Goal: Task Accomplishment & Management: Complete application form

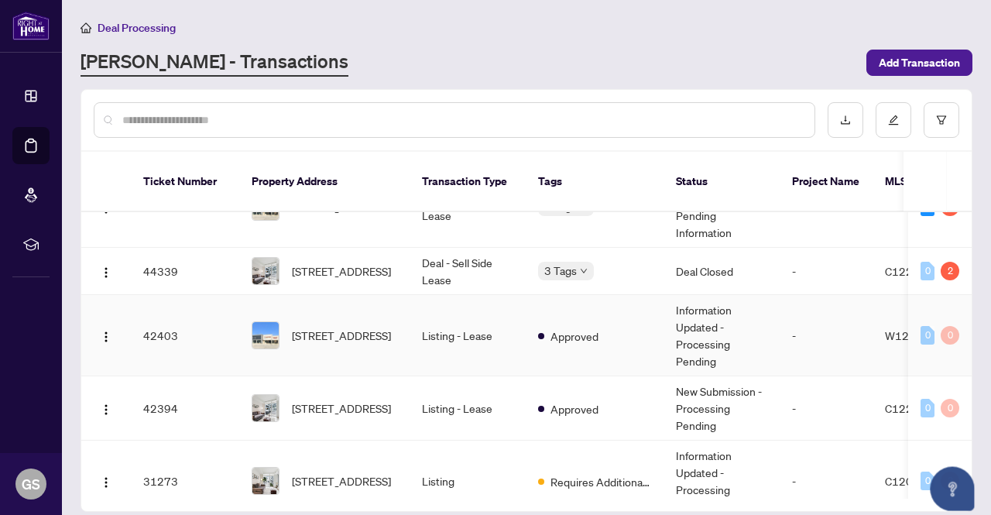
scroll to position [234, 0]
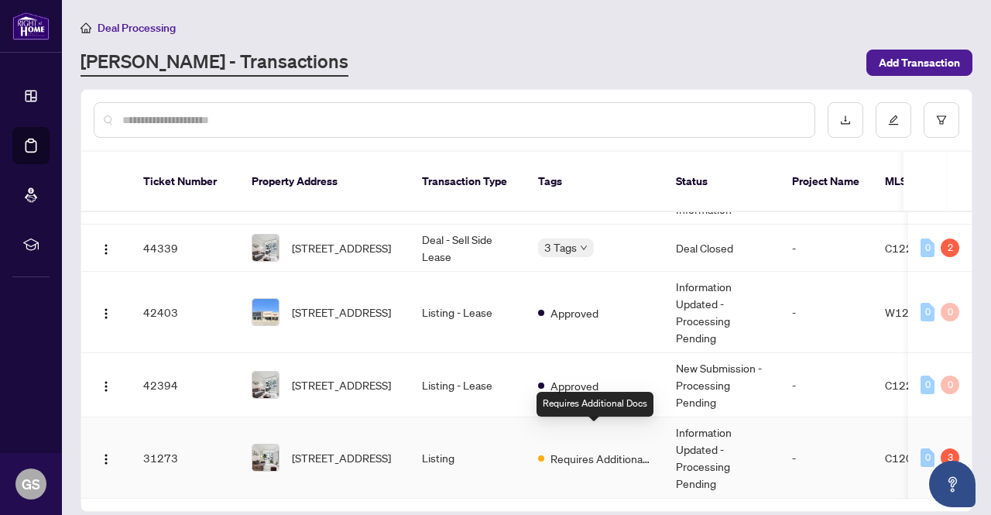
click at [578, 450] on span "Requires Additional Docs" at bounding box center [601, 458] width 101 height 17
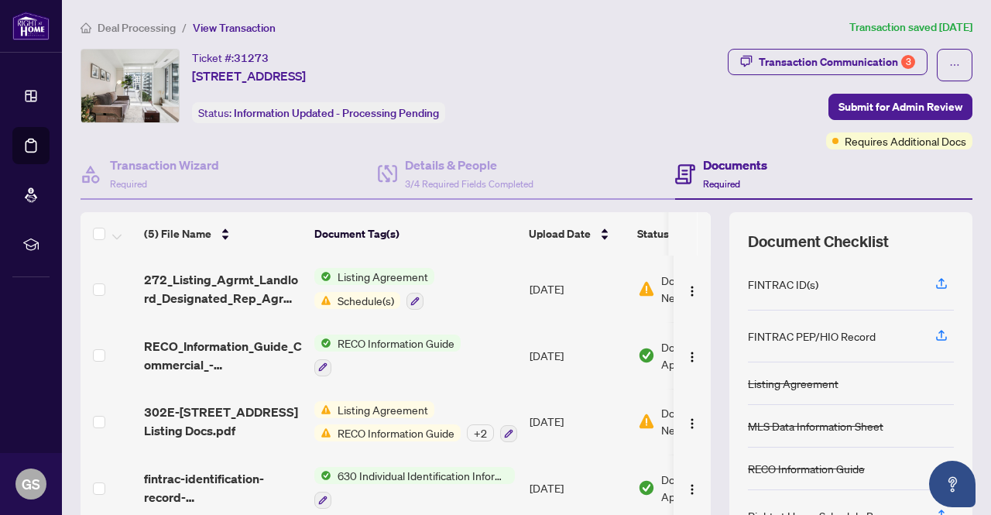
click at [376, 300] on span "Schedule(s)" at bounding box center [365, 300] width 69 height 17
click at [643, 284] on img at bounding box center [646, 288] width 17 height 17
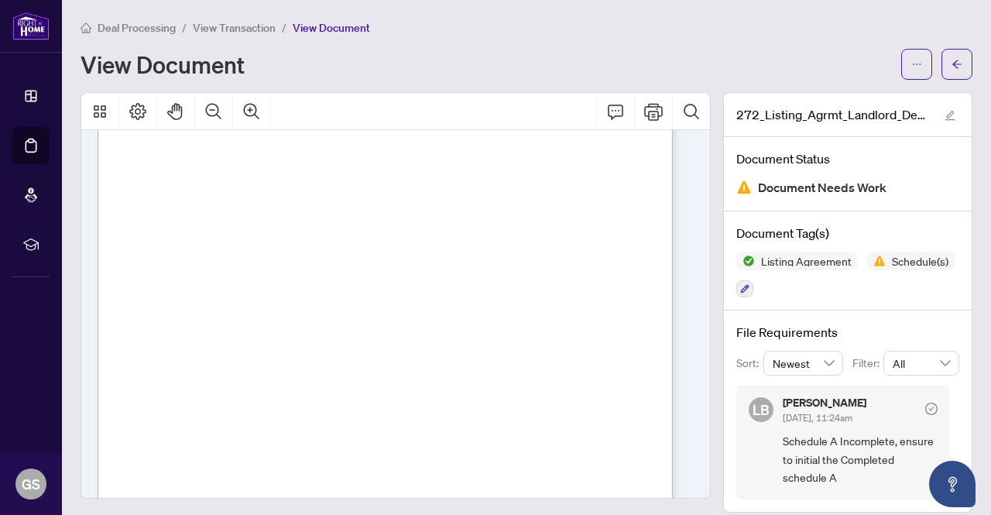
scroll to position [2321, 0]
click at [240, 29] on span "View Transaction" at bounding box center [234, 28] width 83 height 14
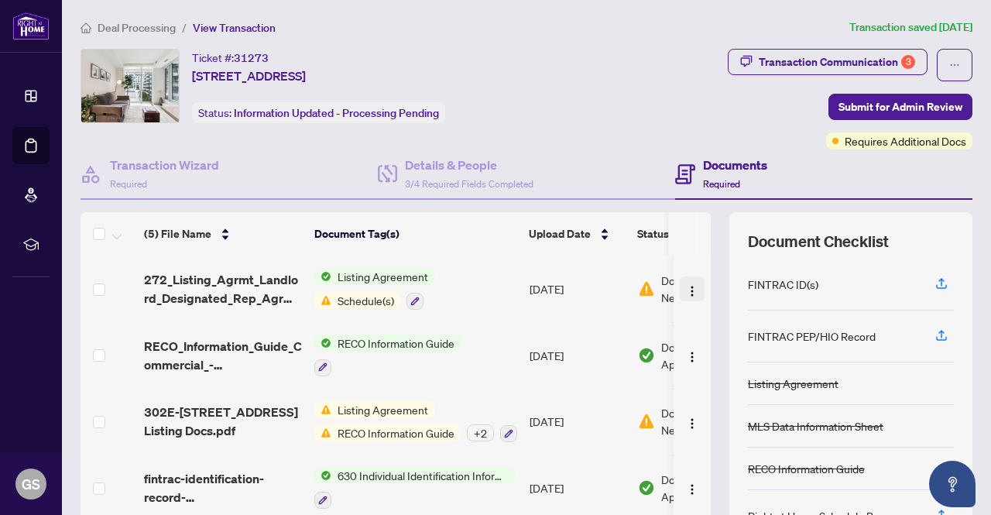
click at [686, 287] on img "button" at bounding box center [692, 291] width 12 height 12
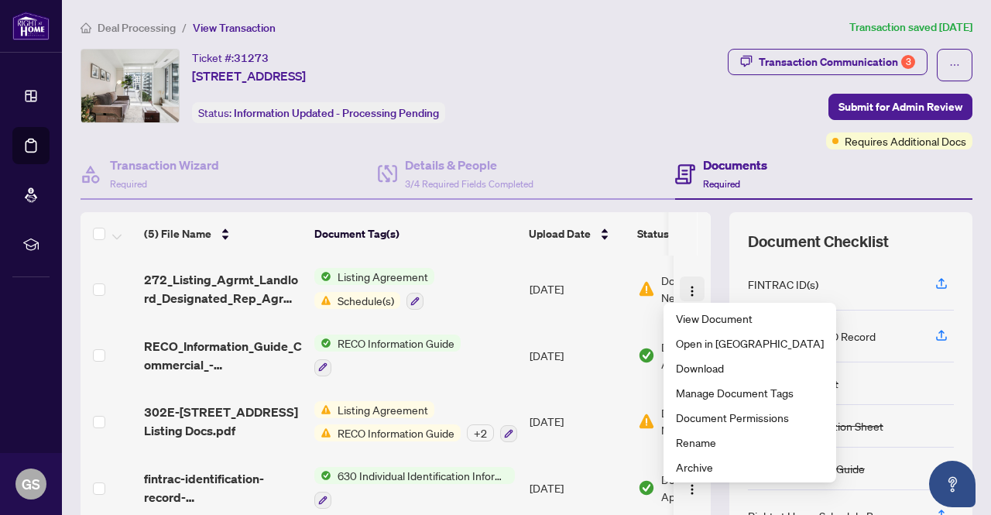
click at [686, 287] on img "button" at bounding box center [692, 291] width 12 height 12
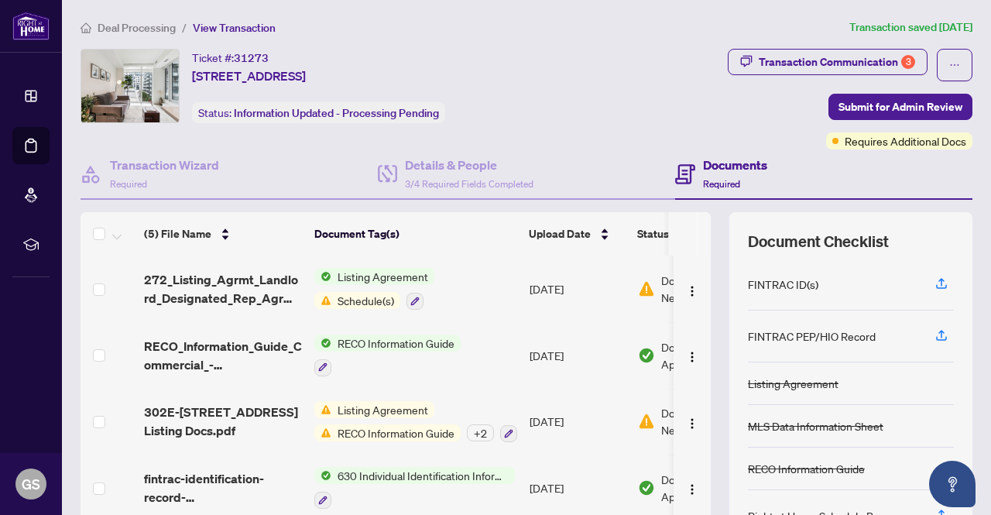
click at [363, 301] on span "Schedule(s)" at bounding box center [365, 300] width 69 height 17
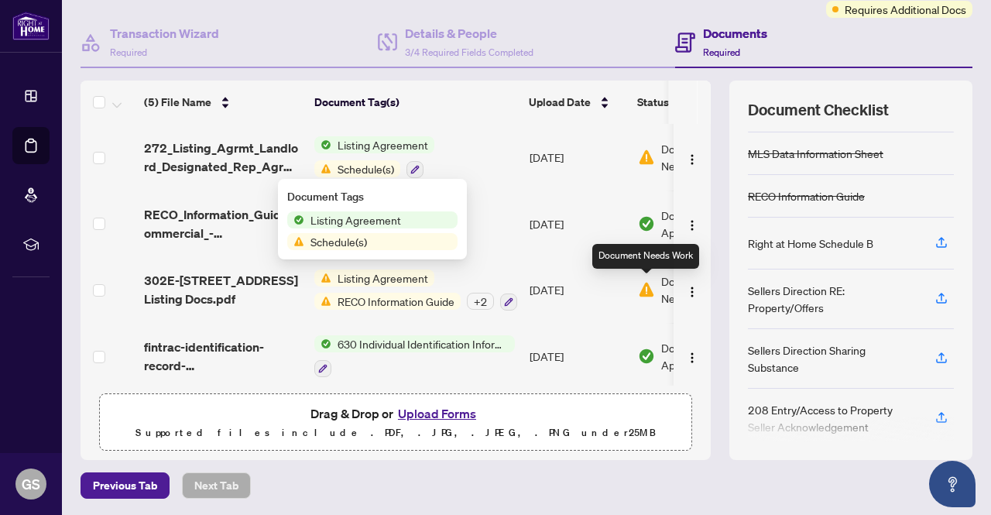
scroll to position [54, 0]
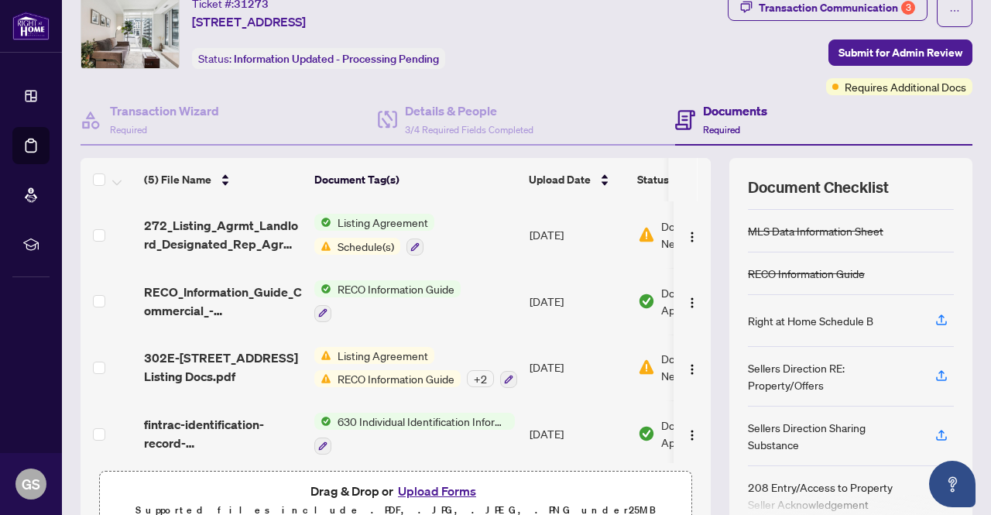
click at [483, 164] on th "Document Tag(s)" at bounding box center [415, 179] width 214 height 43
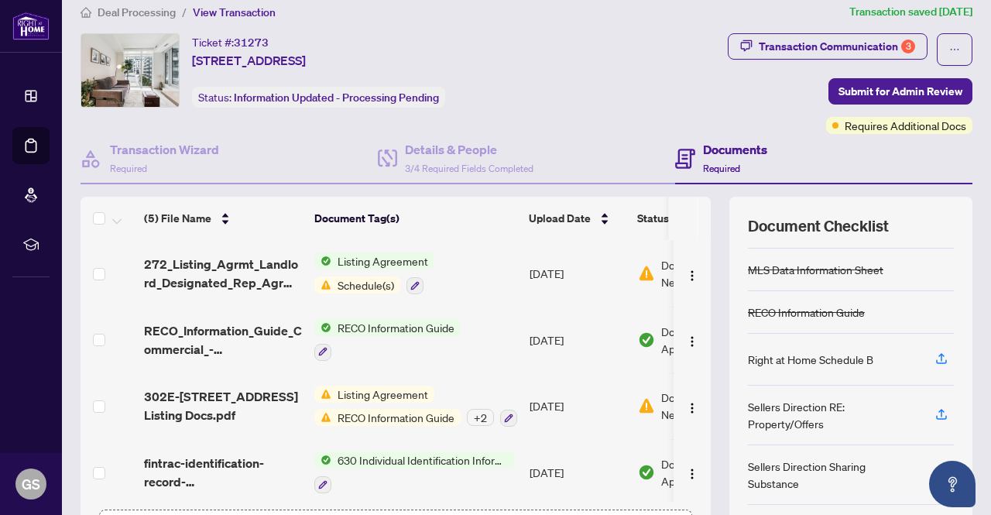
scroll to position [0, 0]
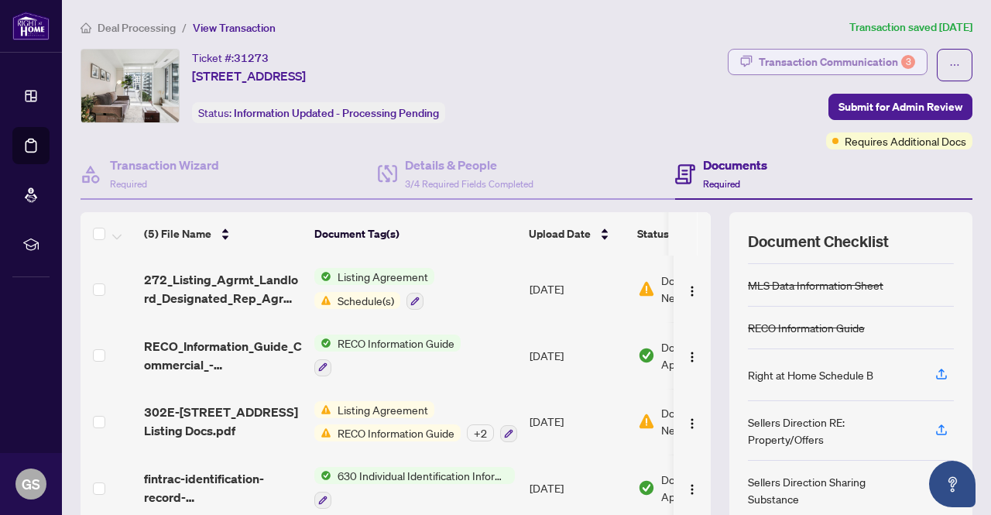
click at [880, 58] on div "Transaction Communication 3" at bounding box center [837, 62] width 156 height 25
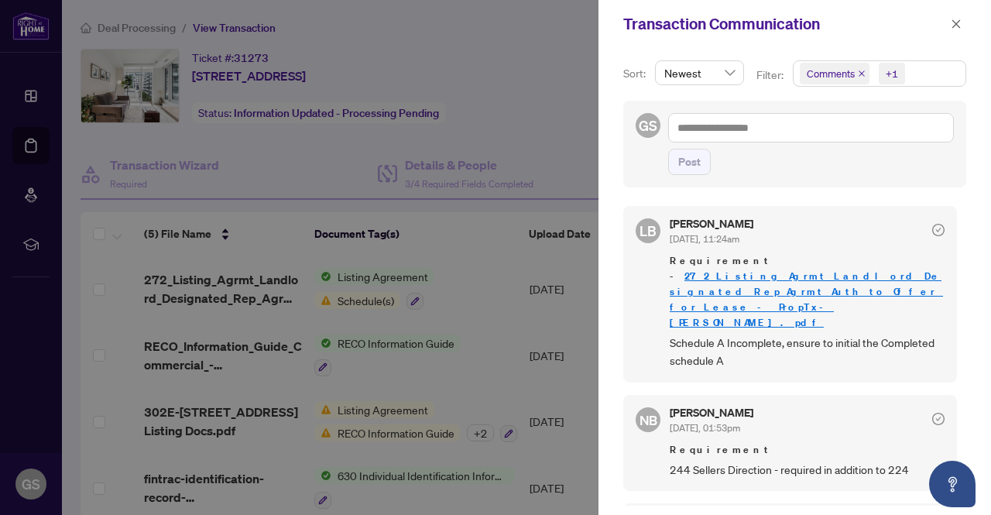
click at [769, 290] on link "272_Listing_Agrmt_Landlord_Designated_Rep_Agrmt_Auth_to_Offer_for_Lease_-_PropT…" at bounding box center [806, 299] width 273 height 60
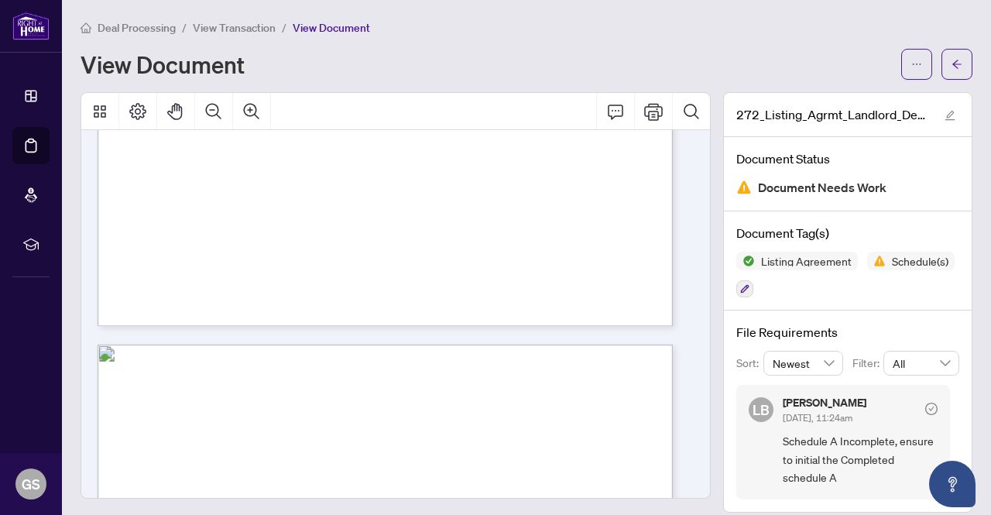
scroll to position [2323, 0]
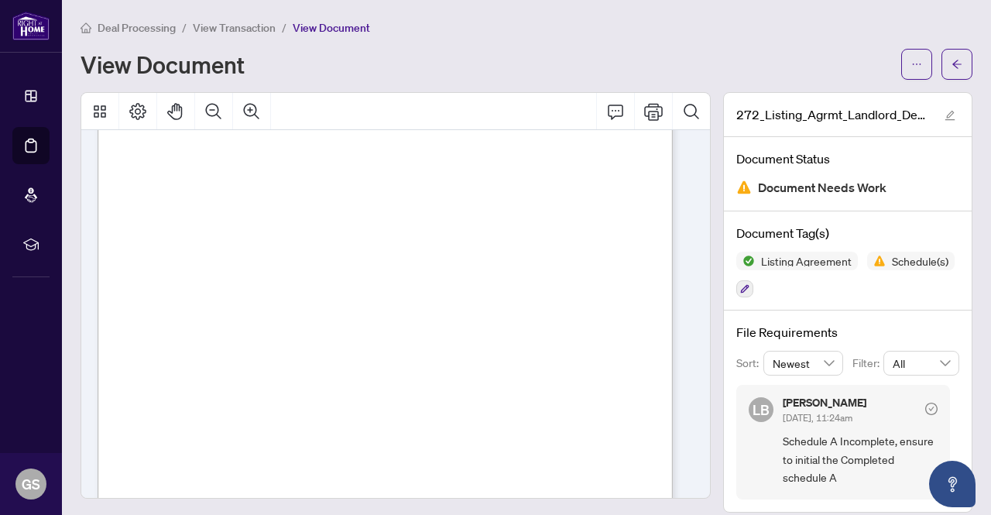
click at [235, 27] on span "View Transaction" at bounding box center [234, 28] width 83 height 14
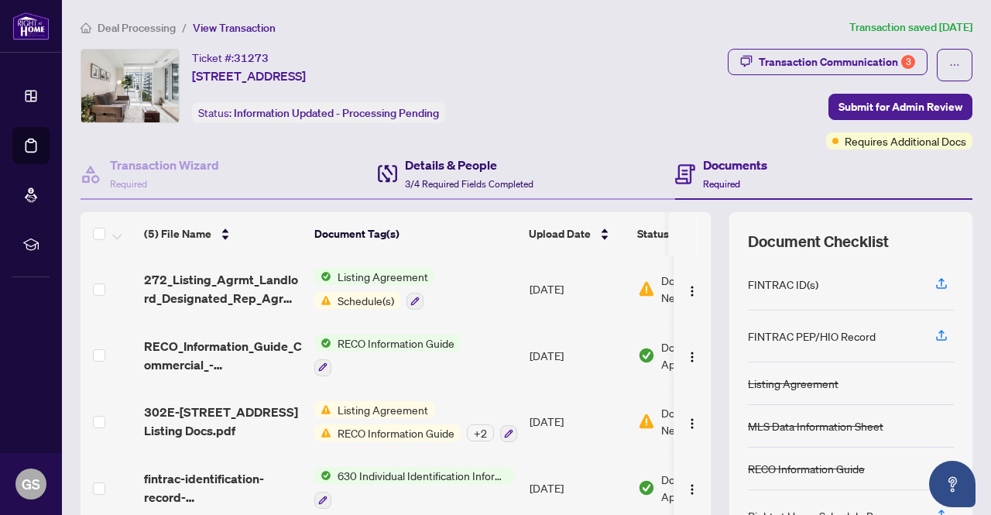
click at [420, 162] on h4 "Details & People" at bounding box center [469, 165] width 129 height 19
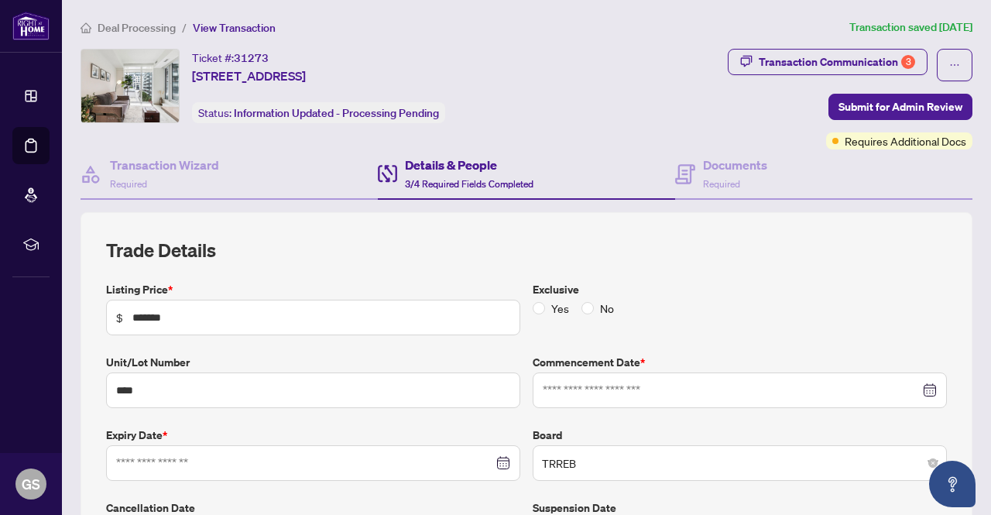
type input "**********"
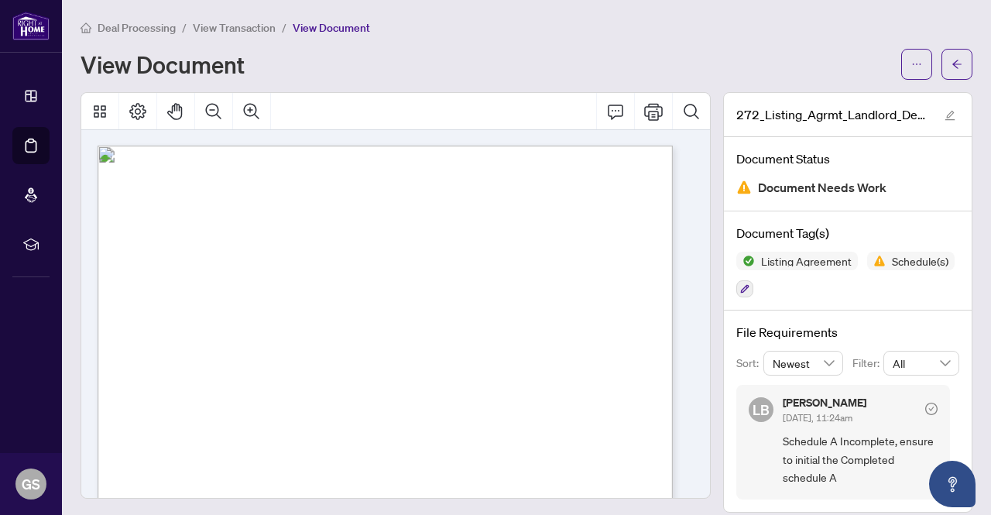
click at [211, 27] on span "View Transaction" at bounding box center [234, 28] width 83 height 14
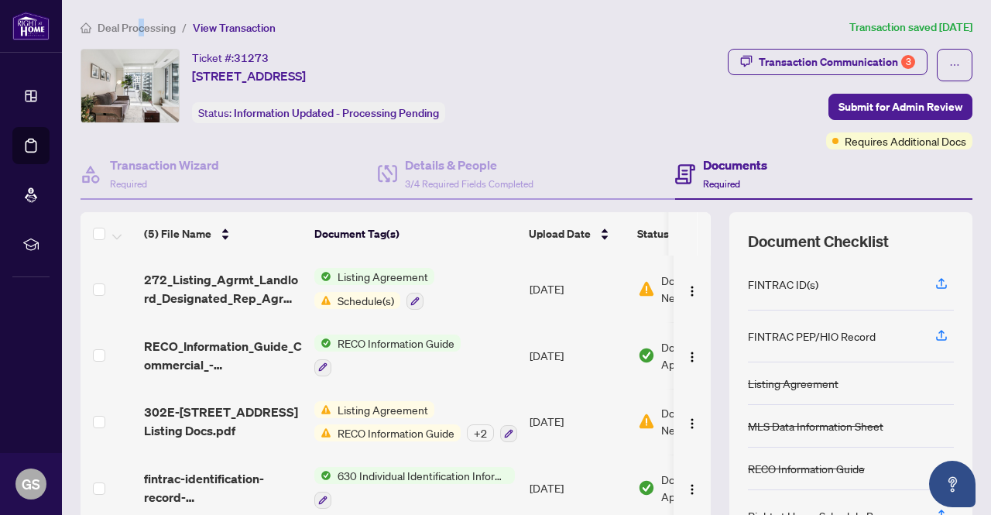
click at [141, 16] on main "Deal Processing / View Transaction Transaction saved 24 days ago Ticket #: 3127…" at bounding box center [526, 257] width 929 height 515
click at [141, 27] on span "Deal Processing" at bounding box center [137, 28] width 78 height 14
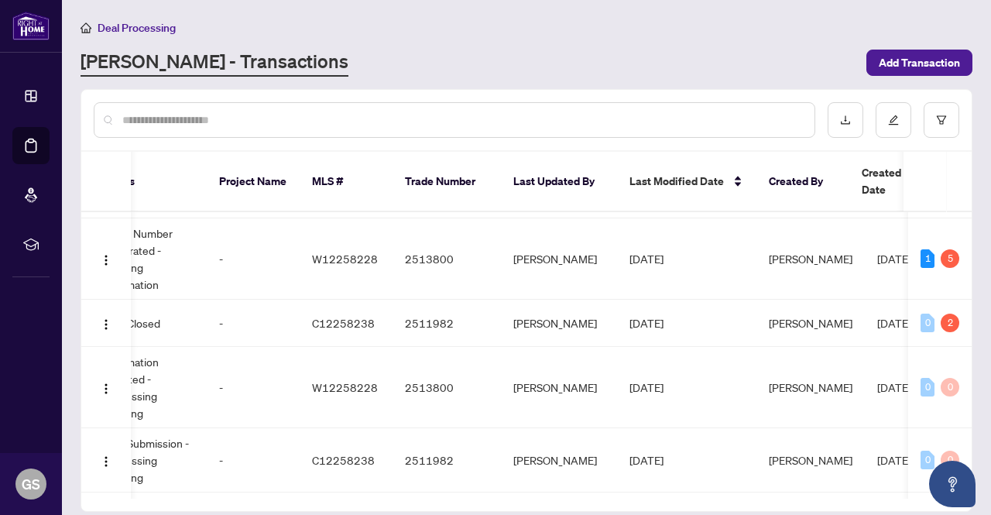
scroll to position [156, 576]
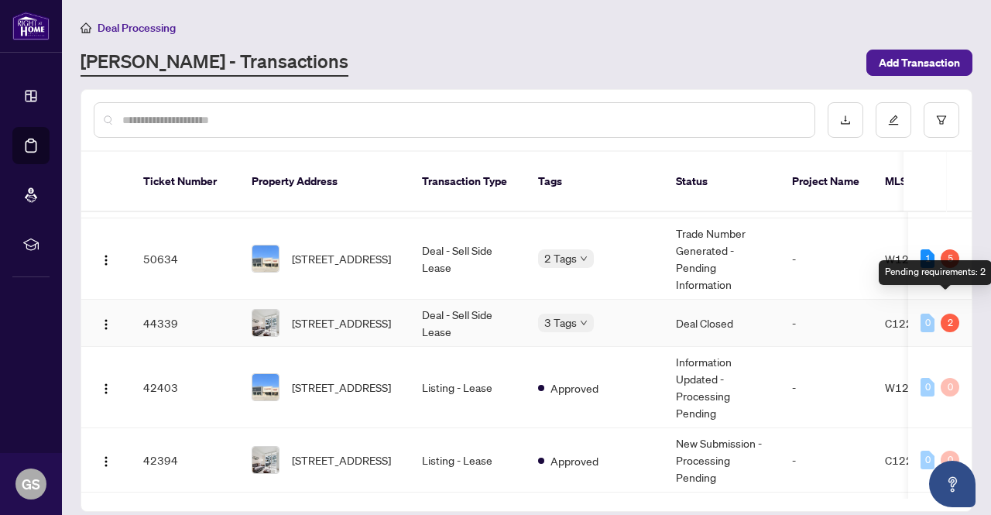
click at [945, 314] on div "2" at bounding box center [950, 323] width 19 height 19
click at [935, 314] on div "0 2" at bounding box center [940, 323] width 39 height 19
click at [948, 314] on div "2" at bounding box center [950, 323] width 19 height 19
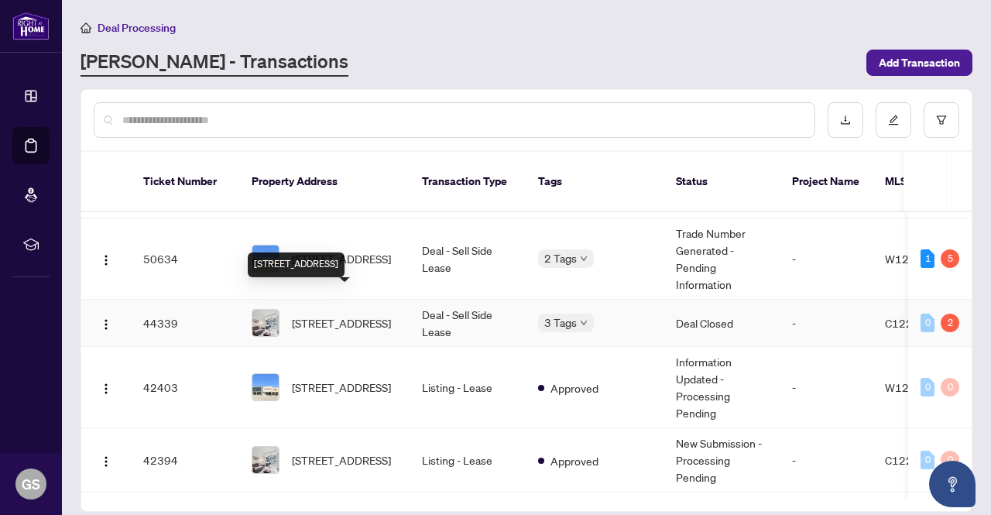
click at [325, 314] on span "[STREET_ADDRESS]" at bounding box center [341, 322] width 99 height 17
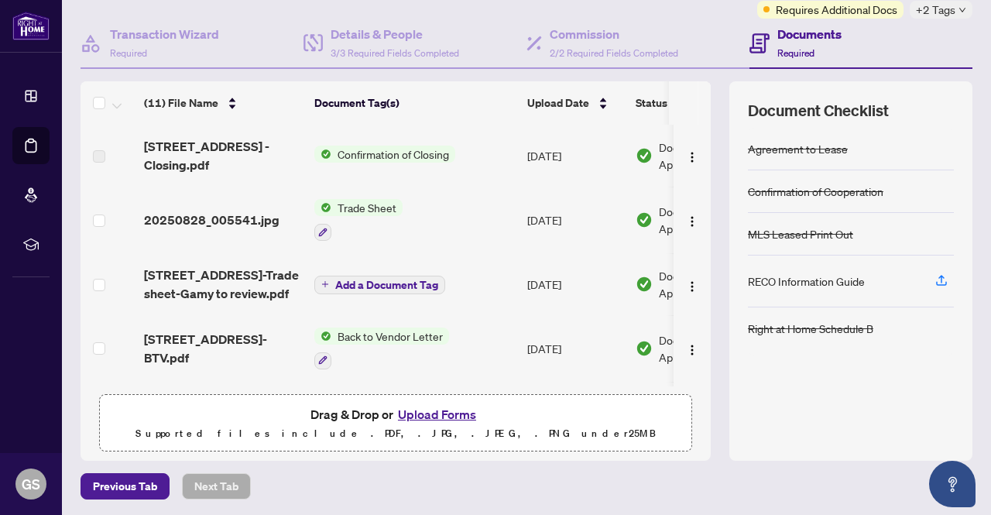
click at [762, 278] on div "RECO Information Guide" at bounding box center [806, 281] width 117 height 17
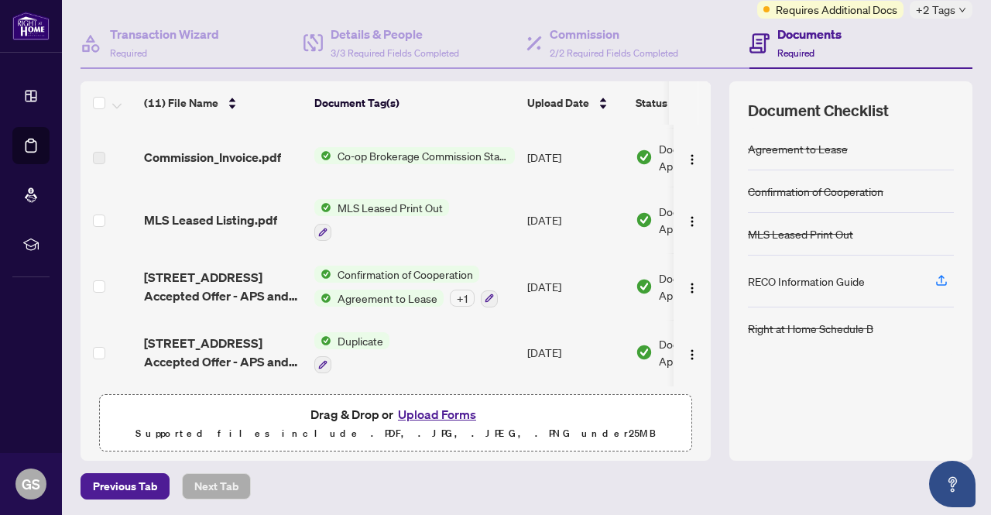
click at [431, 417] on button "Upload Forms" at bounding box center [436, 414] width 87 height 20
click at [935, 278] on icon "button" at bounding box center [942, 280] width 14 height 14
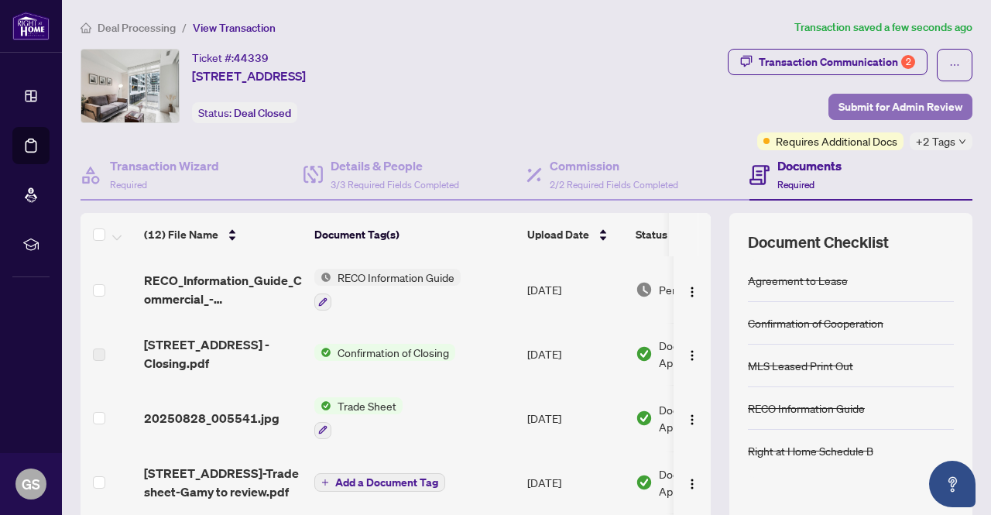
click at [866, 105] on span "Submit for Admin Review" at bounding box center [901, 106] width 124 height 25
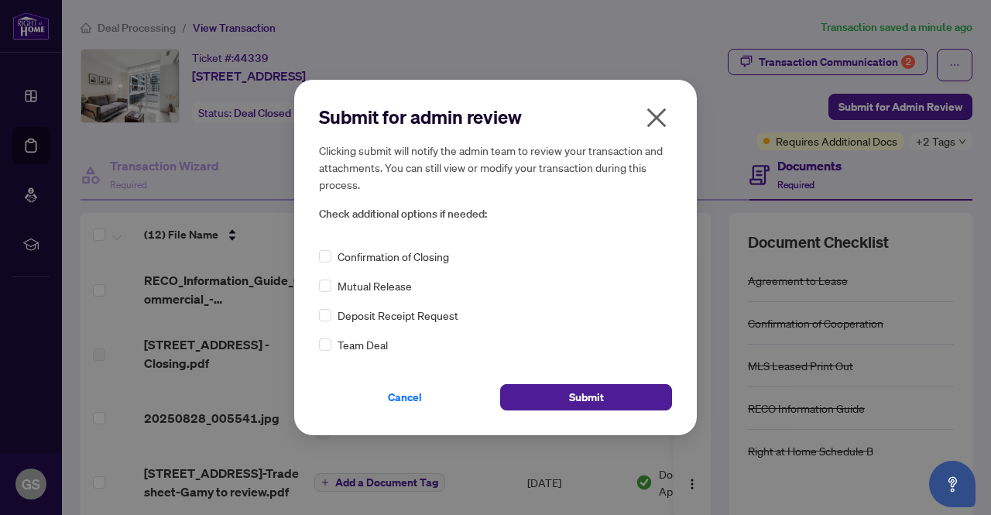
click at [400, 261] on span "Confirmation of Closing" at bounding box center [394, 256] width 112 height 17
click at [576, 400] on span "Submit" at bounding box center [586, 397] width 35 height 25
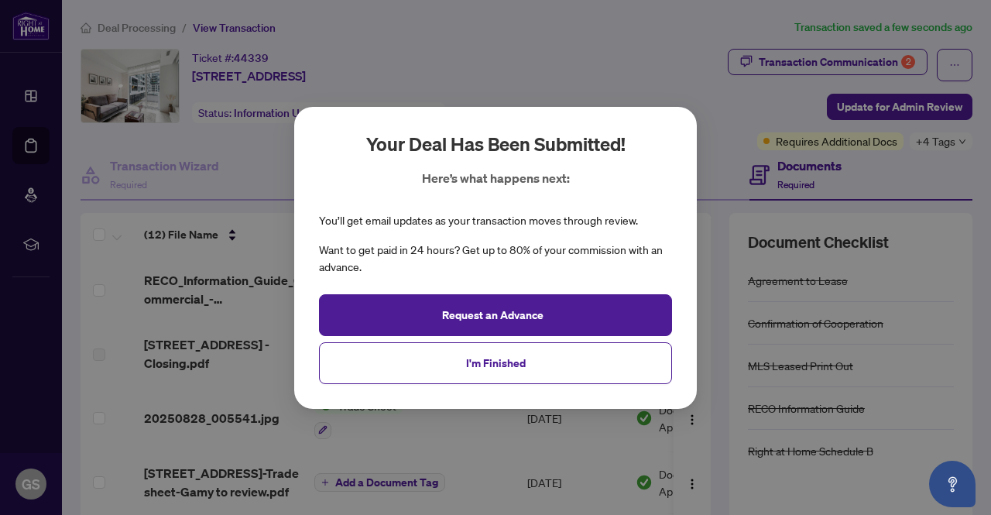
click at [850, 57] on div "Your deal has been submitted! Here’s what happens next: You’ll get email update…" at bounding box center [495, 257] width 991 height 515
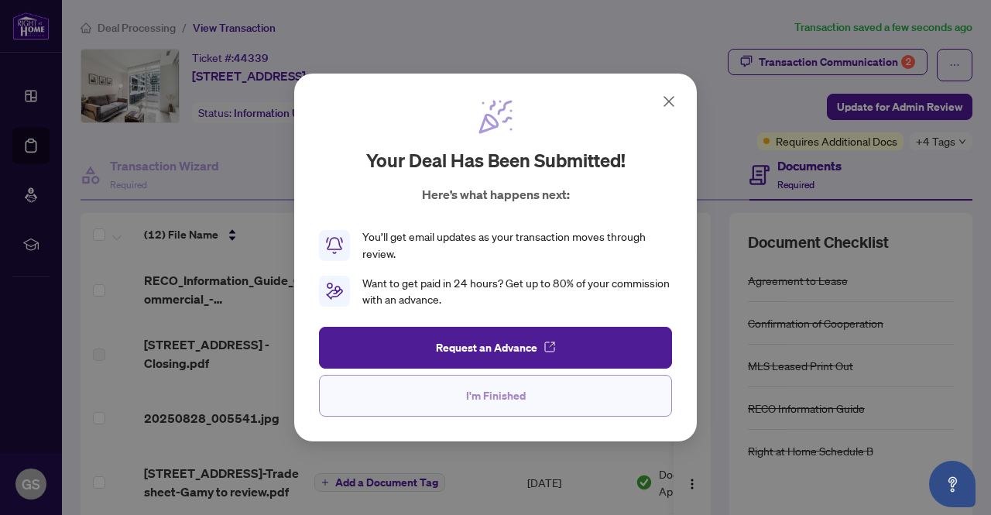
click at [440, 408] on button "I'm Finished" at bounding box center [495, 396] width 353 height 42
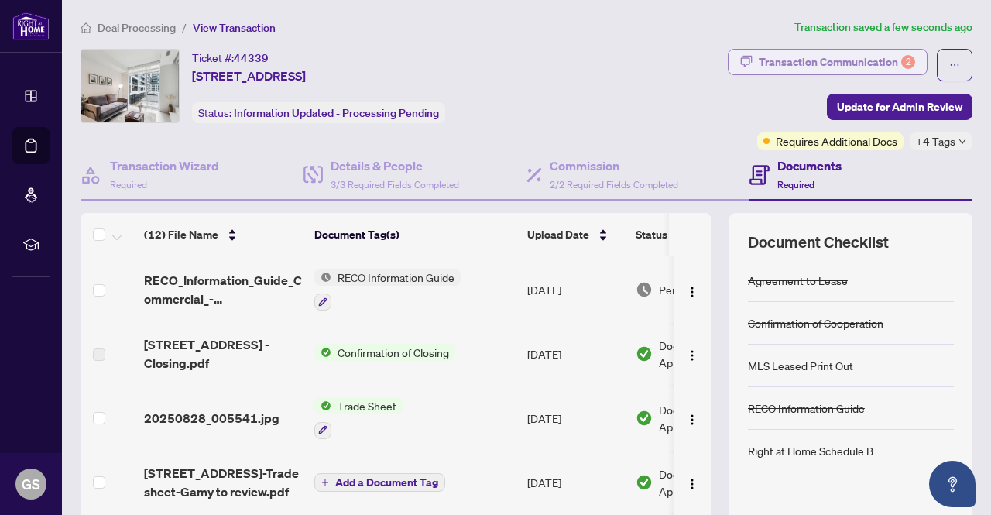
click at [862, 64] on div "Transaction Communication 2" at bounding box center [837, 62] width 156 height 25
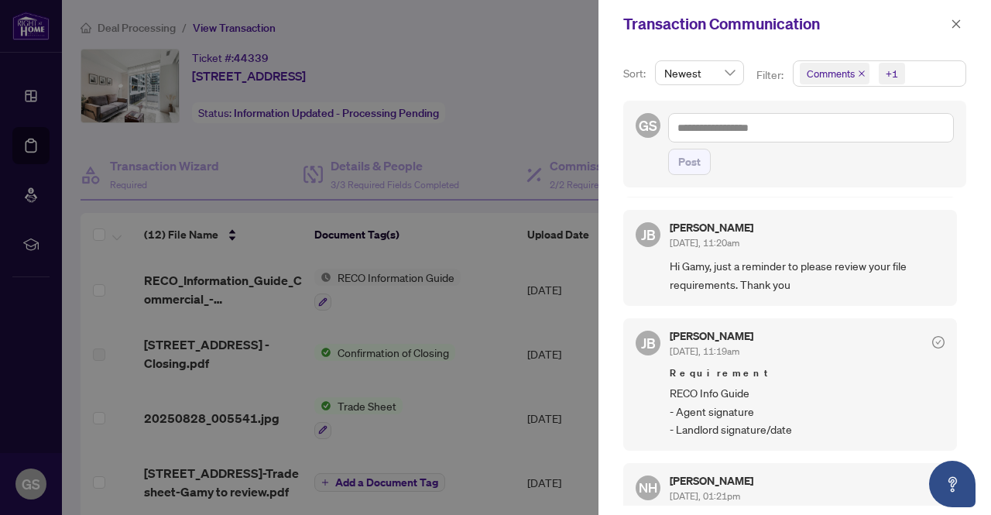
scroll to position [387, 0]
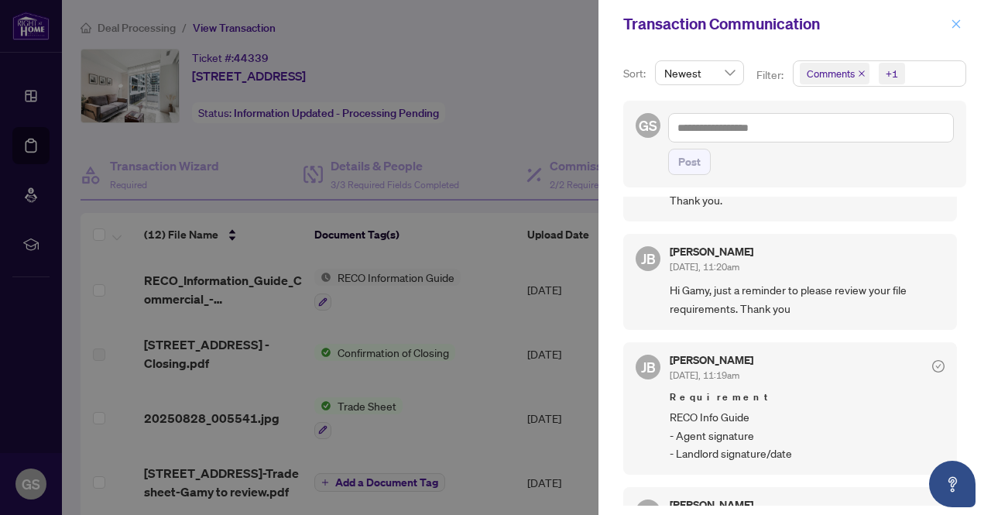
click at [951, 21] on icon "close" at bounding box center [956, 24] width 11 height 11
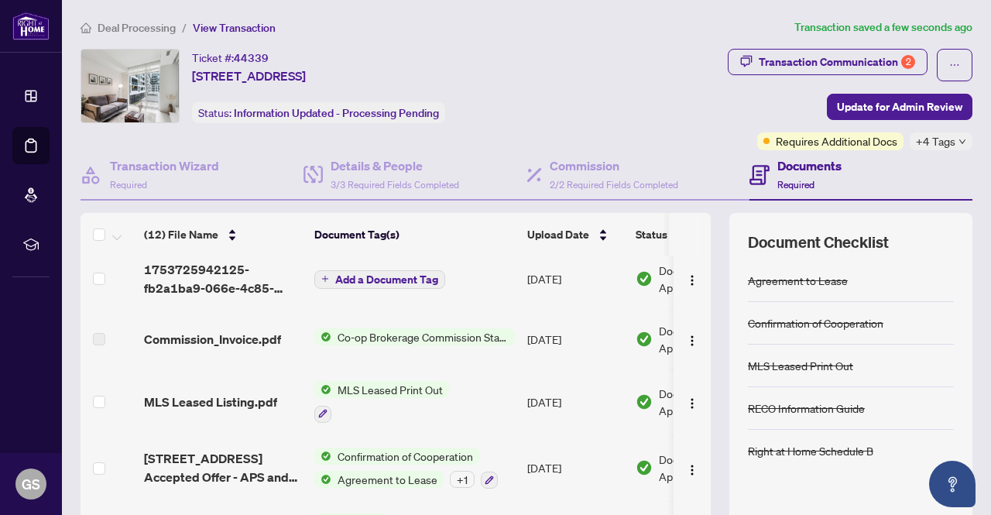
scroll to position [508, 0]
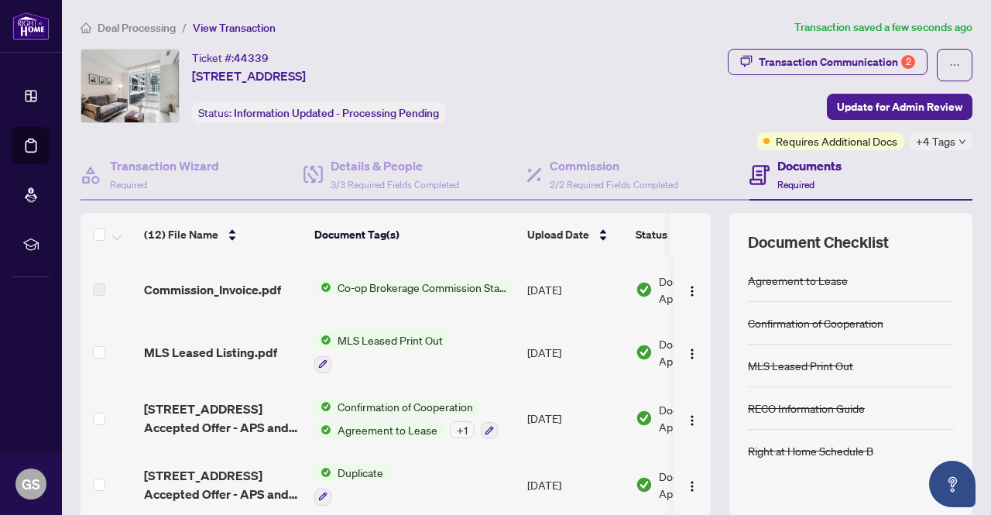
click at [163, 26] on span "Deal Processing" at bounding box center [137, 28] width 78 height 14
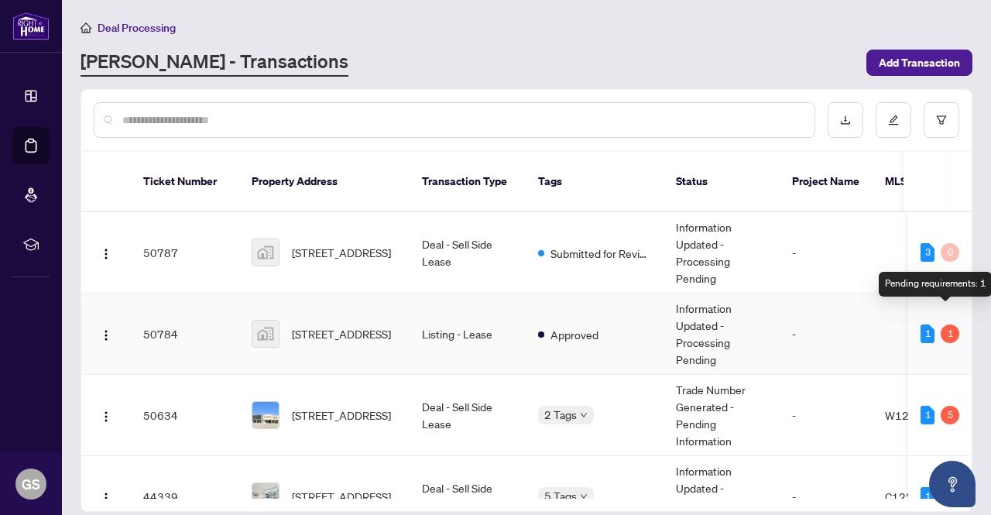
click at [946, 324] on div "1" at bounding box center [950, 333] width 19 height 19
click at [922, 324] on div "1" at bounding box center [928, 333] width 14 height 19
click at [941, 324] on div "1" at bounding box center [950, 333] width 19 height 19
click at [564, 326] on span "Approved" at bounding box center [575, 334] width 48 height 17
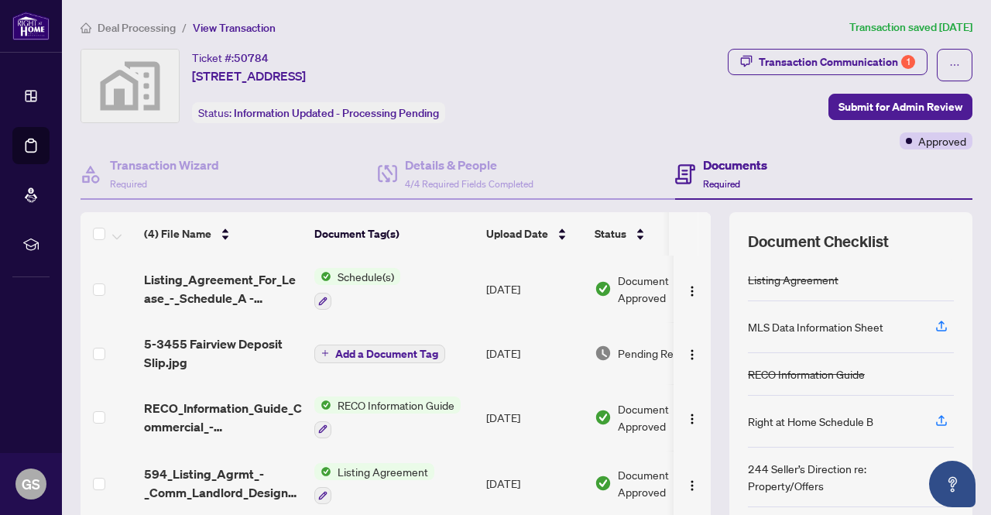
click at [143, 21] on span "Deal Processing" at bounding box center [137, 28] width 78 height 14
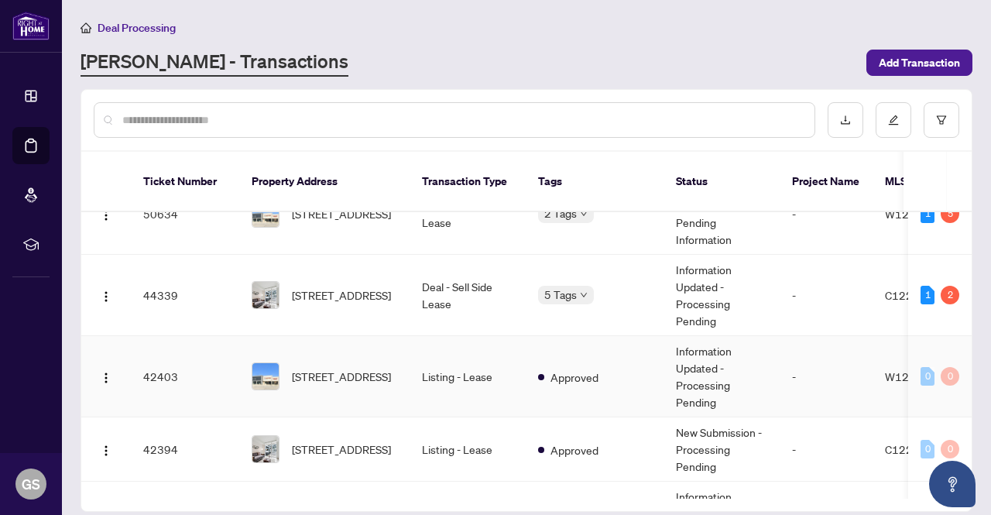
scroll to position [232, 0]
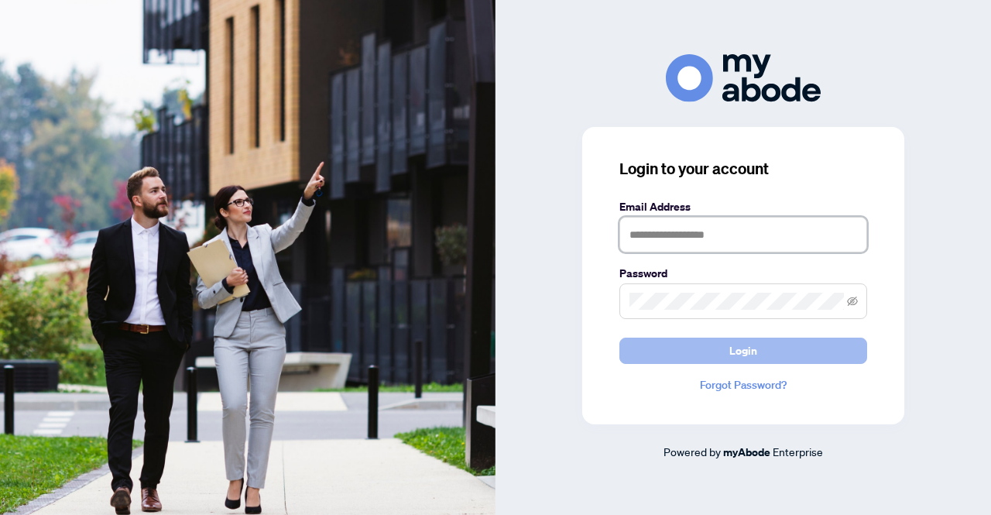
type input "**********"
click at [737, 346] on span "Login" at bounding box center [743, 350] width 28 height 25
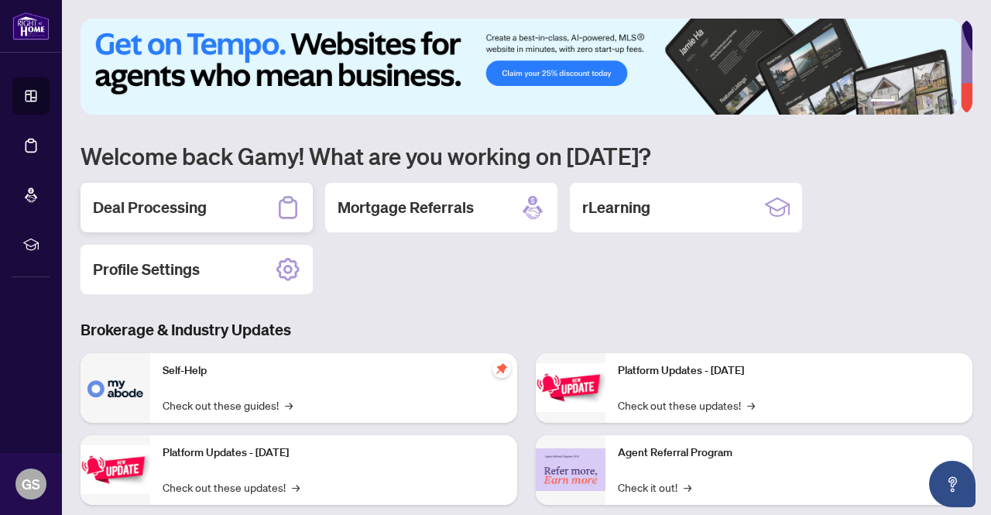
click at [202, 210] on h2 "Deal Processing" at bounding box center [150, 208] width 114 height 22
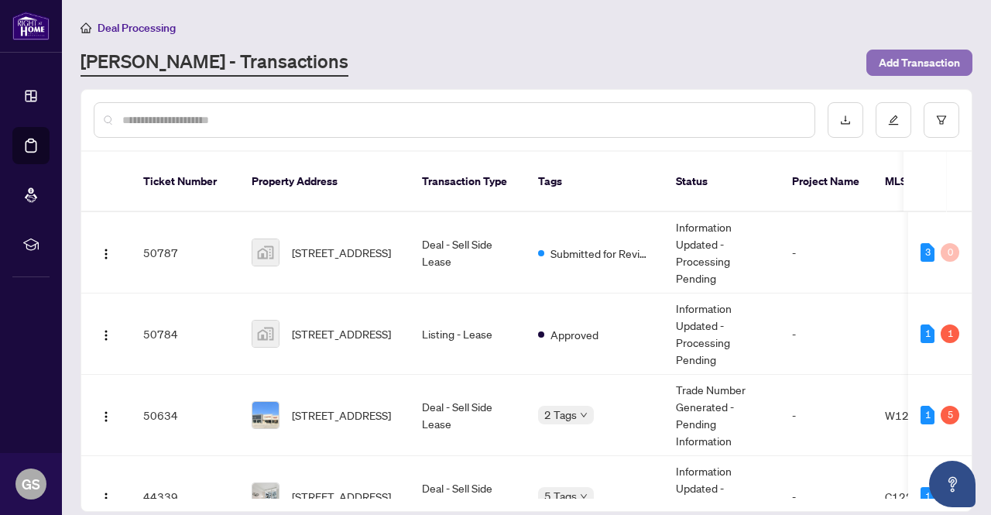
click at [926, 60] on span "Add Transaction" at bounding box center [919, 62] width 81 height 25
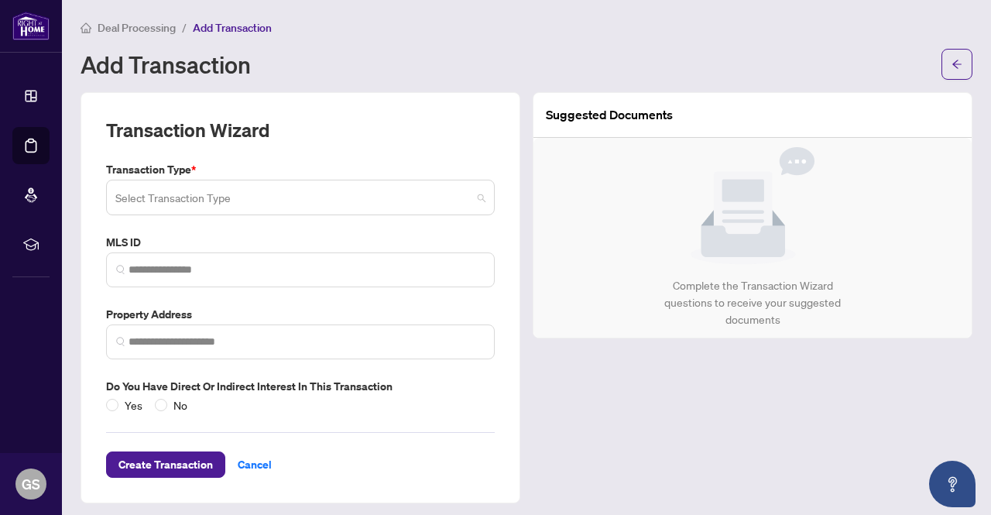
click at [406, 211] on input "search" at bounding box center [293, 200] width 356 height 34
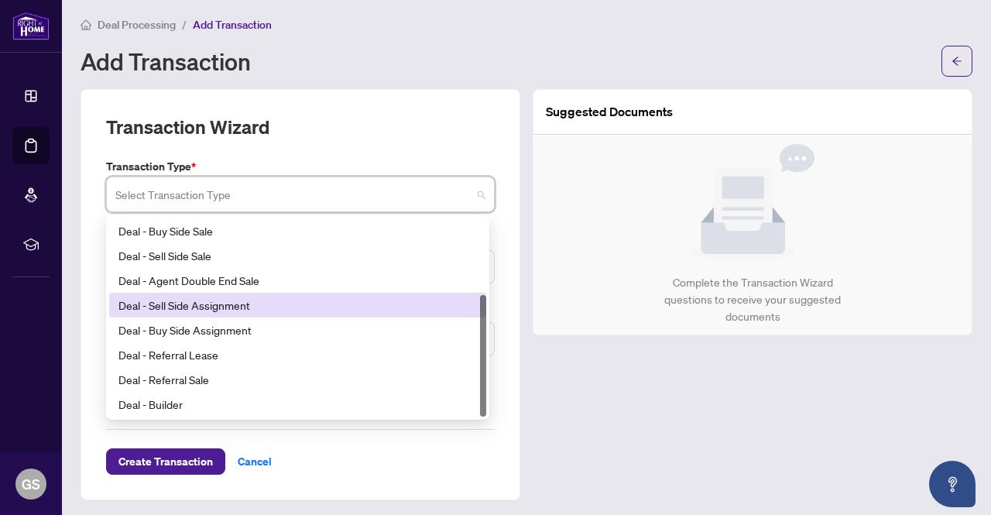
scroll to position [3, 0]
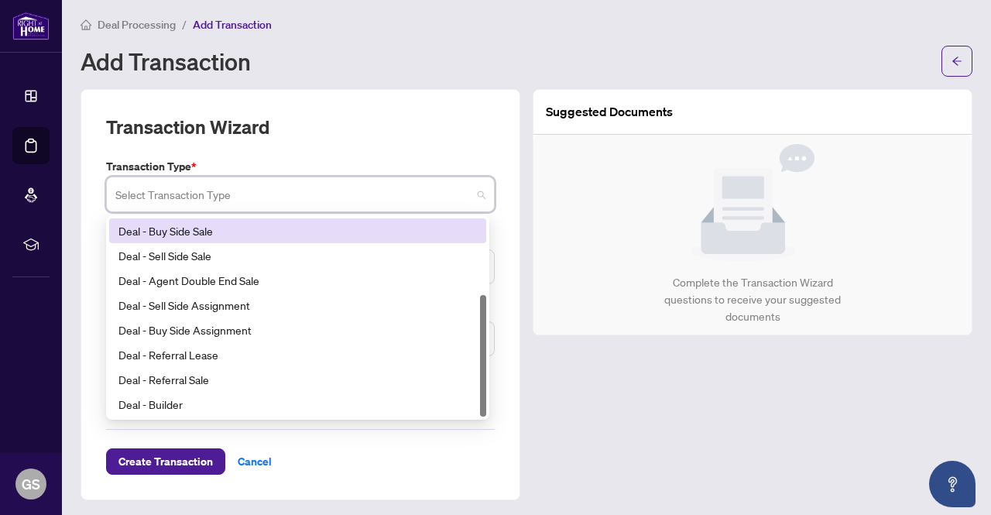
click at [182, 233] on div "Deal - Buy Side Sale" at bounding box center [297, 230] width 359 height 17
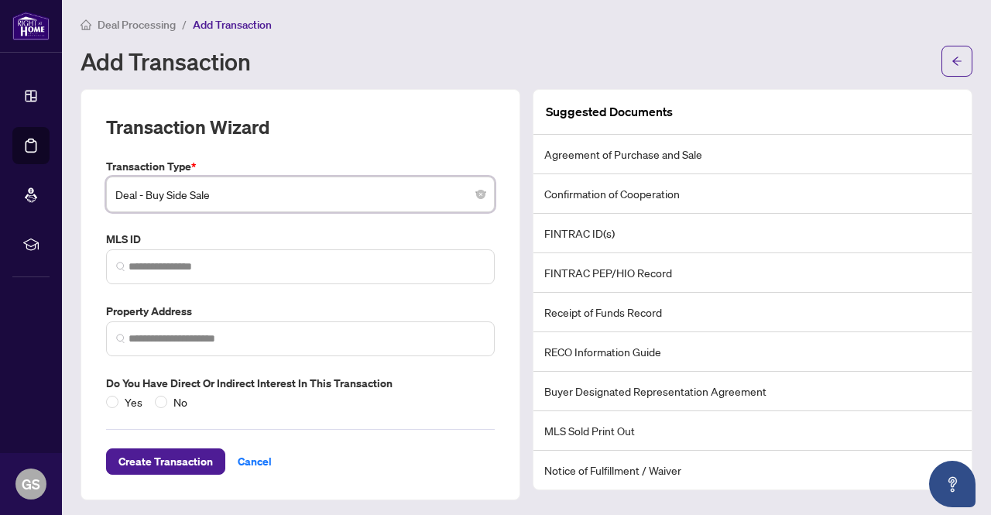
click at [458, 190] on span "Deal - Buy Side Sale" at bounding box center [300, 194] width 370 height 29
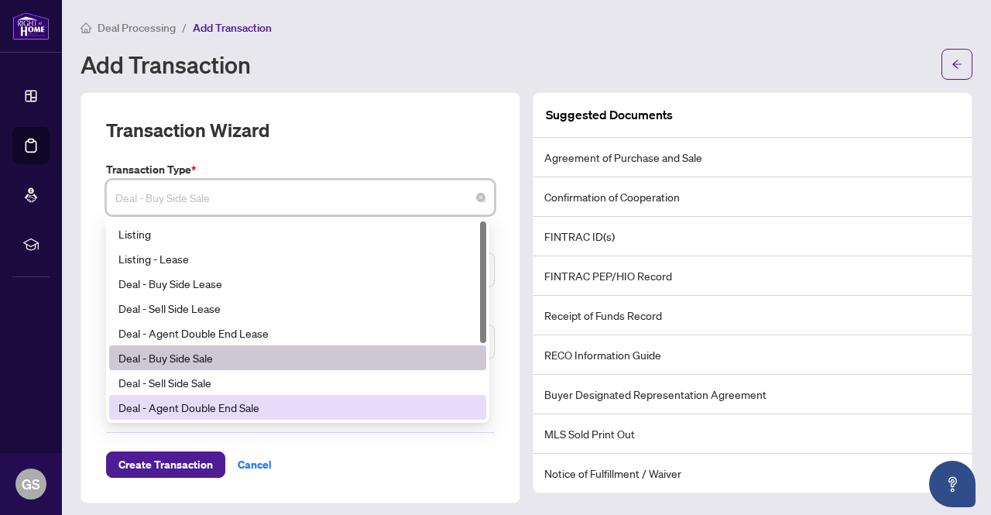
scroll to position [0, 0]
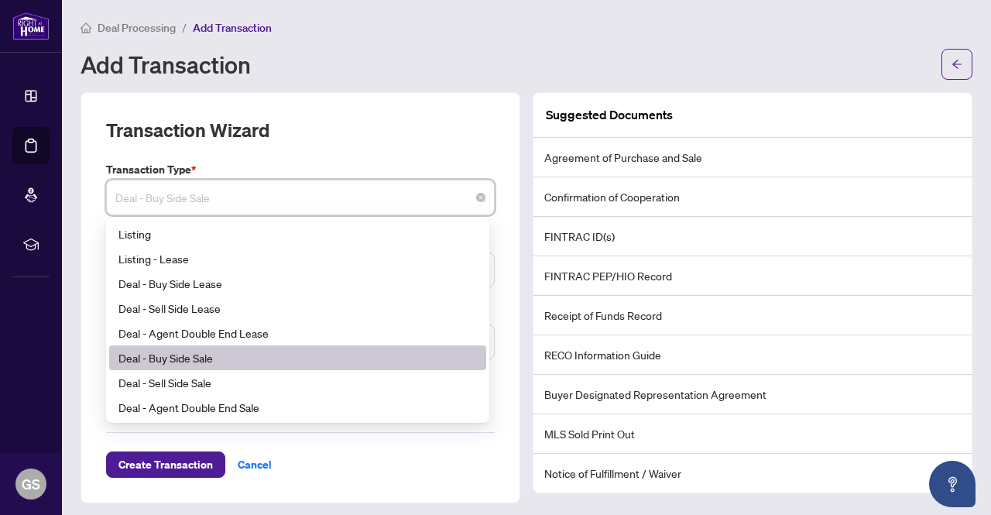
click at [433, 355] on div "Deal - Buy Side Sale" at bounding box center [297, 357] width 359 height 17
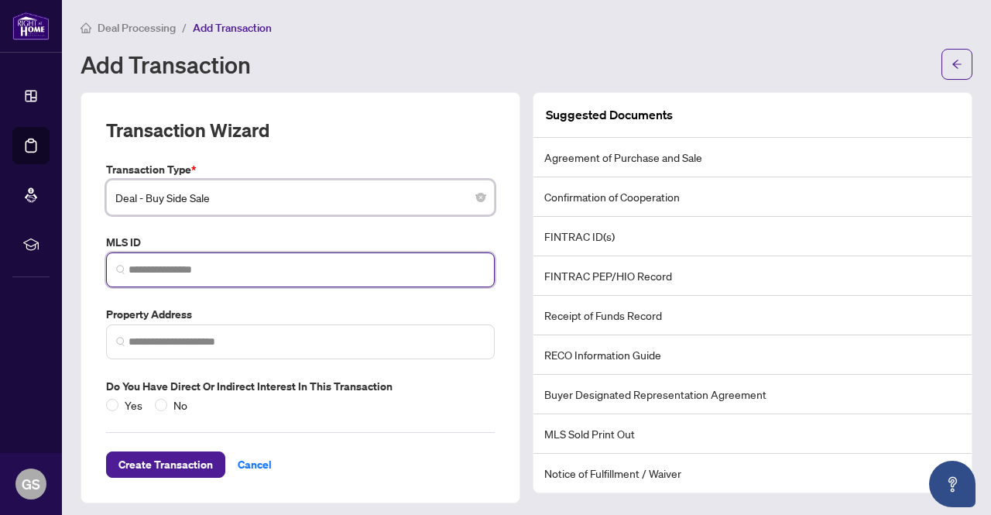
click at [359, 269] on input "search" at bounding box center [307, 270] width 356 height 16
paste input "*********"
type input "*********"
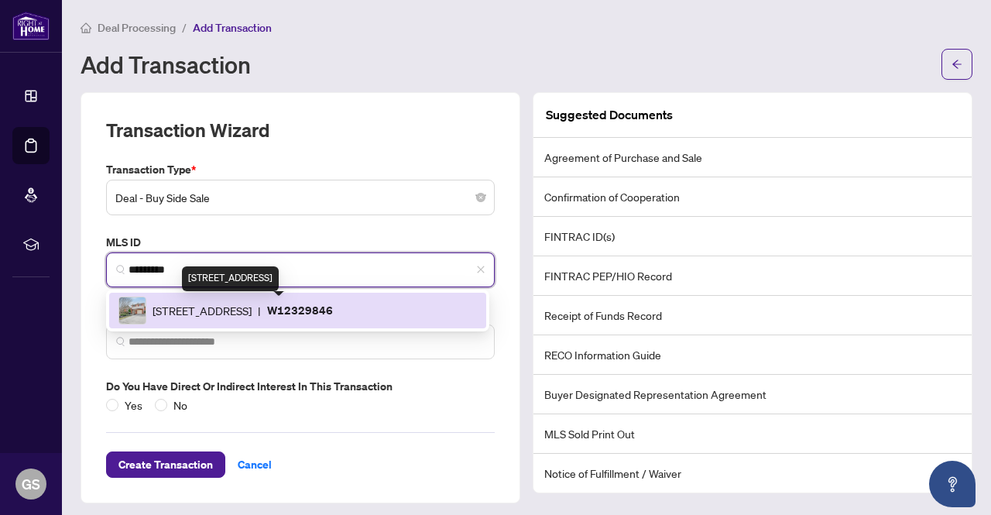
click at [252, 308] on span "[STREET_ADDRESS]" at bounding box center [202, 310] width 99 height 17
type input "**********"
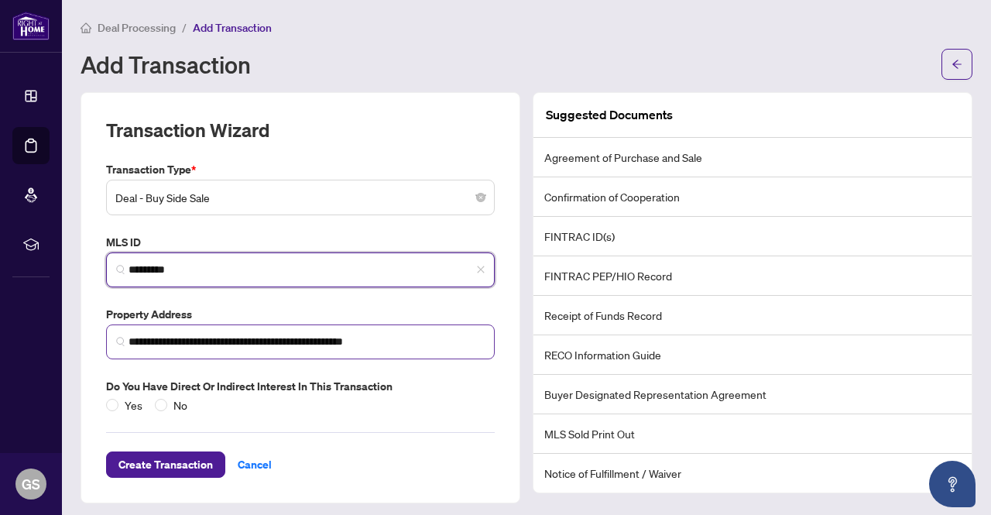
scroll to position [3, 0]
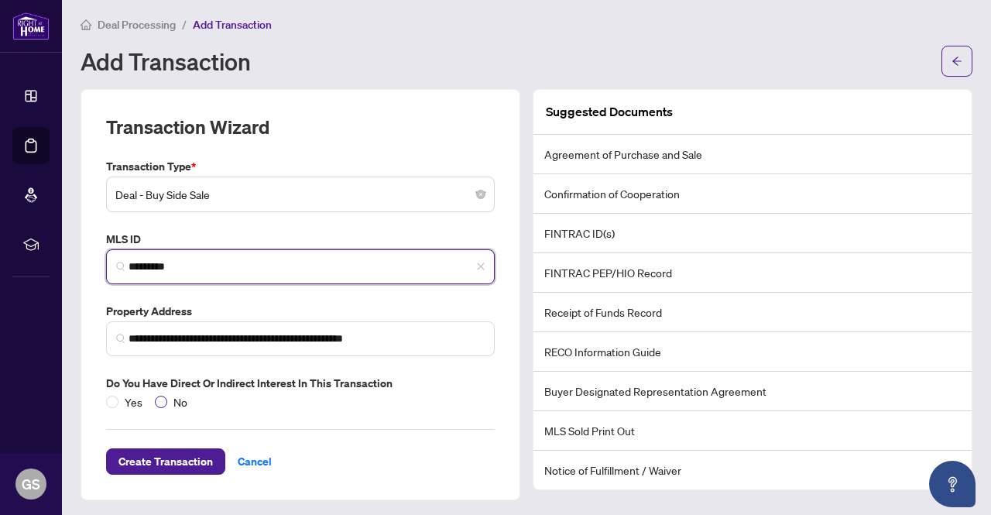
type input "*********"
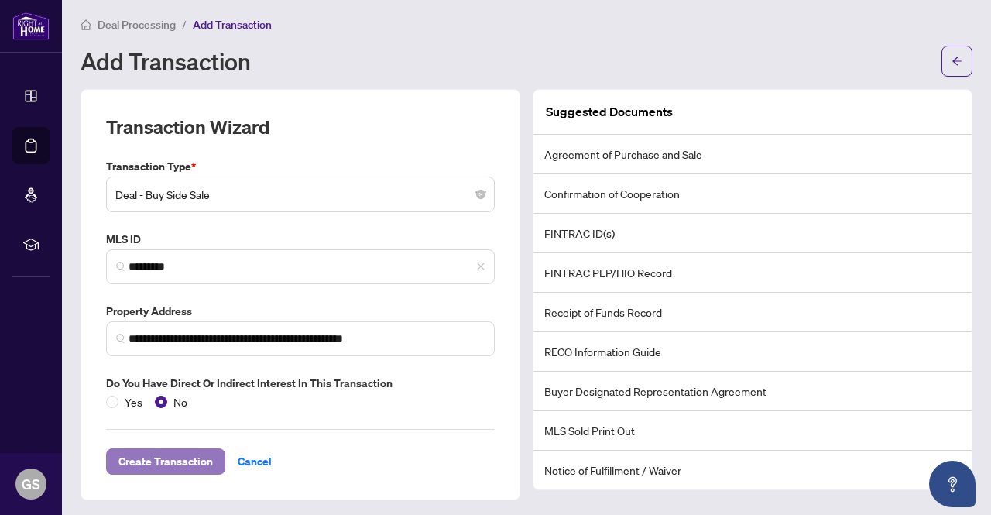
click at [168, 453] on span "Create Transaction" at bounding box center [165, 461] width 94 height 25
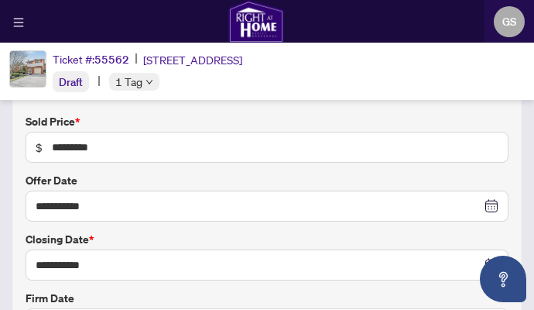
scroll to position [155, 0]
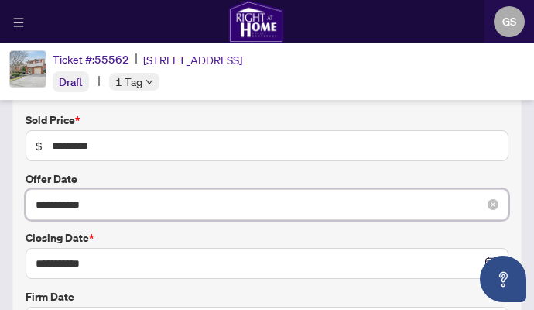
drag, startPoint x: 175, startPoint y: 209, endPoint x: 101, endPoint y: 202, distance: 74.7
click at [170, 209] on input "**********" at bounding box center [259, 204] width 446 height 17
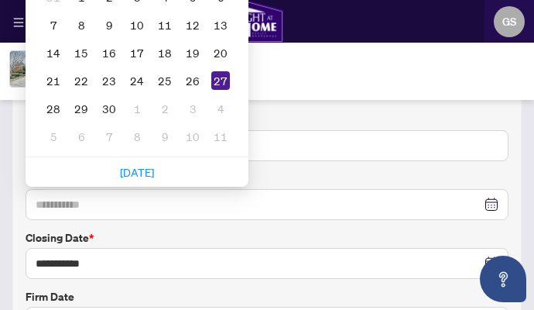
click at [168, 78] on div "25" at bounding box center [165, 80] width 19 height 19
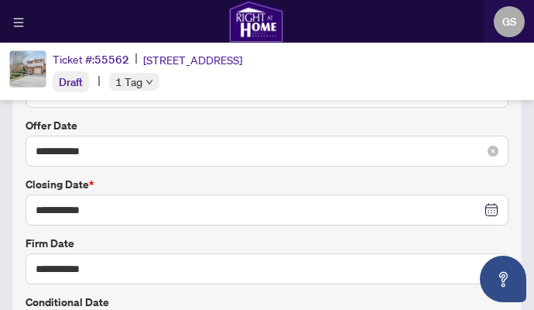
scroll to position [232, 0]
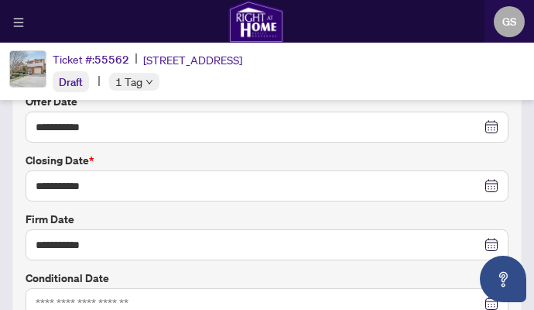
click at [338, 152] on label "Closing Date *" at bounding box center [267, 160] width 483 height 17
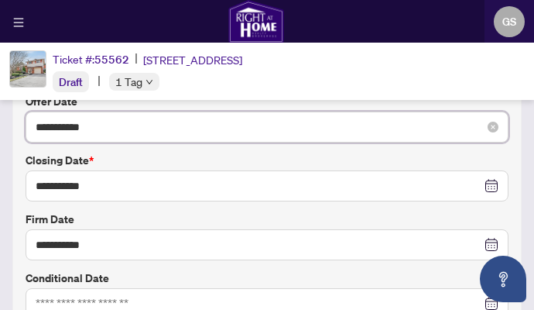
click at [212, 131] on input "**********" at bounding box center [259, 126] width 446 height 17
click at [204, 131] on input "**********" at bounding box center [259, 126] width 446 height 17
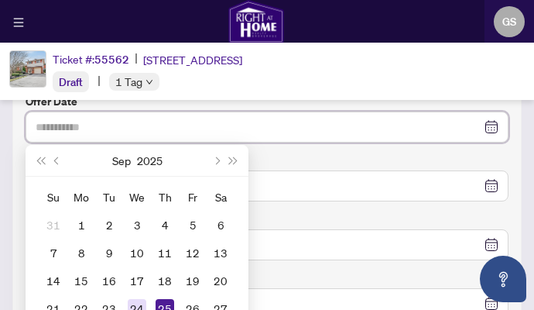
type input "**********"
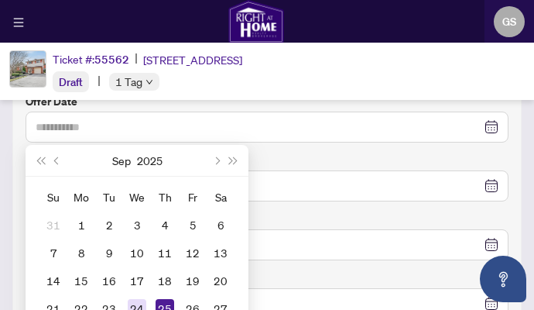
click at [142, 300] on div "24" at bounding box center [137, 308] width 19 height 19
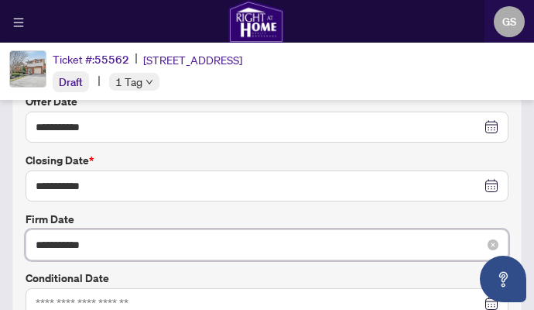
click at [150, 238] on input "**********" at bounding box center [259, 244] width 446 height 17
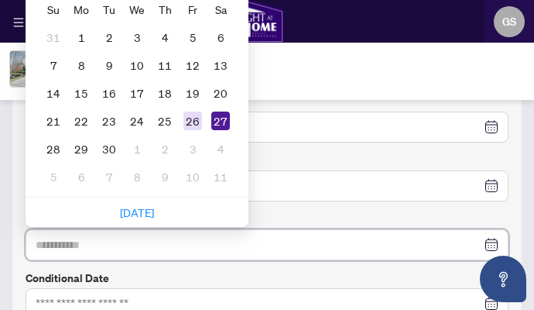
type input "**********"
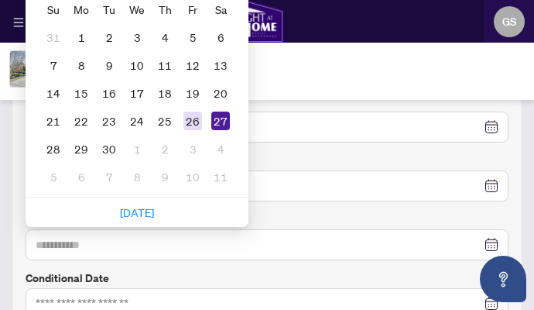
click at [187, 125] on div "26" at bounding box center [193, 121] width 19 height 19
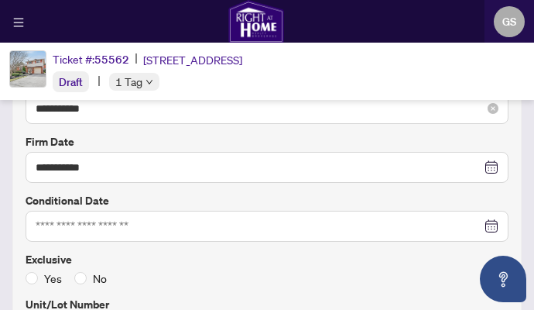
scroll to position [387, 0]
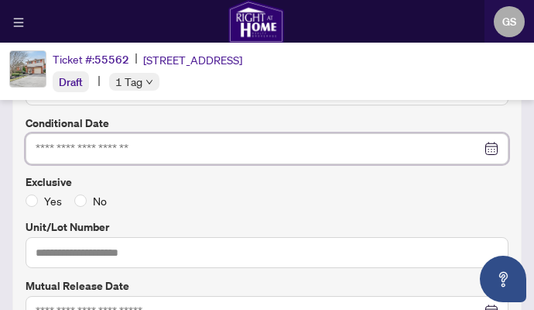
click at [407, 149] on input at bounding box center [259, 148] width 446 height 17
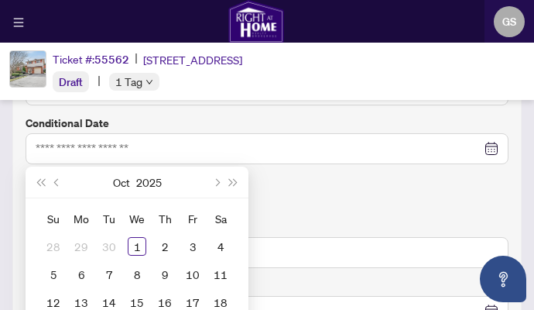
click at [375, 194] on div "Yes No" at bounding box center [267, 200] width 483 height 17
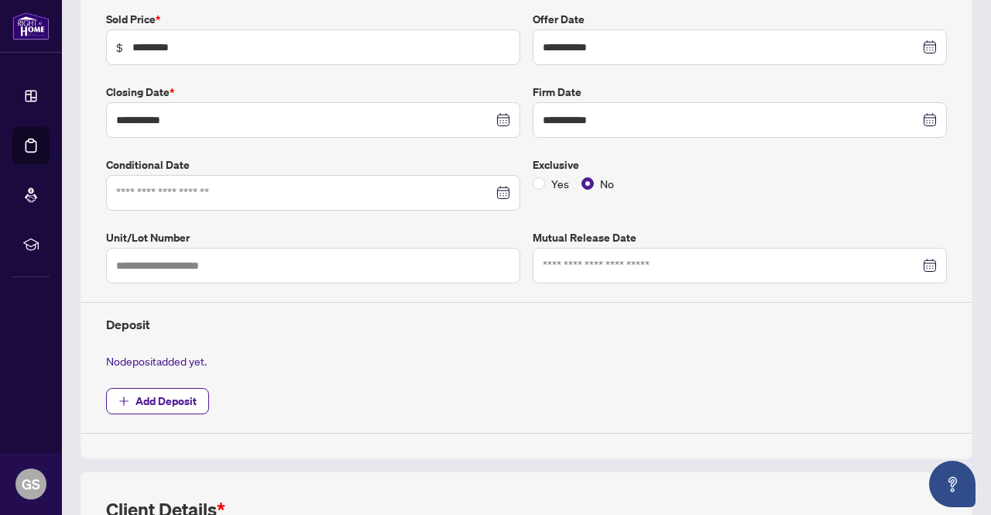
scroll to position [421, 0]
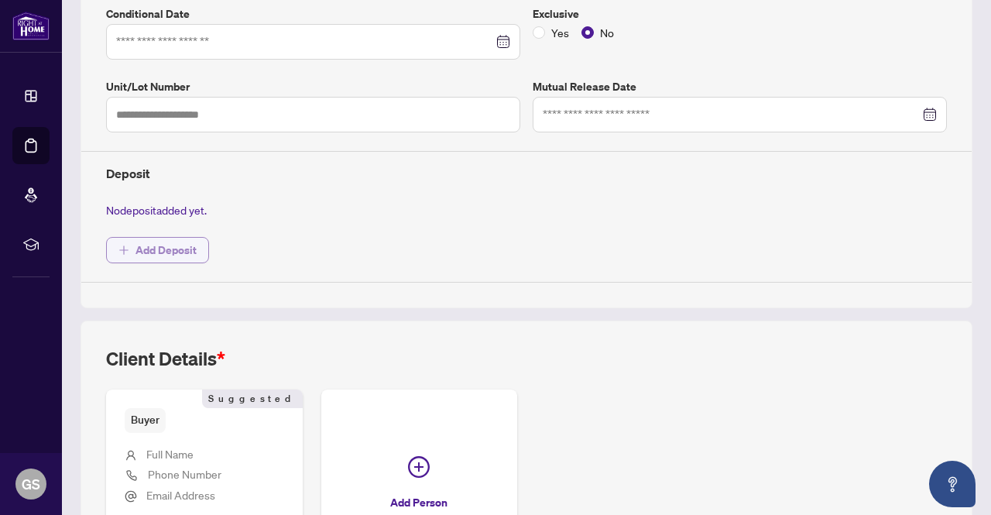
click at [189, 239] on span "Add Deposit" at bounding box center [166, 250] width 61 height 25
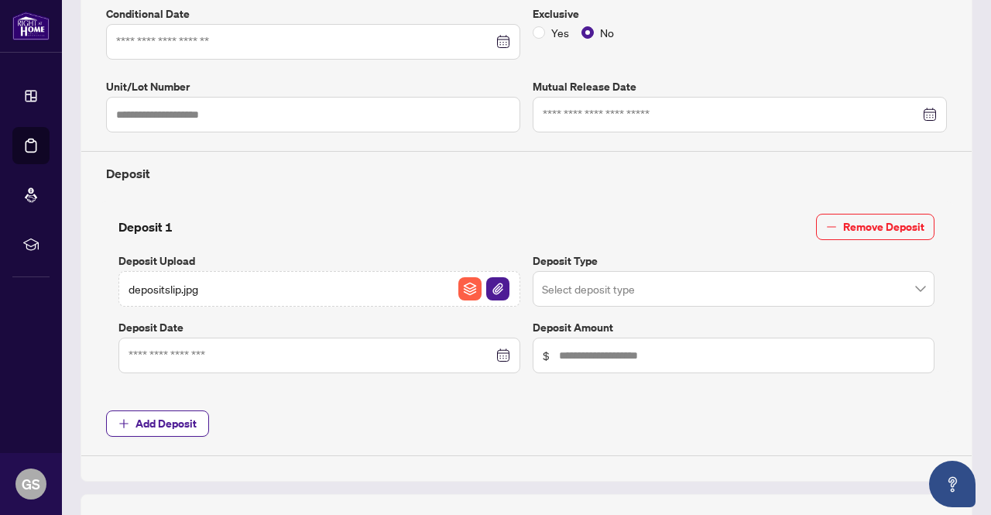
click at [597, 285] on input "search" at bounding box center [726, 291] width 369 height 34
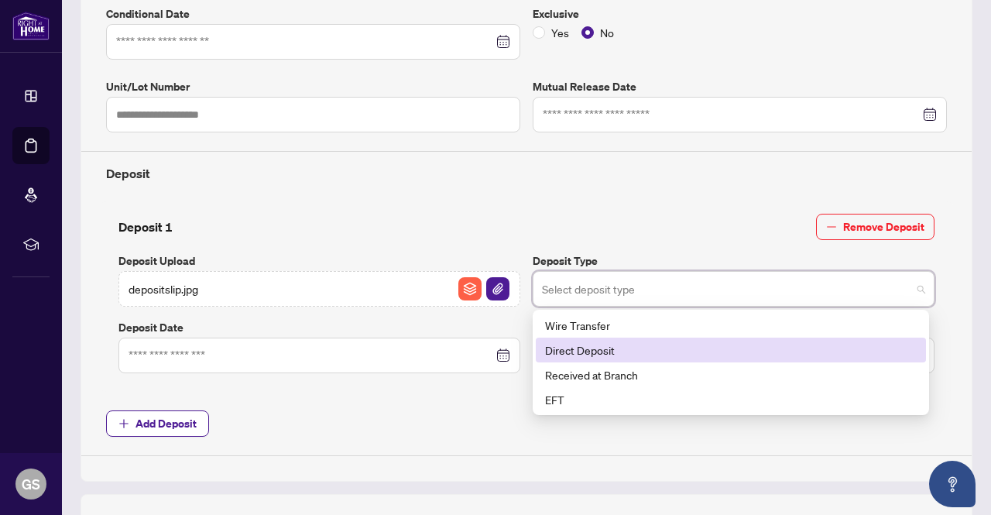
click at [585, 351] on div "Direct Deposit" at bounding box center [731, 349] width 372 height 17
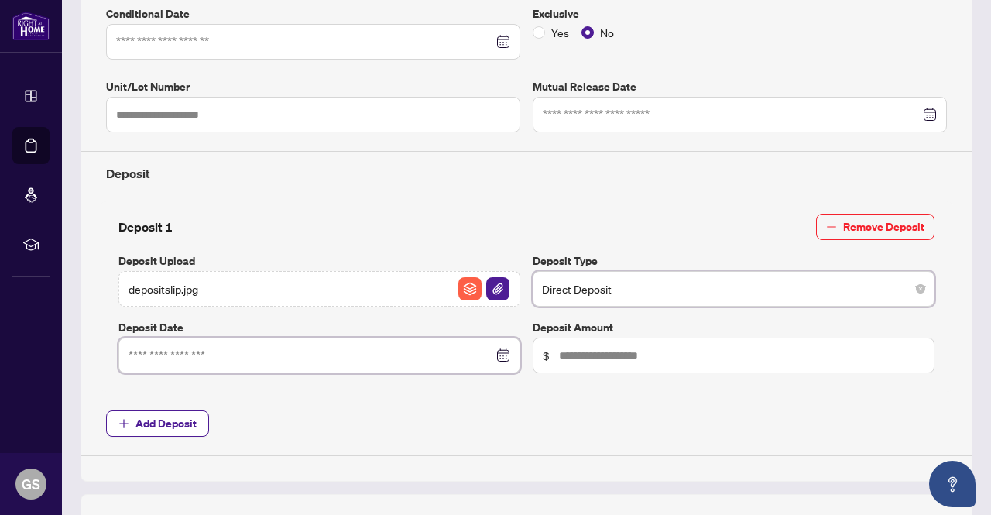
click at [417, 355] on input at bounding box center [311, 355] width 365 height 17
drag, startPoint x: 350, startPoint y: 205, endPoint x: 355, endPoint y: 259, distance: 53.6
click at [350, 205] on div "Deposit 1 Remove Deposit Deposit Upload depositslip.jpg Deposit Type Direct Dep…" at bounding box center [526, 296] width 853 height 190
click at [504, 357] on div at bounding box center [320, 355] width 382 height 17
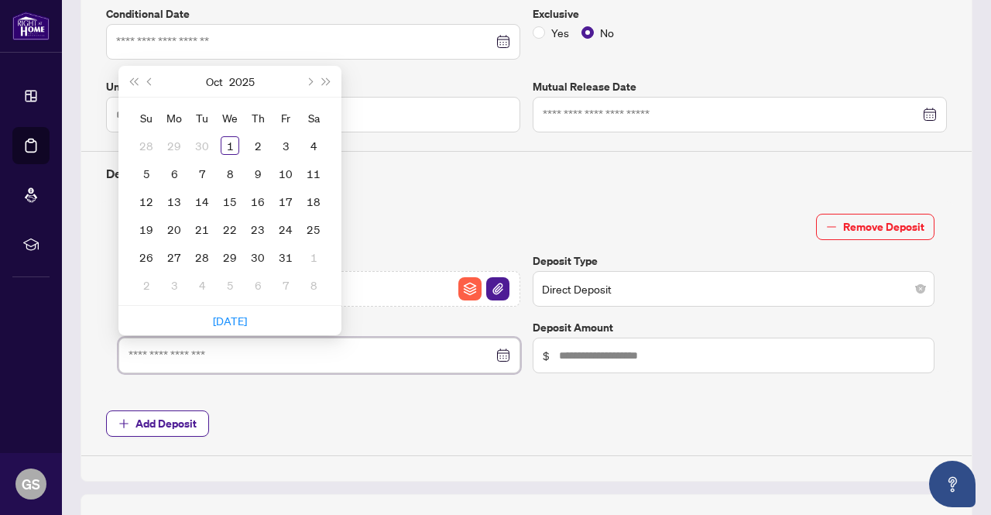
click at [498, 352] on div at bounding box center [320, 355] width 382 height 17
type input "**********"
click at [178, 142] on div "29" at bounding box center [174, 145] width 19 height 19
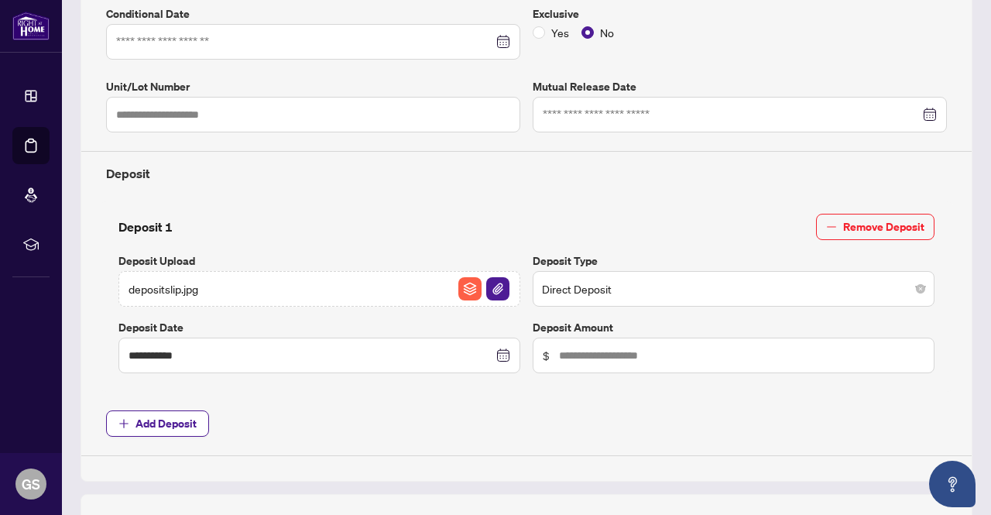
click at [330, 231] on div "Deposit 1 Remove Deposit" at bounding box center [526, 227] width 816 height 26
click at [648, 354] on input "text" at bounding box center [741, 355] width 365 height 17
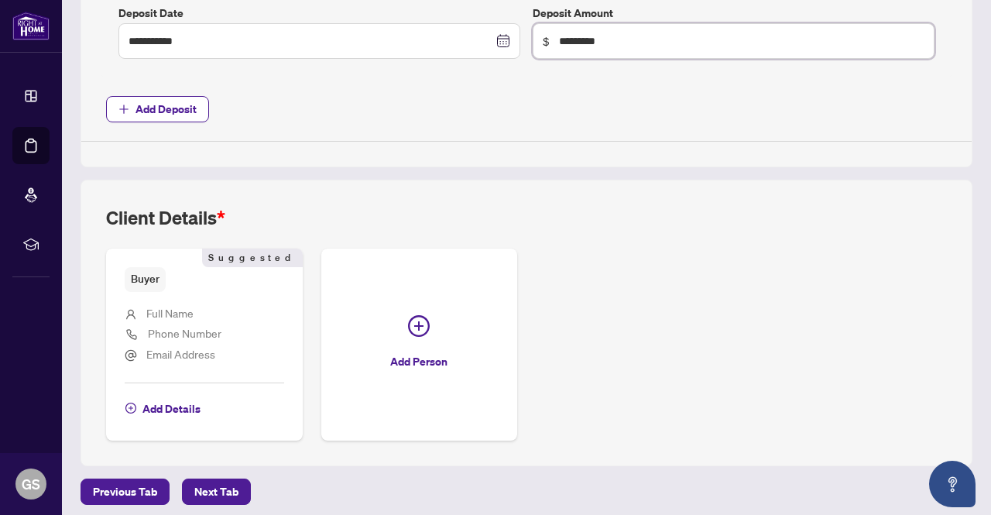
scroll to position [736, 0]
type input "*********"
click at [165, 396] on span "Add Details" at bounding box center [171, 408] width 58 height 25
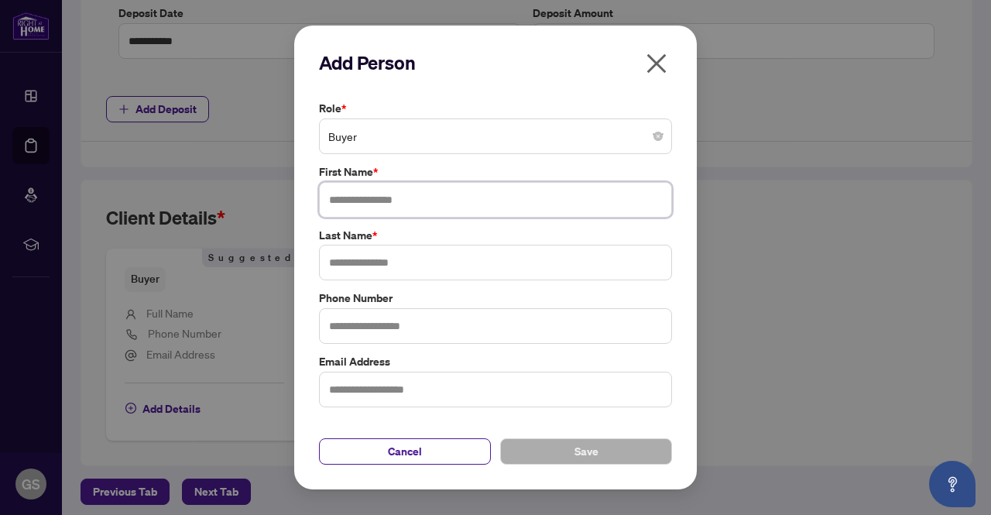
click at [394, 194] on input "text" at bounding box center [495, 200] width 353 height 36
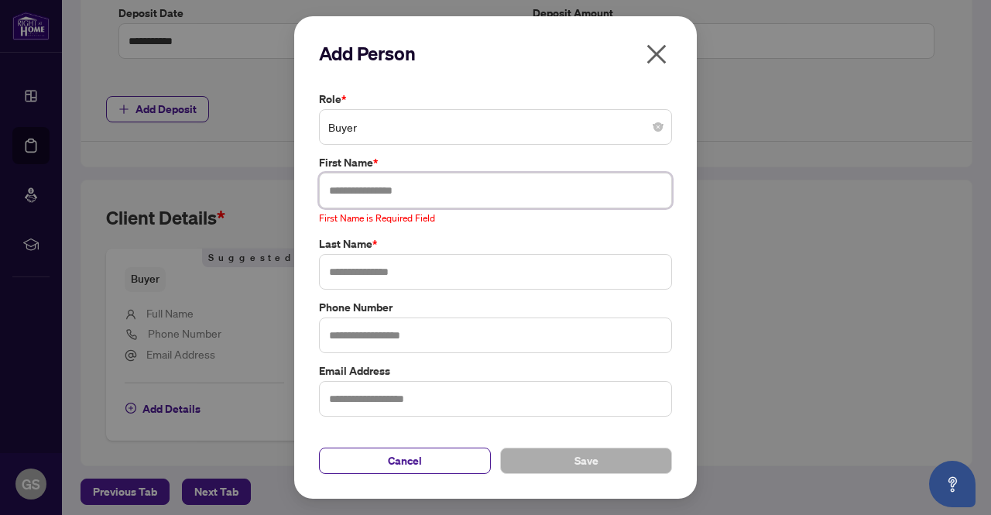
click at [447, 191] on input "text" at bounding box center [495, 191] width 353 height 36
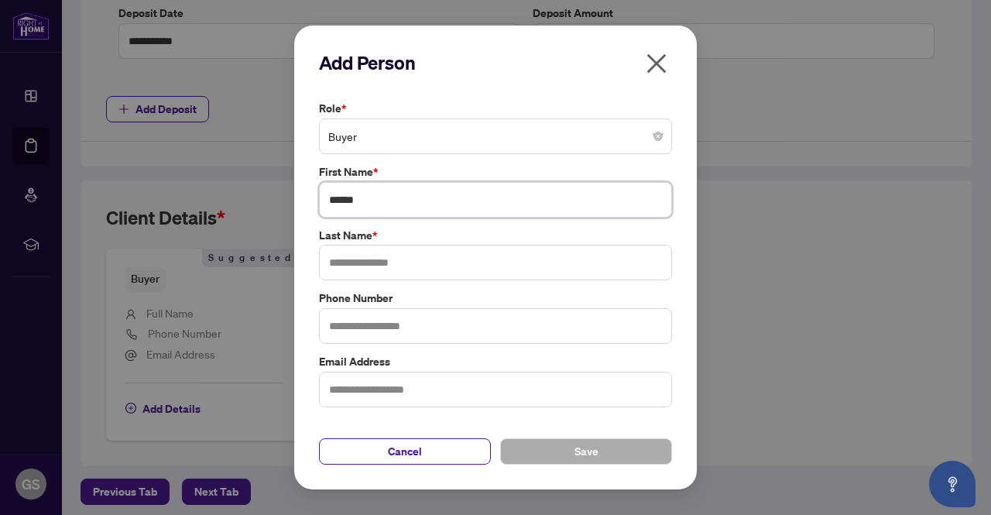
type input "******"
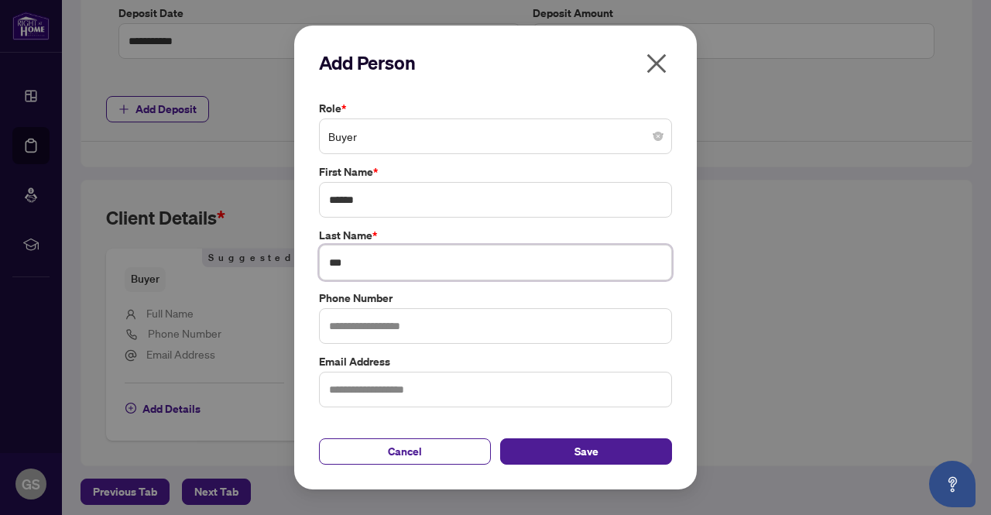
type input "***"
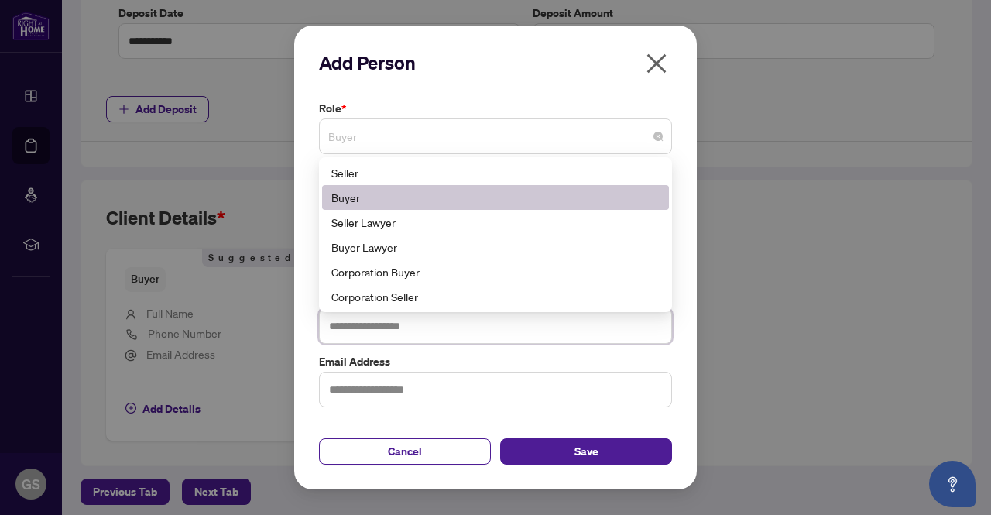
click at [630, 136] on span "Buyer" at bounding box center [495, 136] width 335 height 29
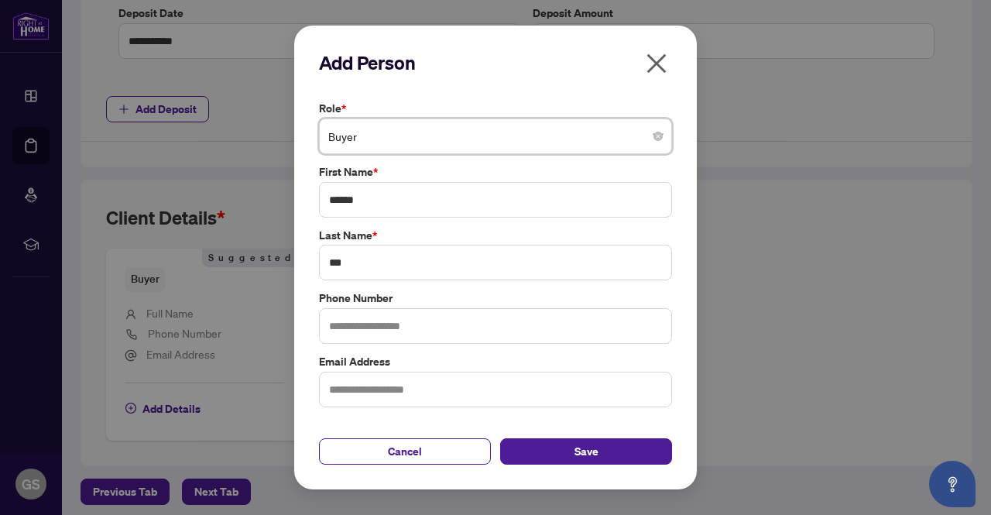
click at [630, 136] on span "Buyer" at bounding box center [495, 136] width 335 height 29
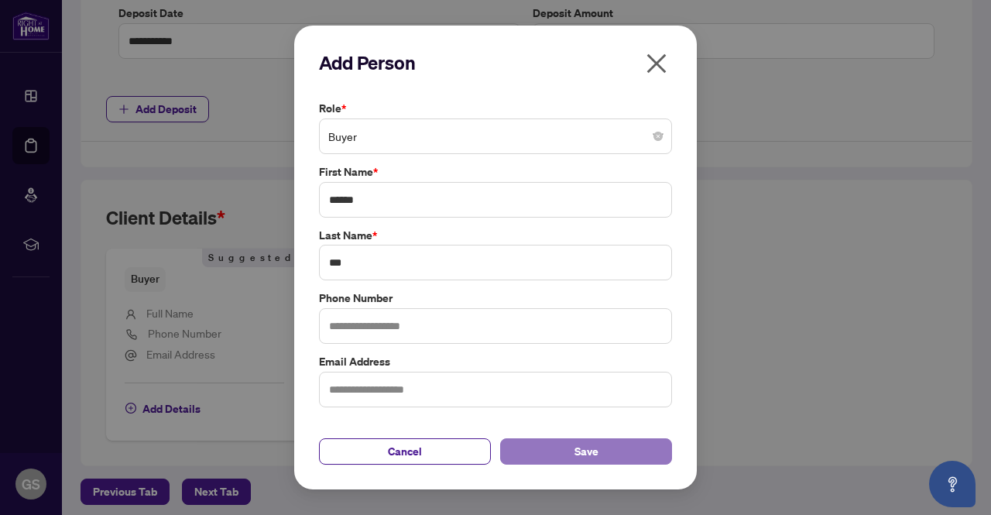
click at [599, 451] on button "Save" at bounding box center [586, 451] width 172 height 26
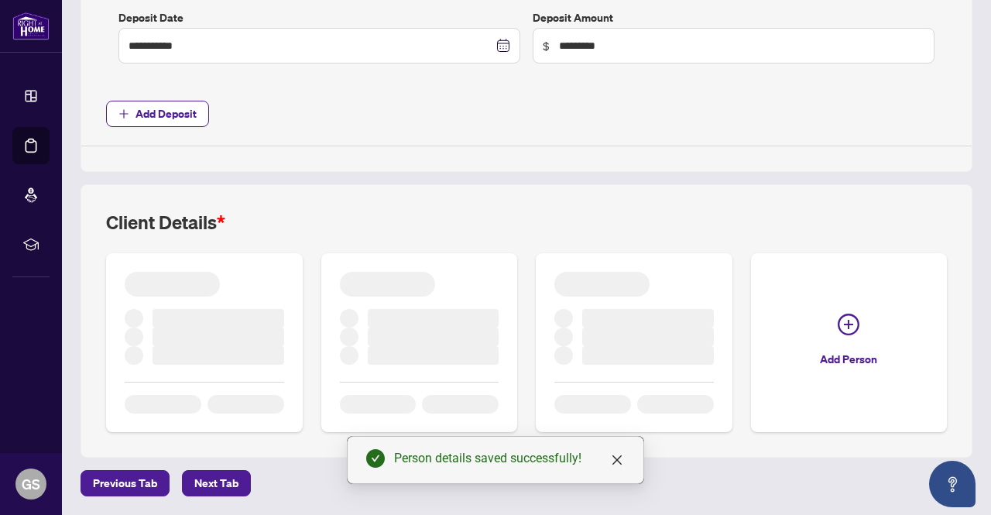
scroll to position [715, 0]
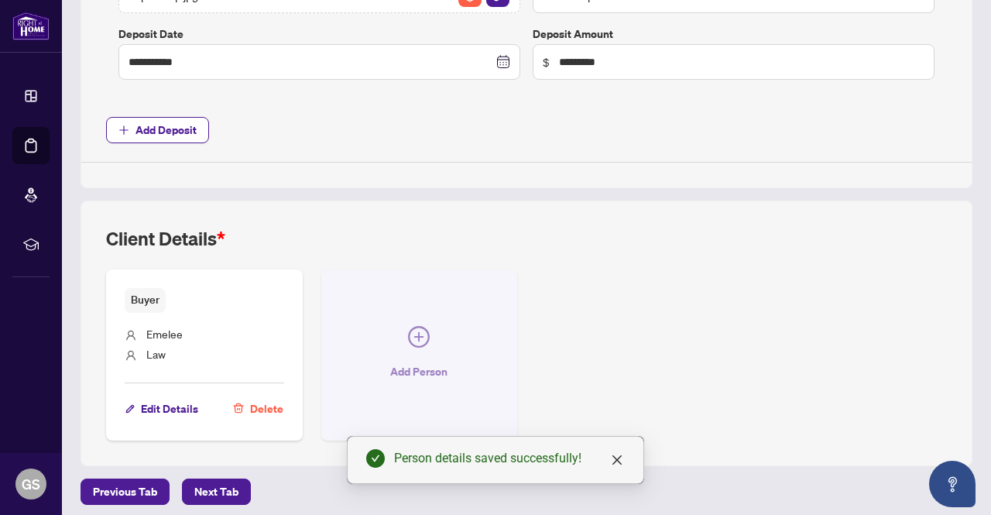
click at [496, 343] on button "Add Person" at bounding box center [419, 354] width 197 height 170
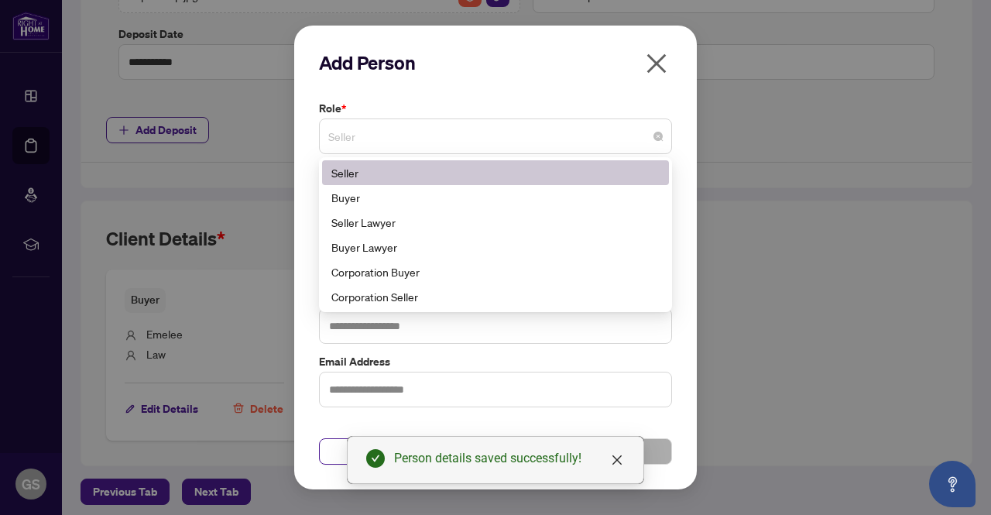
click at [445, 130] on span "Seller" at bounding box center [495, 136] width 335 height 29
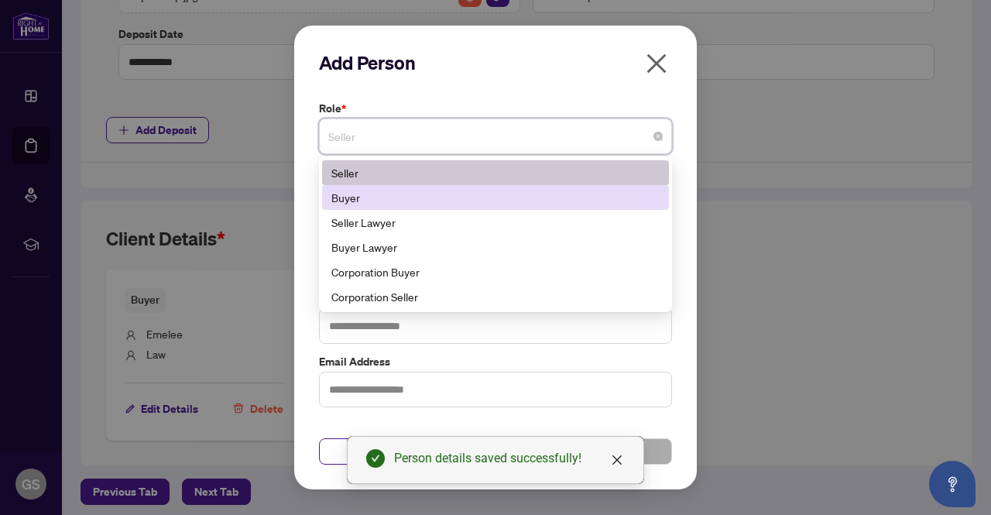
click at [445, 199] on div "Buyer" at bounding box center [495, 197] width 328 height 17
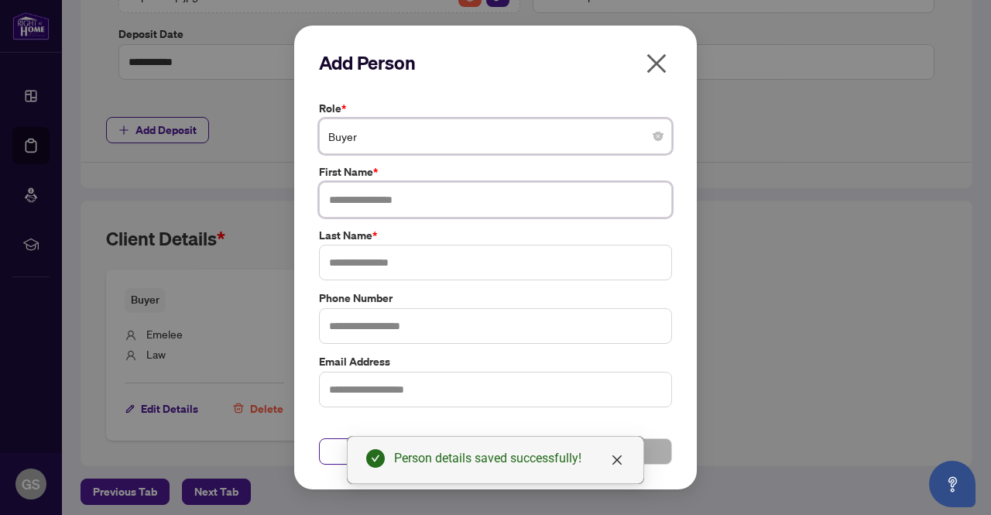
click at [445, 203] on input "text" at bounding box center [495, 200] width 353 height 36
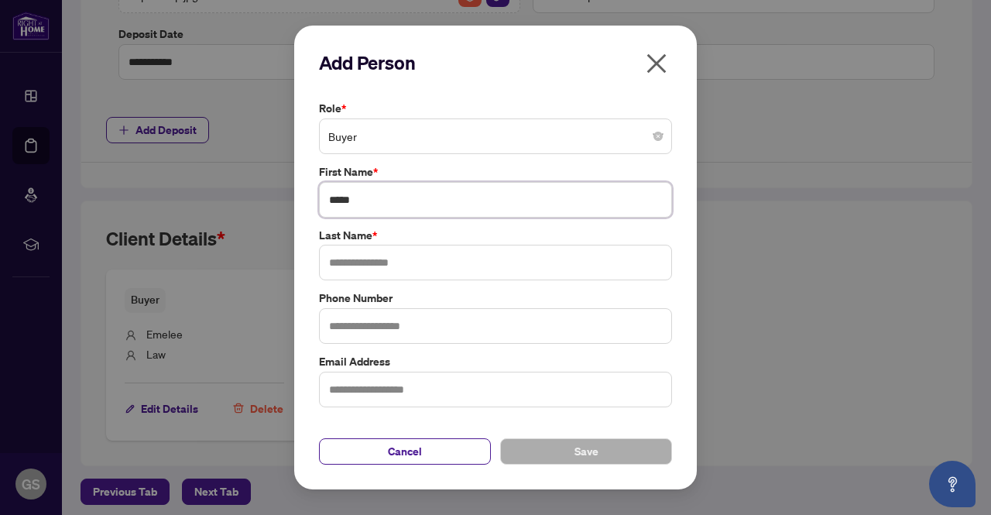
type input "*****"
click at [454, 269] on input "text" at bounding box center [495, 263] width 353 height 36
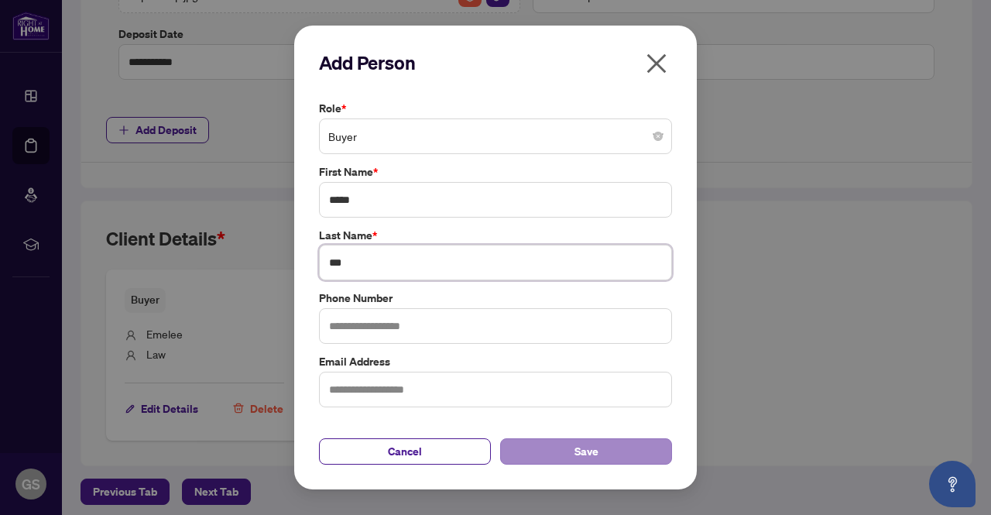
type input "***"
click at [552, 456] on button "Save" at bounding box center [586, 451] width 172 height 26
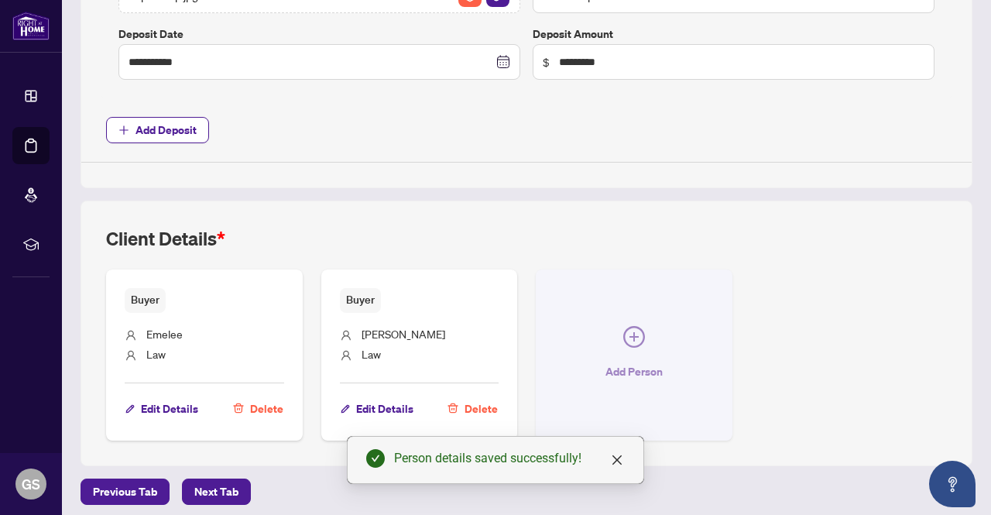
click at [645, 326] on icon "plus-circle" at bounding box center [634, 337] width 22 height 22
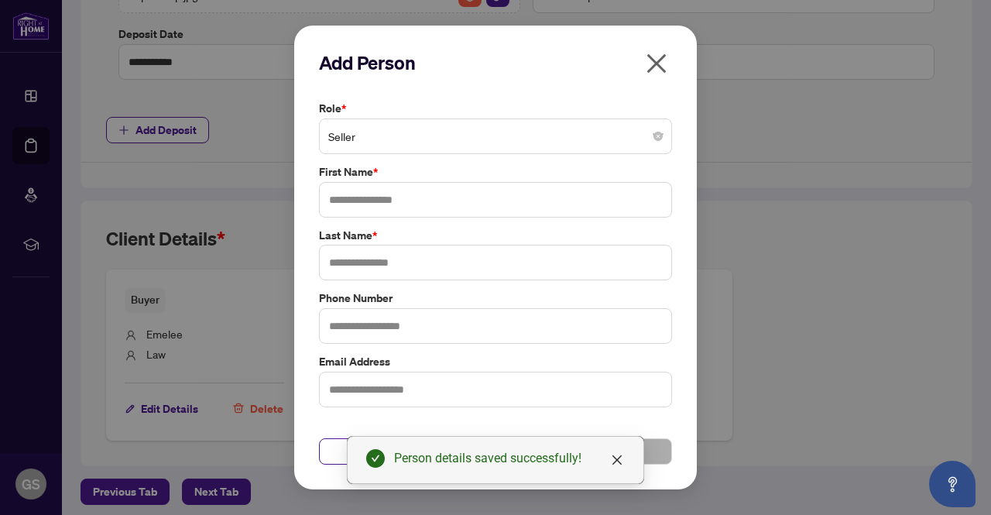
click at [624, 136] on span "Seller" at bounding box center [495, 136] width 335 height 29
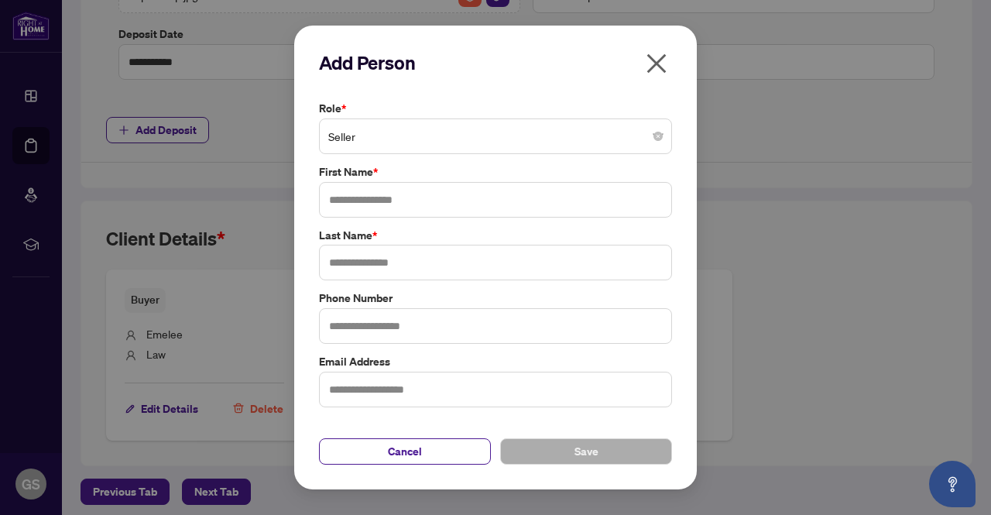
click at [666, 63] on icon "close" at bounding box center [656, 63] width 25 height 25
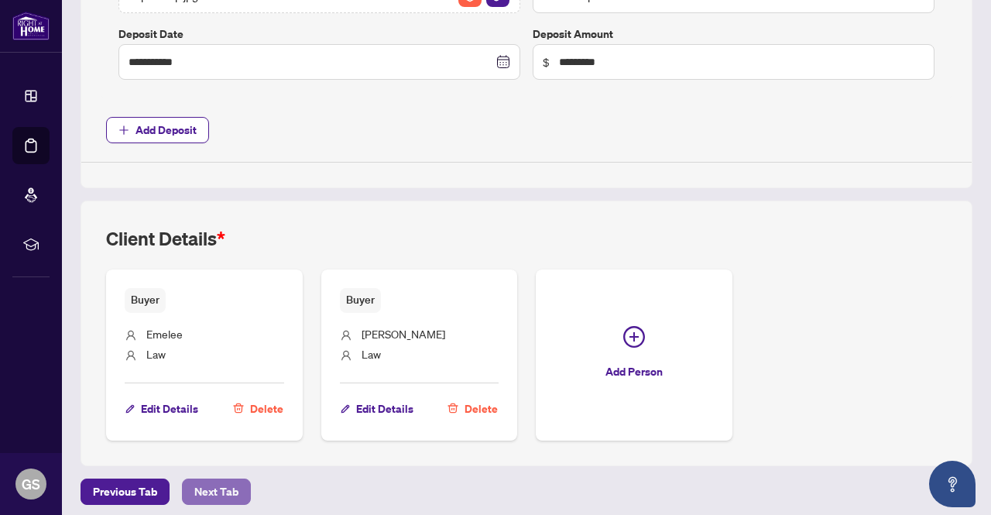
click at [226, 479] on button "Next Tab" at bounding box center [216, 492] width 69 height 26
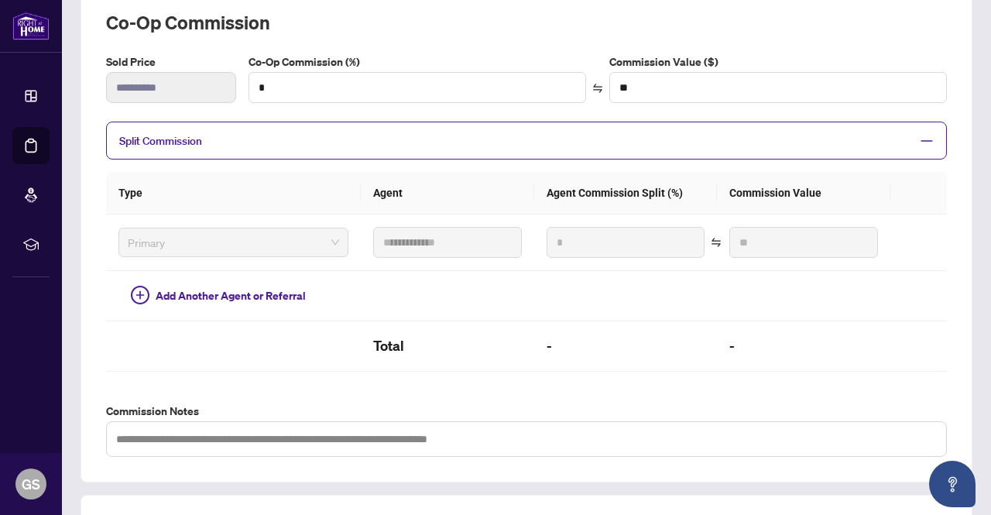
scroll to position [501, 0]
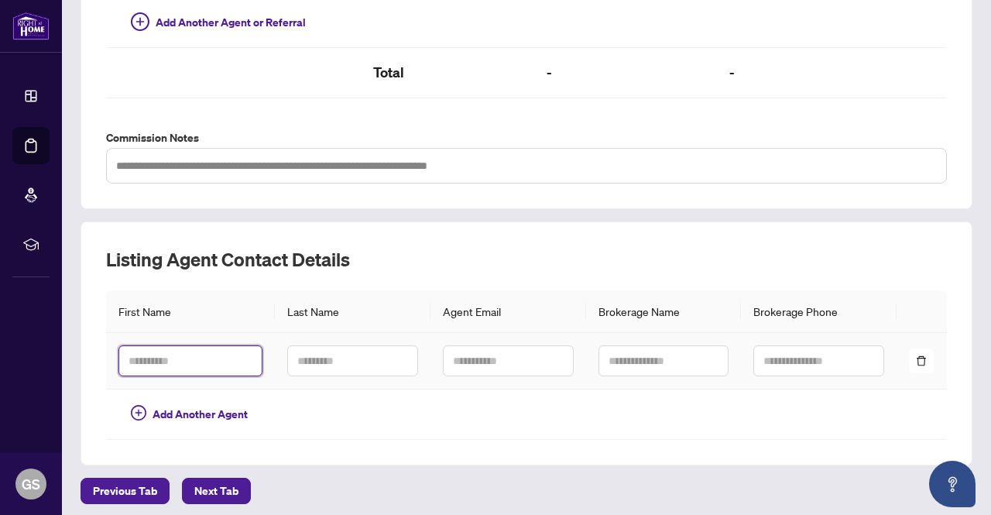
click at [206, 359] on input "text" at bounding box center [190, 360] width 144 height 31
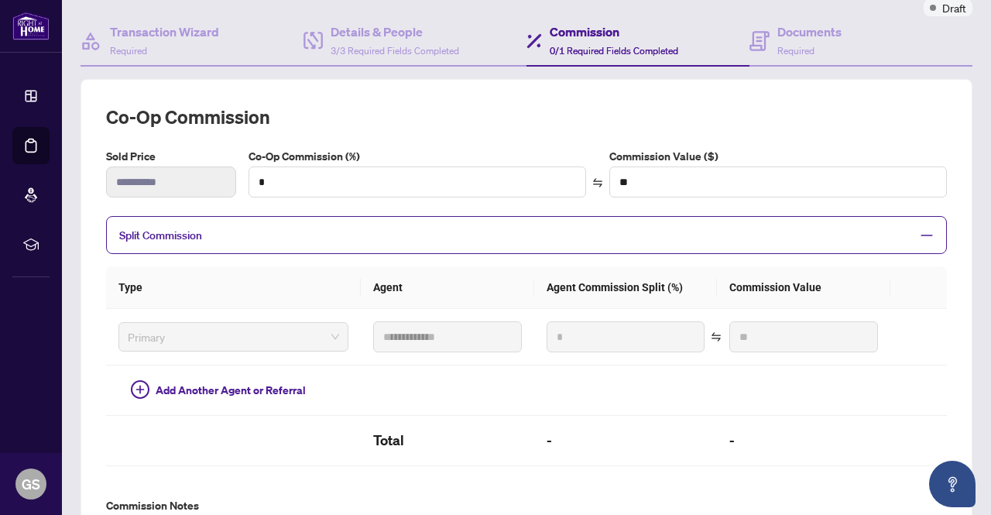
scroll to position [155, 0]
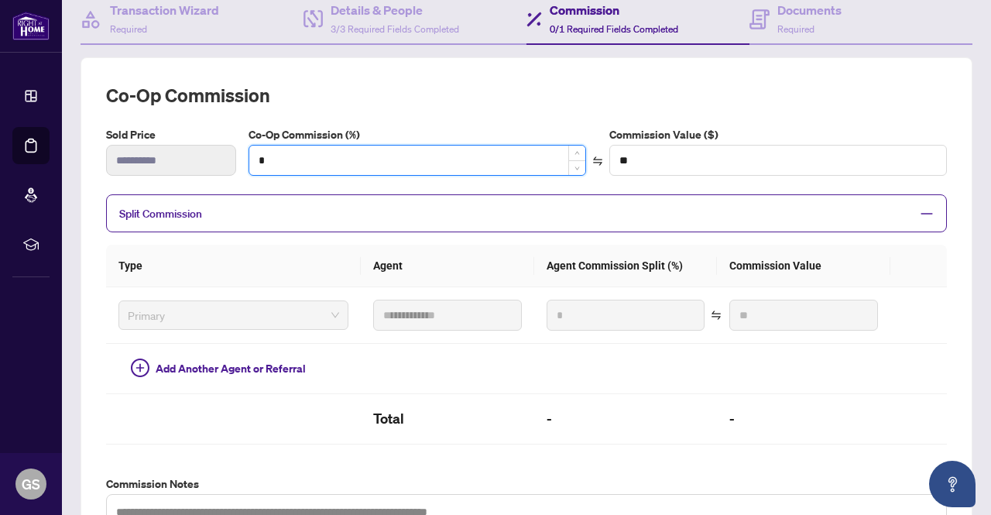
click at [297, 165] on input "*" at bounding box center [417, 160] width 336 height 29
click at [212, 162] on div "**********" at bounding box center [526, 157] width 853 height 62
type input "*"
type input "*******"
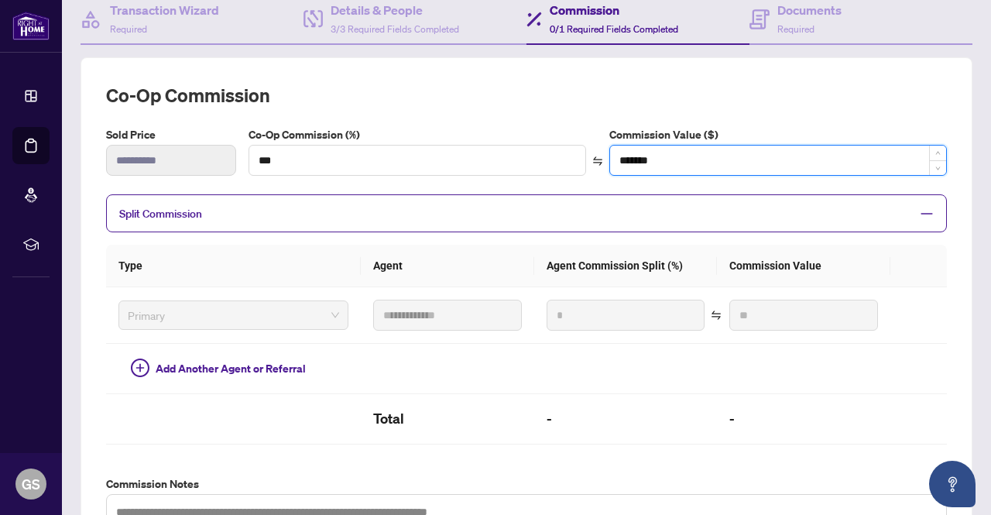
type input "*"
click at [657, 166] on input "*******" at bounding box center [778, 160] width 336 height 29
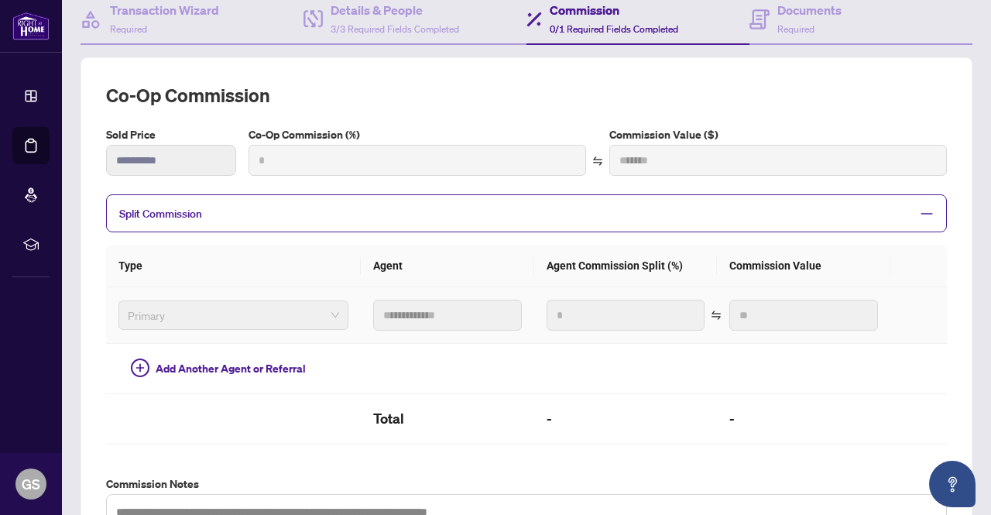
type input "***"
type input "*******"
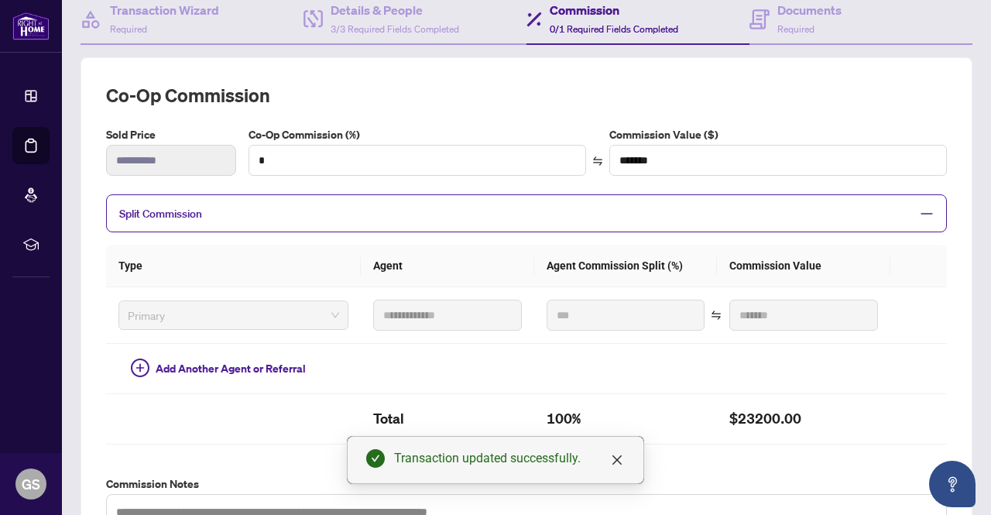
click at [173, 208] on span "Split Commission" at bounding box center [160, 214] width 83 height 14
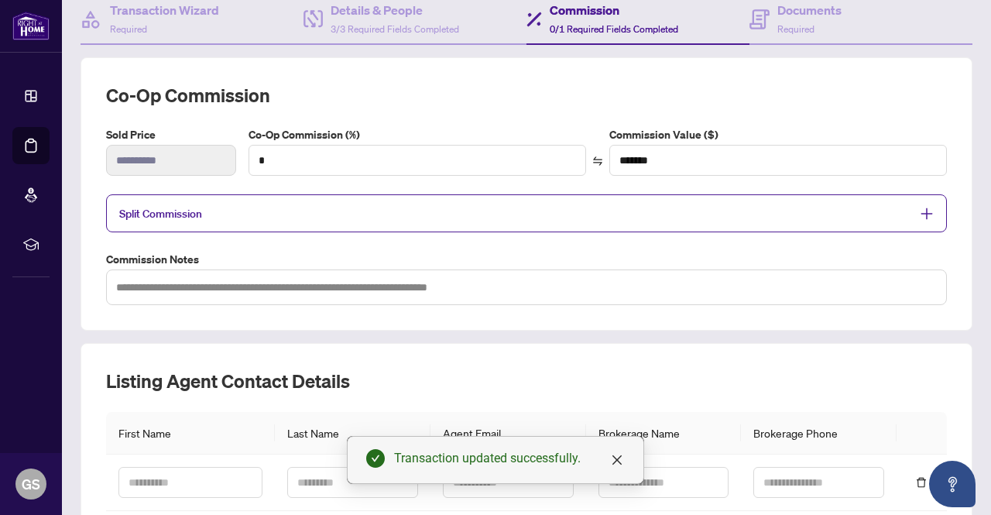
click at [173, 208] on span "Split Commission" at bounding box center [160, 214] width 83 height 14
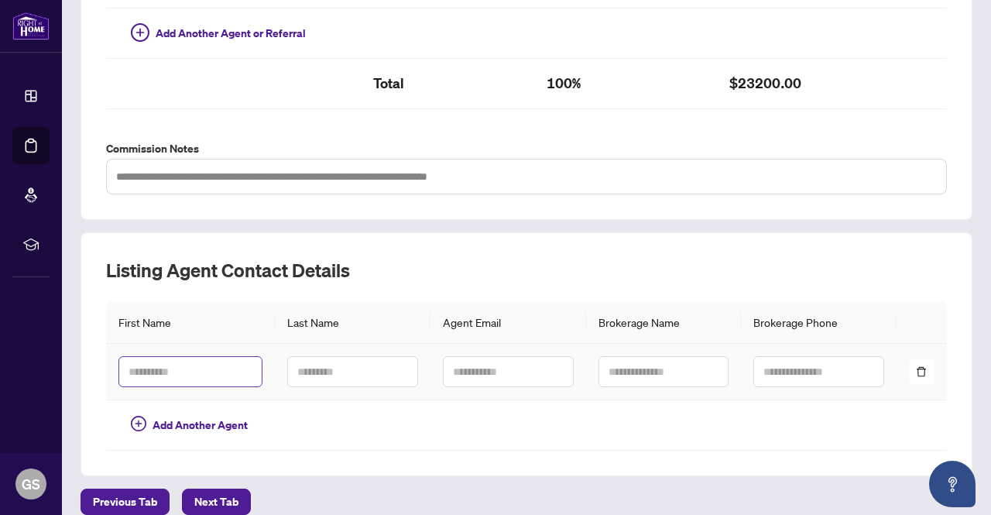
scroll to position [501, 0]
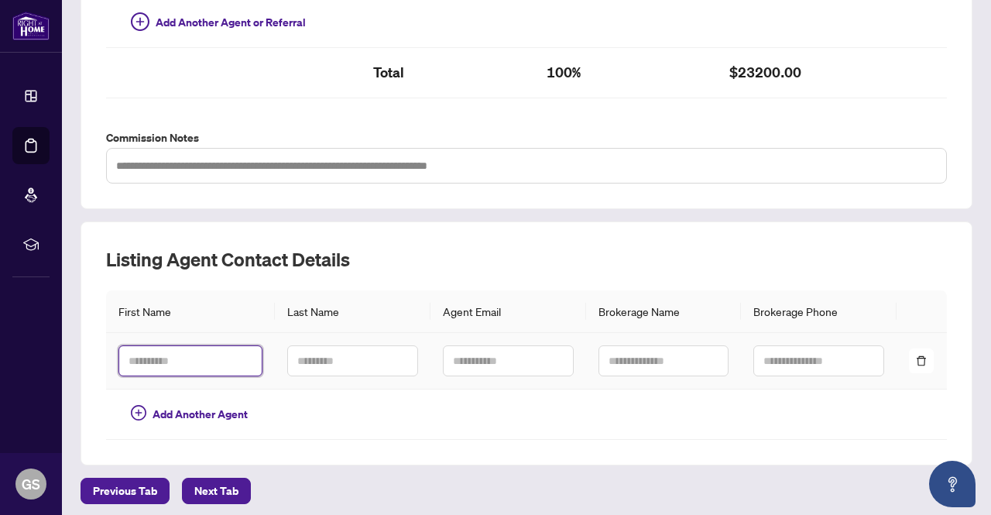
click at [208, 359] on input "text" at bounding box center [190, 360] width 144 height 31
type input "****"
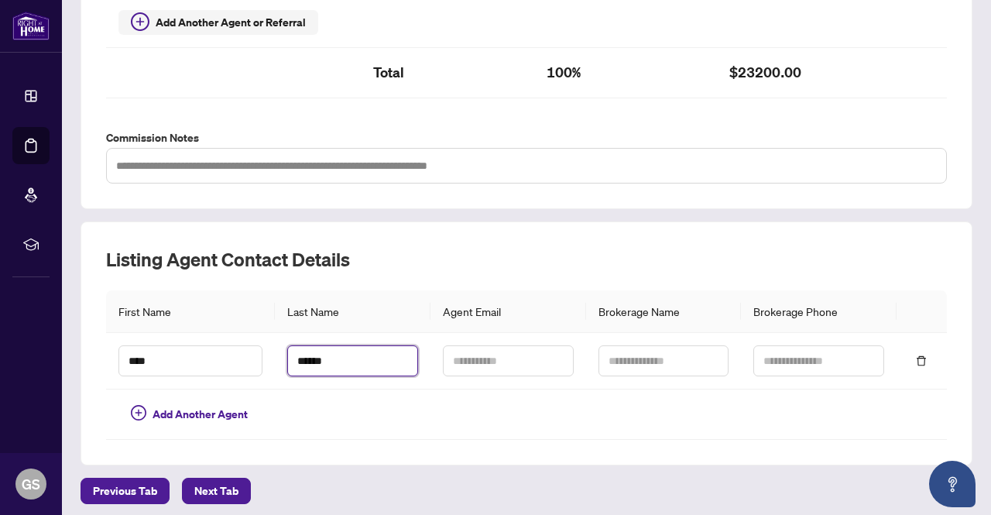
type input "******"
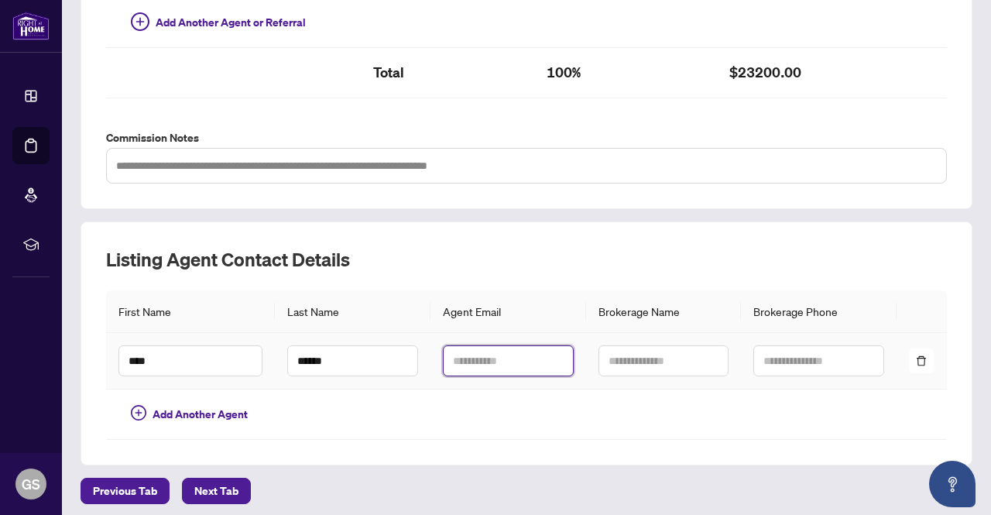
click at [508, 355] on input "text" at bounding box center [508, 360] width 131 height 31
paste input "**********"
type input "**********"
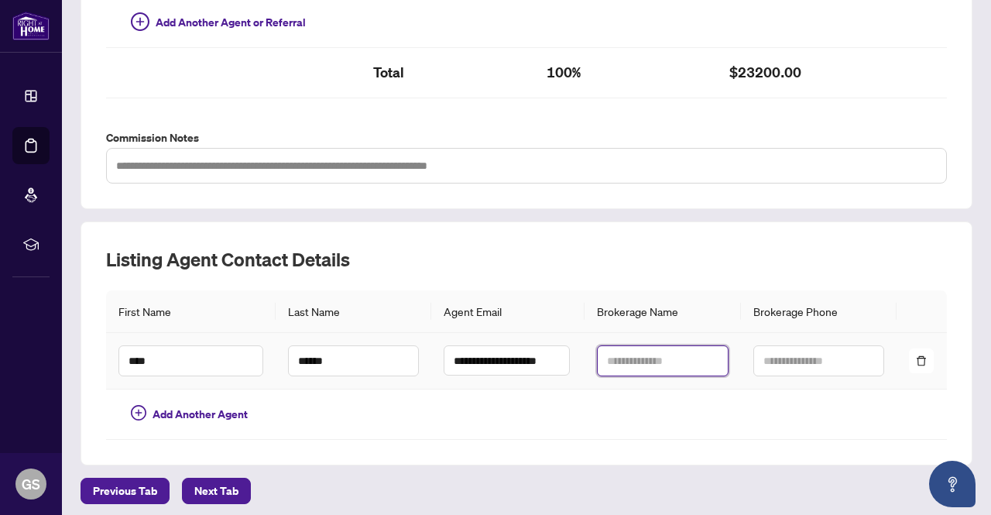
click at [622, 360] on input "text" at bounding box center [662, 360] width 131 height 31
click at [604, 351] on input "text" at bounding box center [662, 360] width 131 height 31
paste input "**********"
drag, startPoint x: 693, startPoint y: 357, endPoint x: 556, endPoint y: 357, distance: 137.1
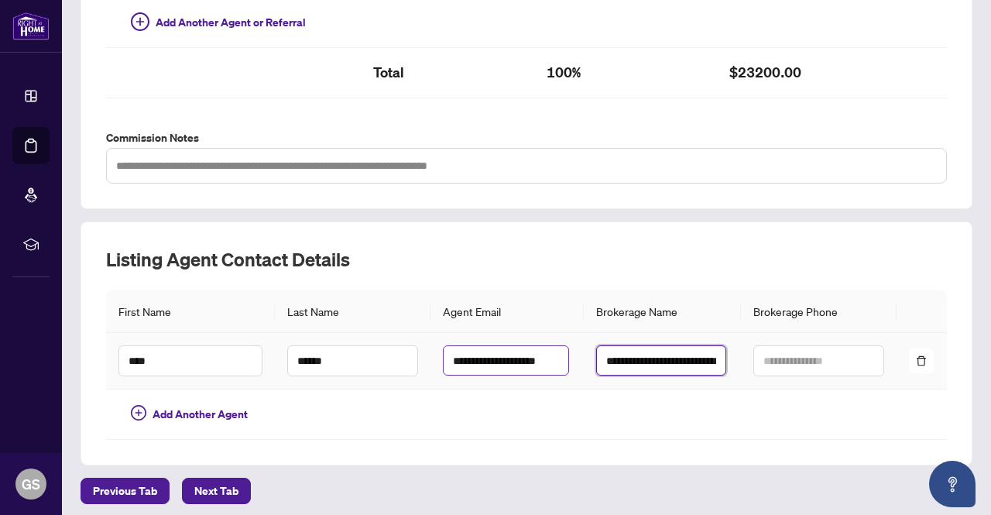
click at [556, 357] on tr "**********" at bounding box center [526, 361] width 841 height 57
type input "**********"
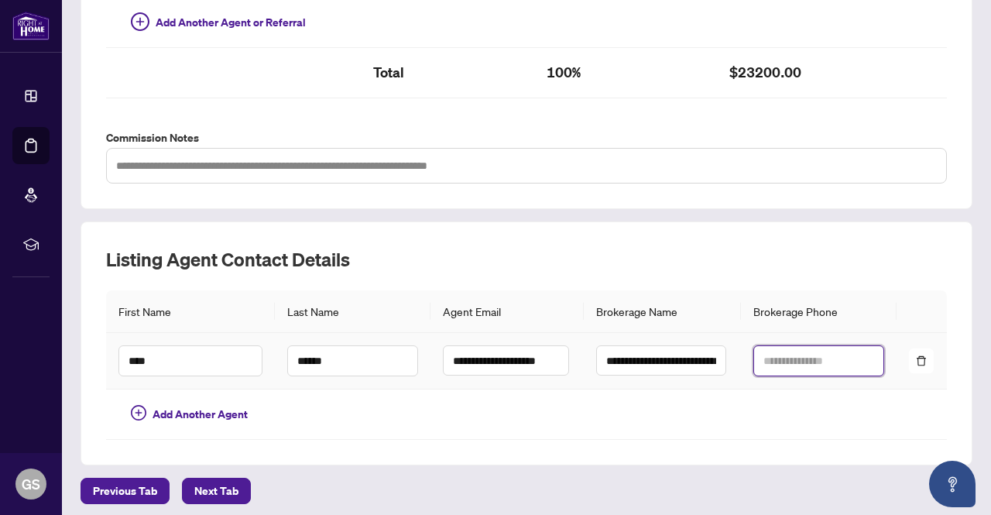
click at [768, 350] on input "text" at bounding box center [818, 360] width 131 height 31
click at [778, 348] on input "text" at bounding box center [818, 360] width 131 height 31
paste input "**********"
click at [777, 355] on input "**********" at bounding box center [818, 360] width 131 height 31
type input "**********"
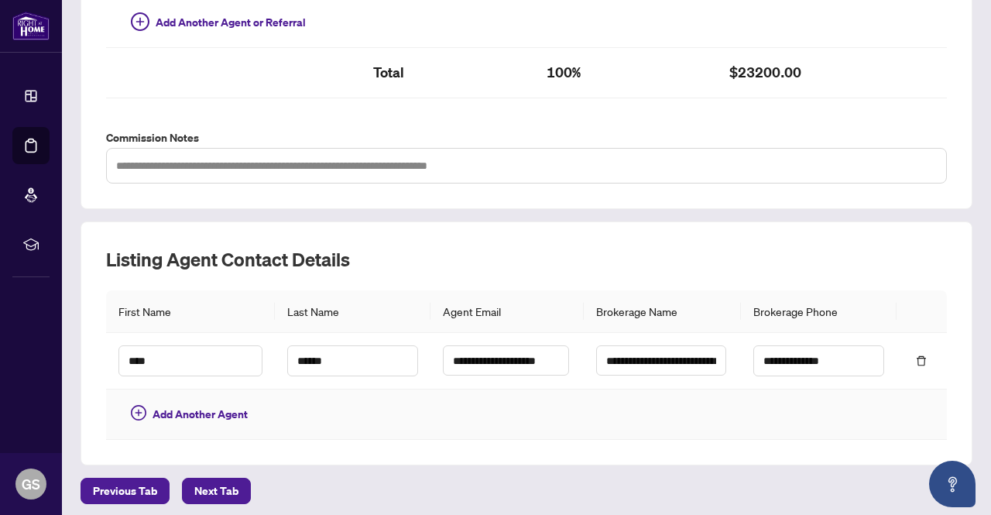
click at [398, 420] on td at bounding box center [353, 414] width 156 height 50
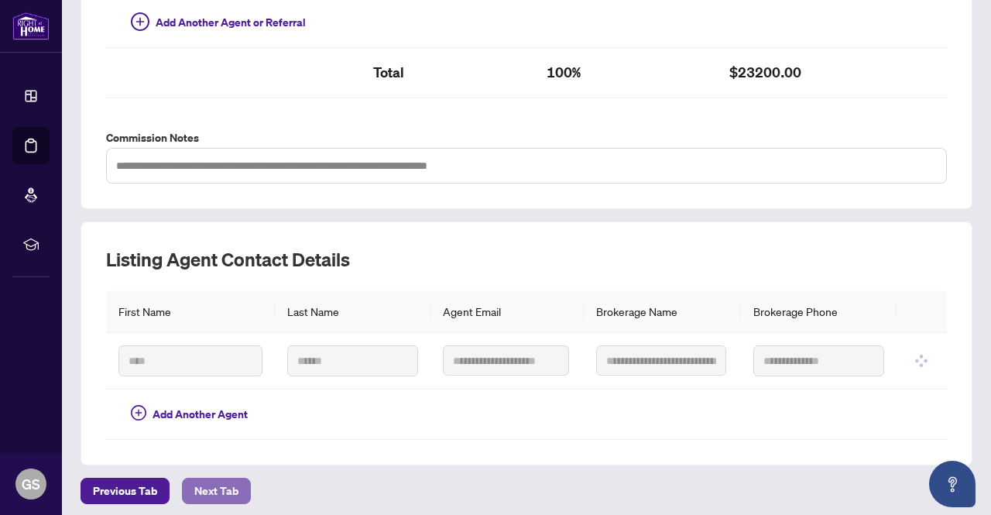
click at [222, 479] on span "Next Tab" at bounding box center [216, 491] width 44 height 25
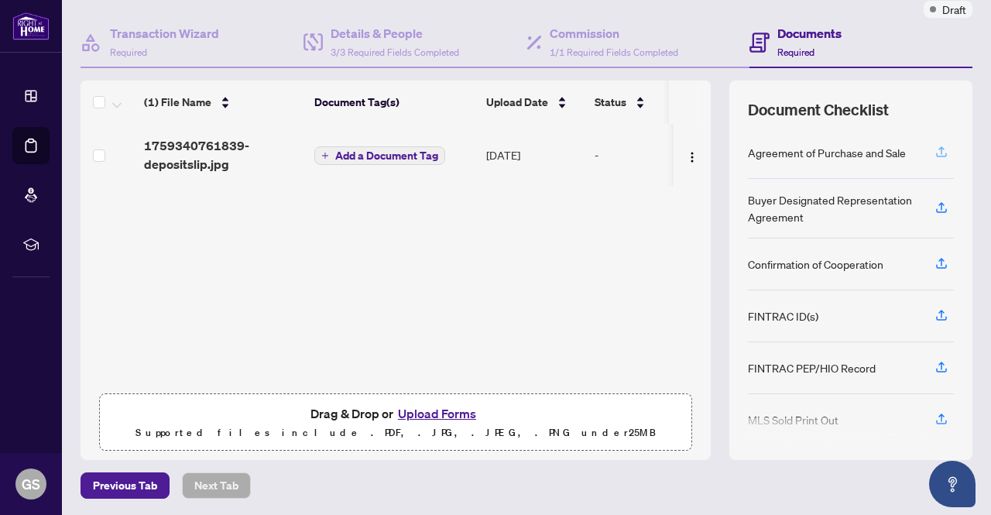
click at [935, 156] on icon "button" at bounding box center [942, 152] width 14 height 14
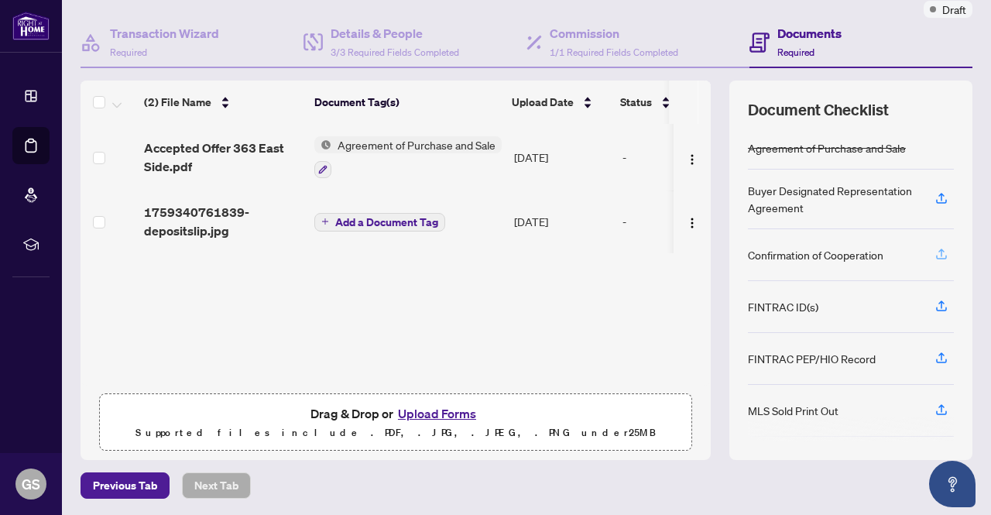
click at [935, 252] on icon "button" at bounding box center [942, 254] width 14 height 14
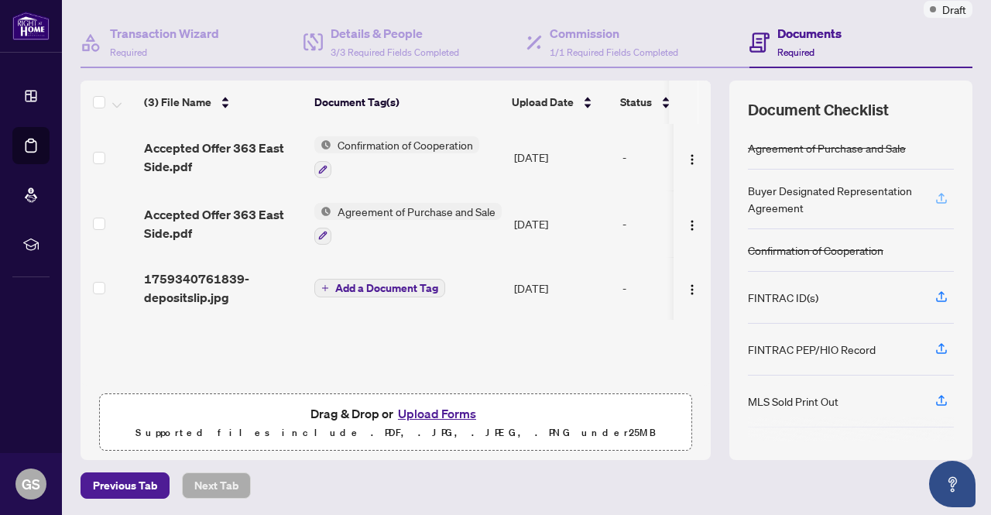
click at [935, 195] on icon "button" at bounding box center [942, 198] width 14 height 14
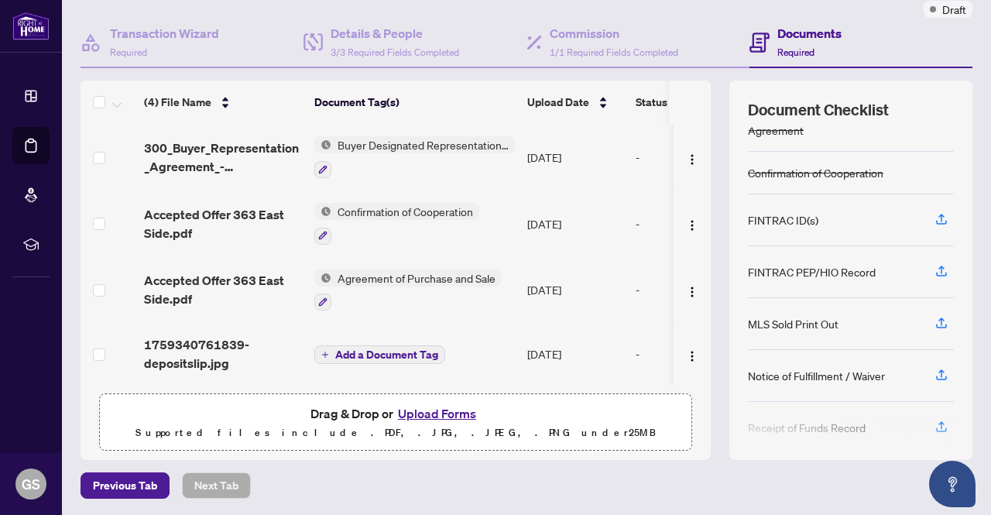
scroll to position [142, 0]
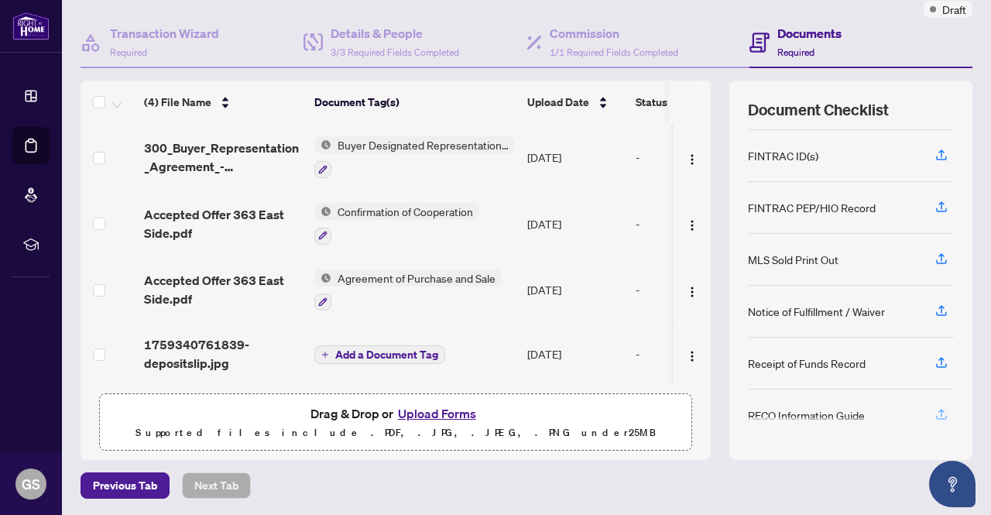
click at [935, 407] on icon "button" at bounding box center [942, 414] width 14 height 14
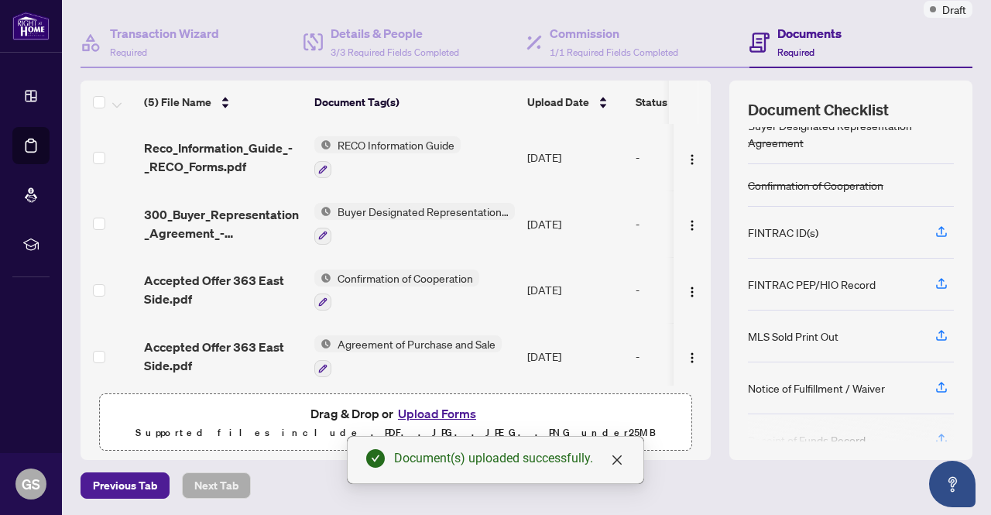
scroll to position [133, 0]
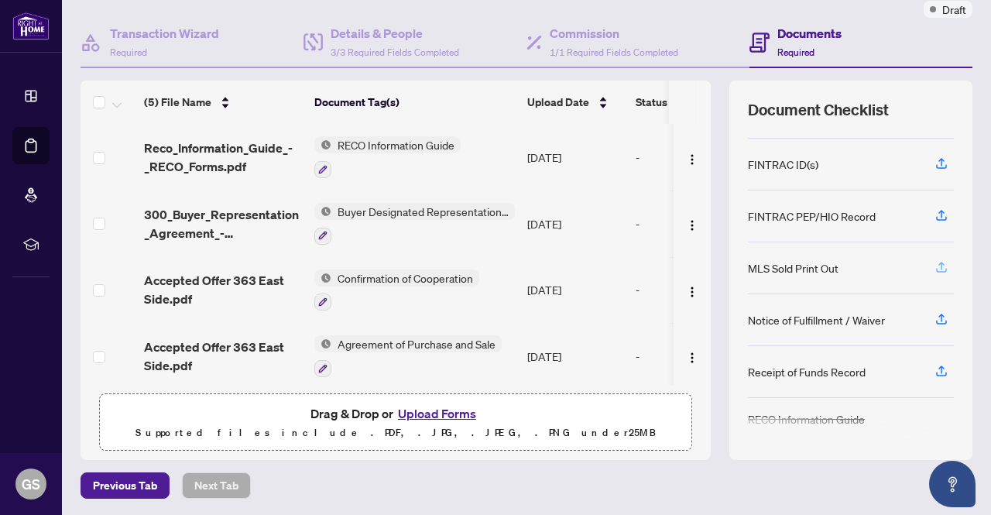
click at [935, 262] on icon "button" at bounding box center [942, 267] width 14 height 14
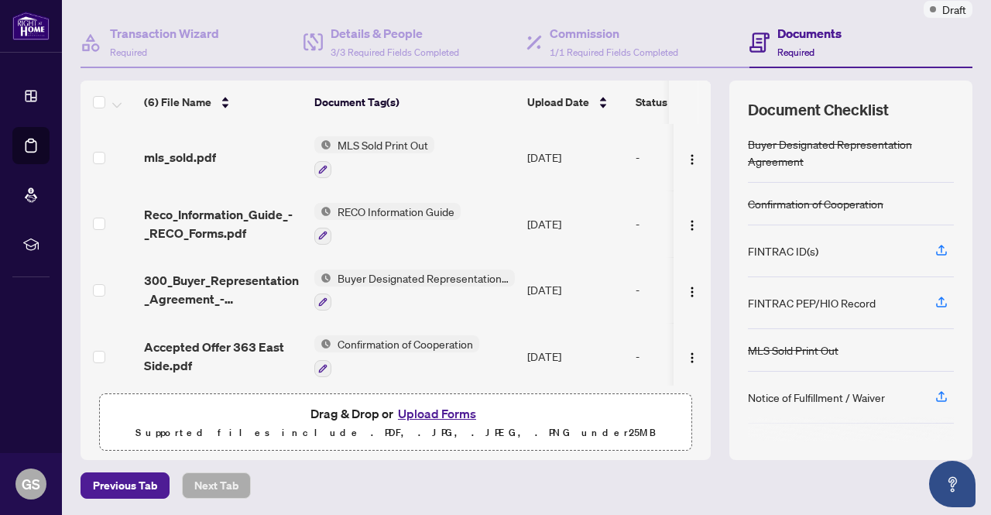
scroll to position [0, 0]
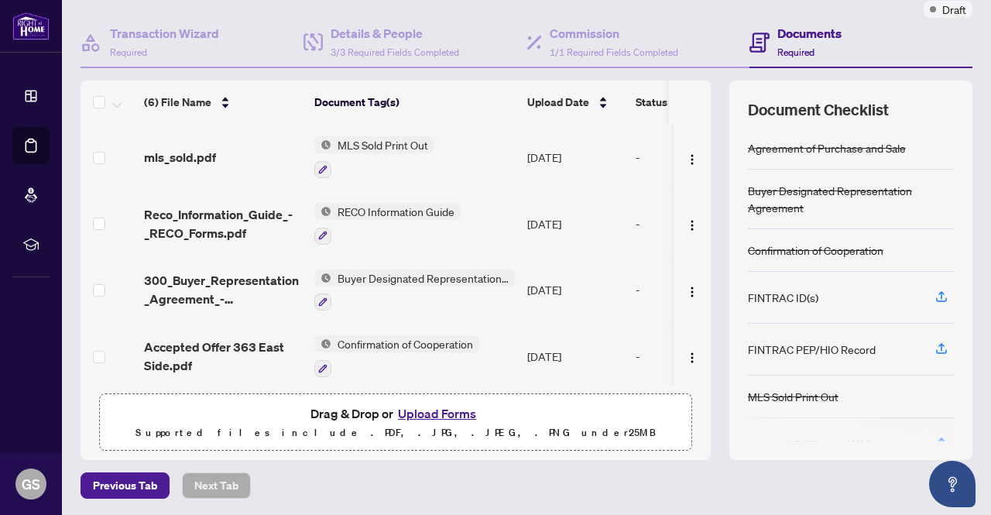
click at [816, 291] on div "FINTRAC ID(s)" at bounding box center [851, 298] width 206 height 52
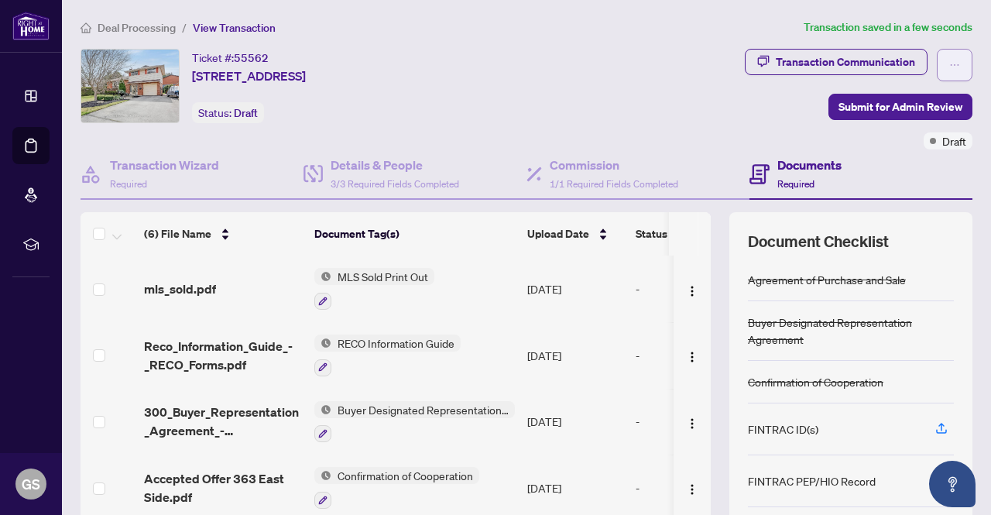
click at [949, 68] on icon "ellipsis" at bounding box center [954, 65] width 11 height 11
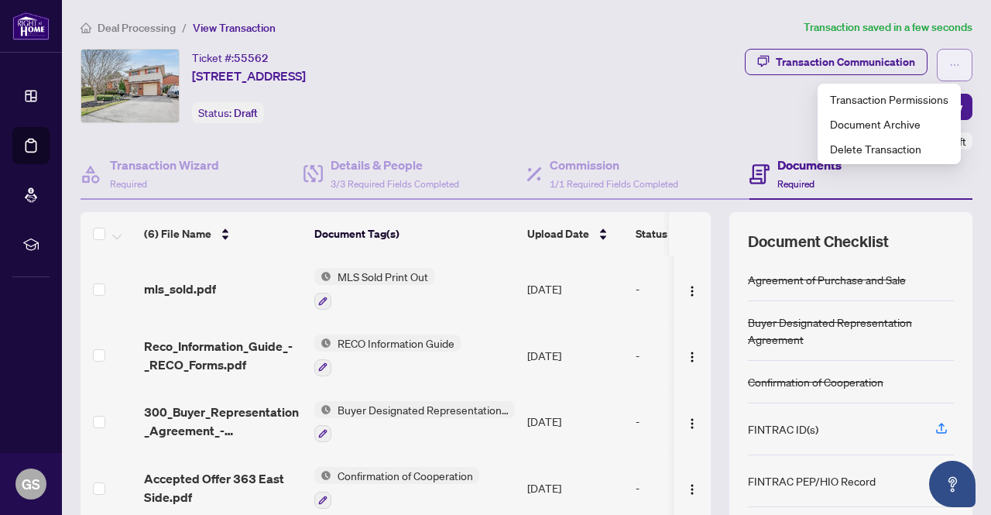
click at [949, 68] on icon "ellipsis" at bounding box center [954, 65] width 11 height 11
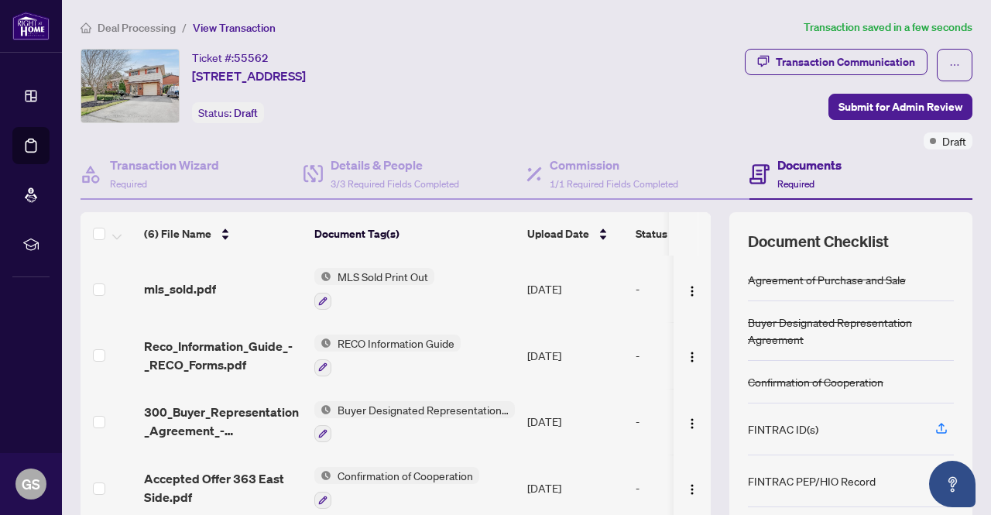
scroll to position [77, 0]
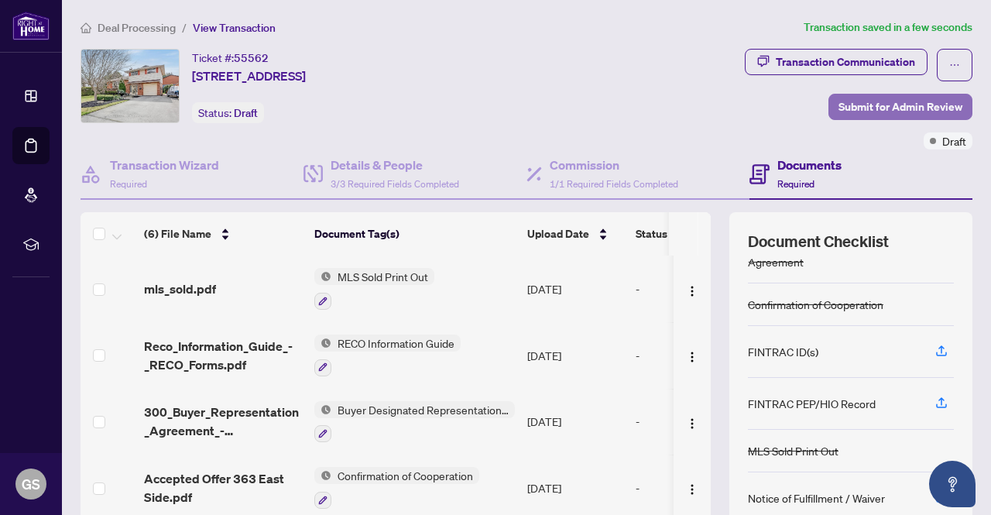
click at [878, 103] on span "Submit for Admin Review" at bounding box center [901, 106] width 124 height 25
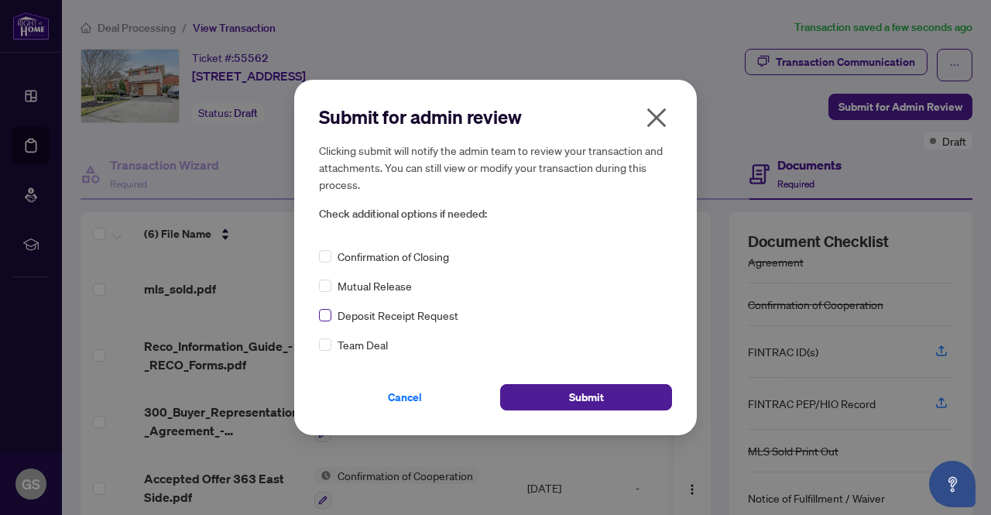
click at [322, 308] on label at bounding box center [325, 315] width 12 height 17
click at [601, 400] on span "Submit" at bounding box center [586, 397] width 35 height 25
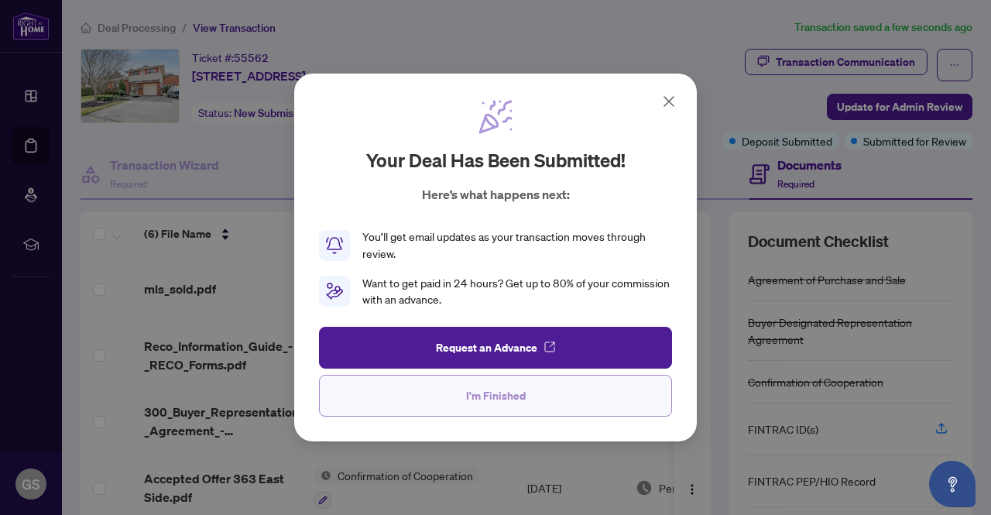
click at [471, 389] on span "I'm Finished" at bounding box center [496, 395] width 60 height 25
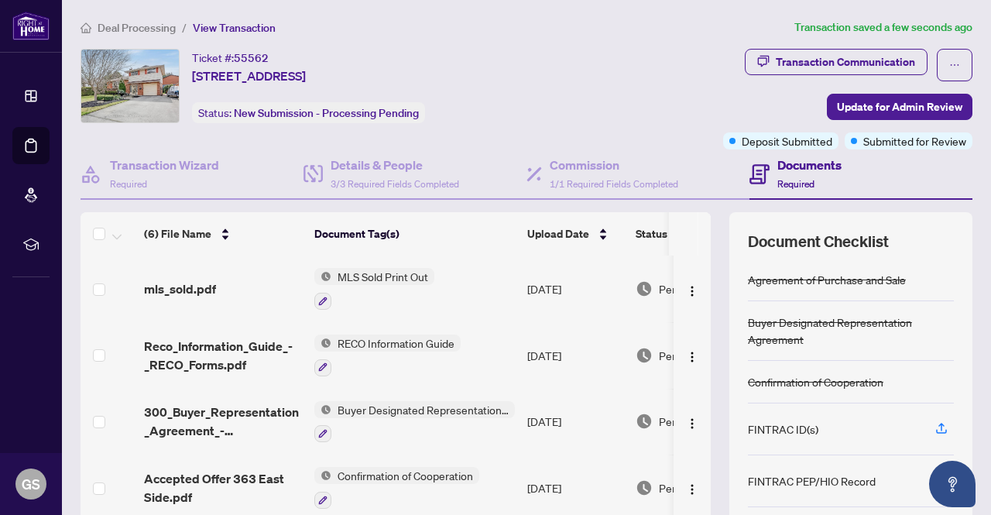
click at [124, 29] on span "Deal Processing" at bounding box center [137, 28] width 78 height 14
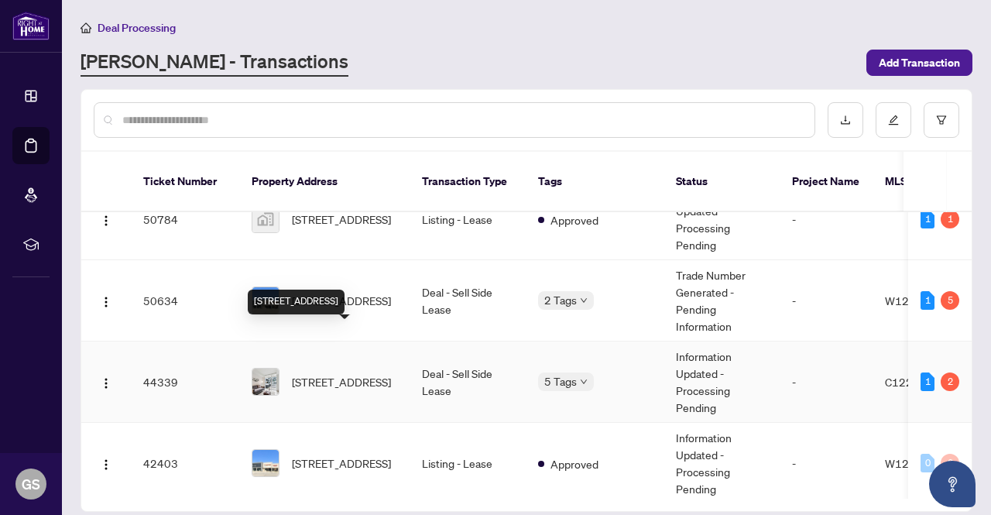
scroll to position [177, 0]
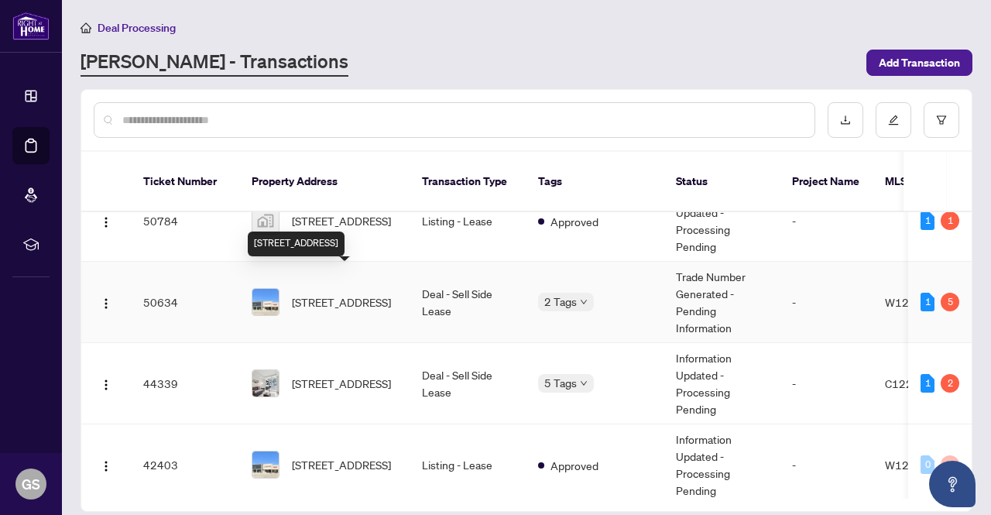
click at [353, 293] on span "[STREET_ADDRESS]" at bounding box center [341, 301] width 99 height 17
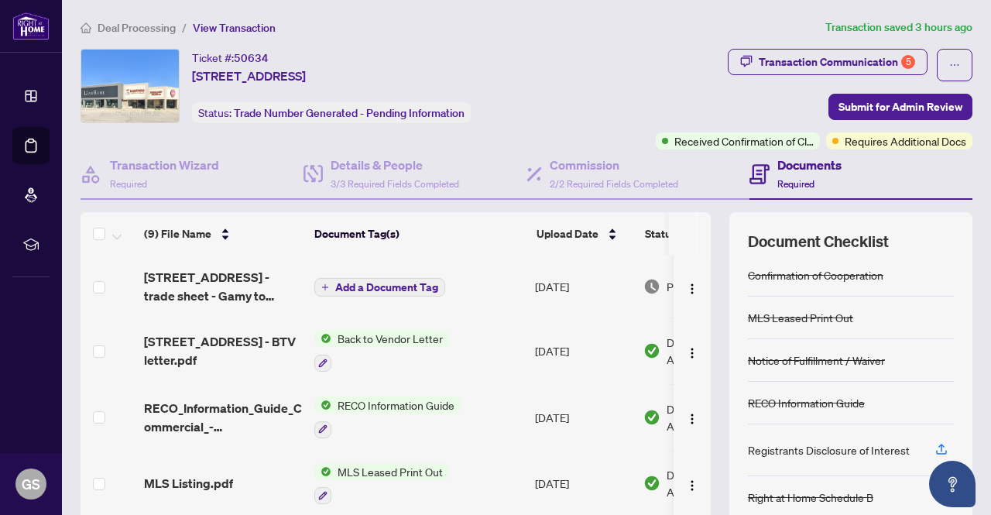
scroll to position [132, 0]
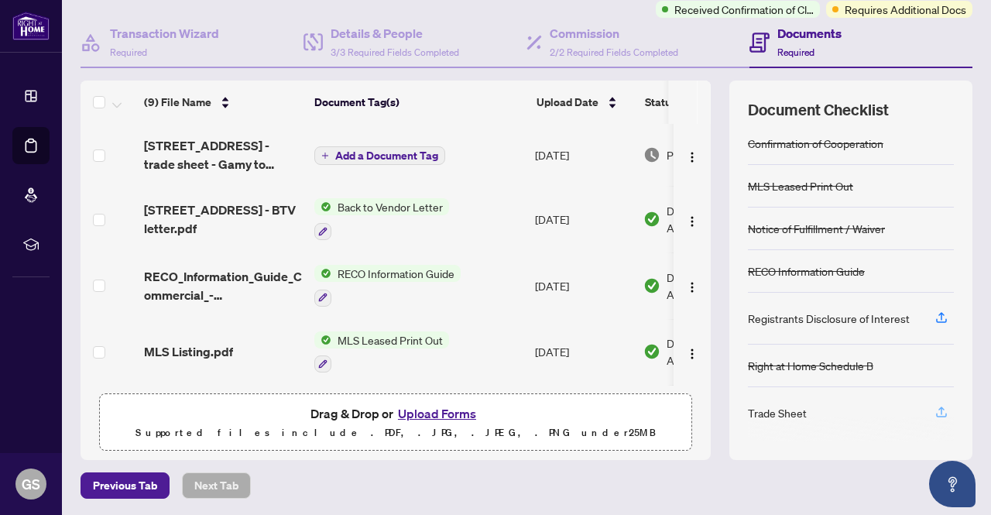
click at [935, 409] on icon "button" at bounding box center [942, 412] width 14 height 14
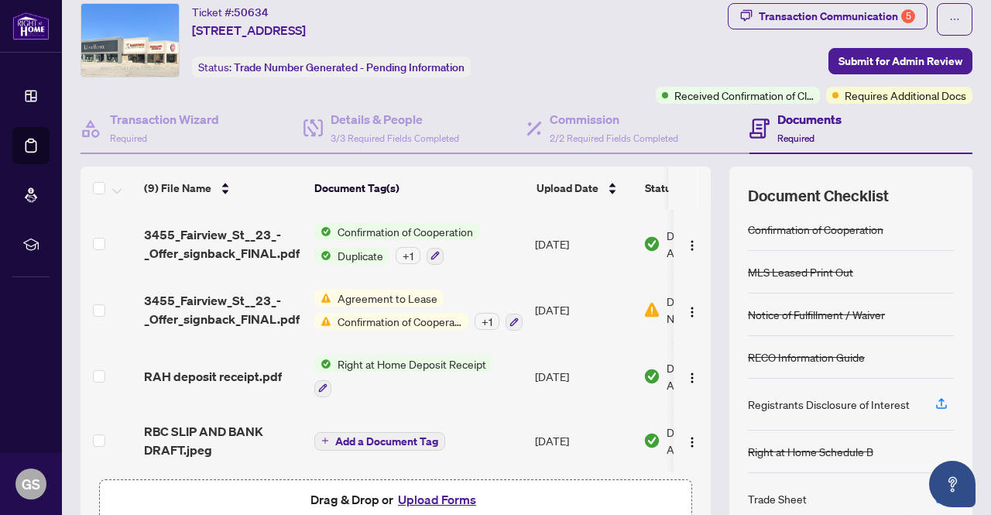
scroll to position [77, 0]
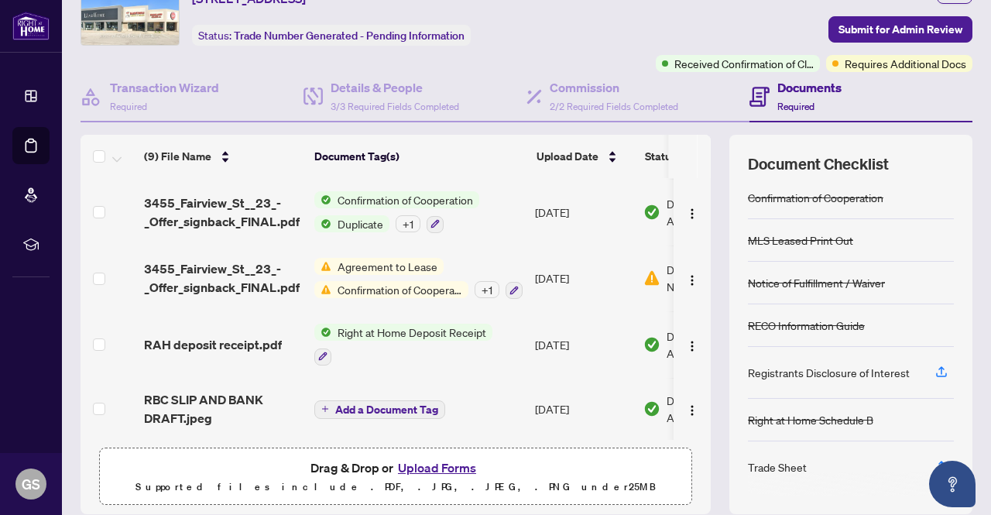
click at [495, 284] on div "+ 1" at bounding box center [487, 289] width 25 height 17
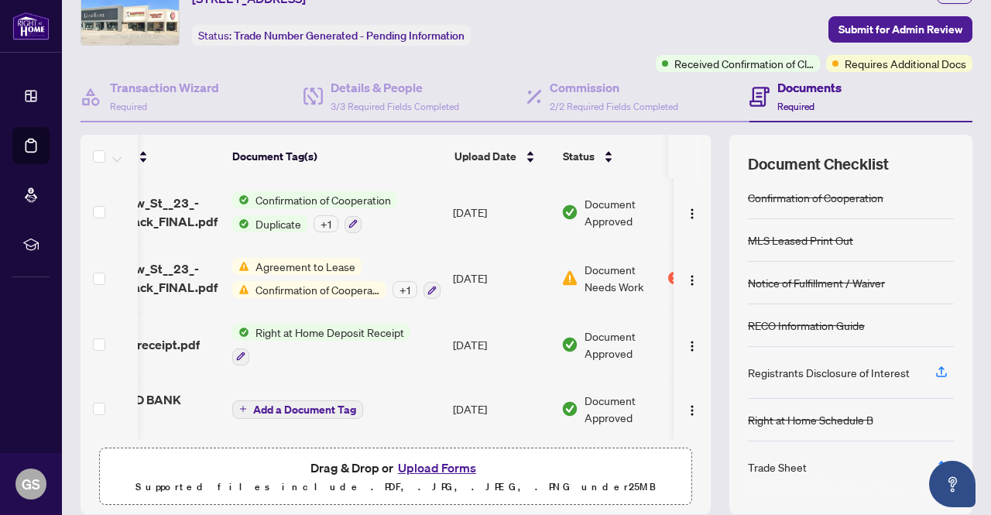
scroll to position [0, 113]
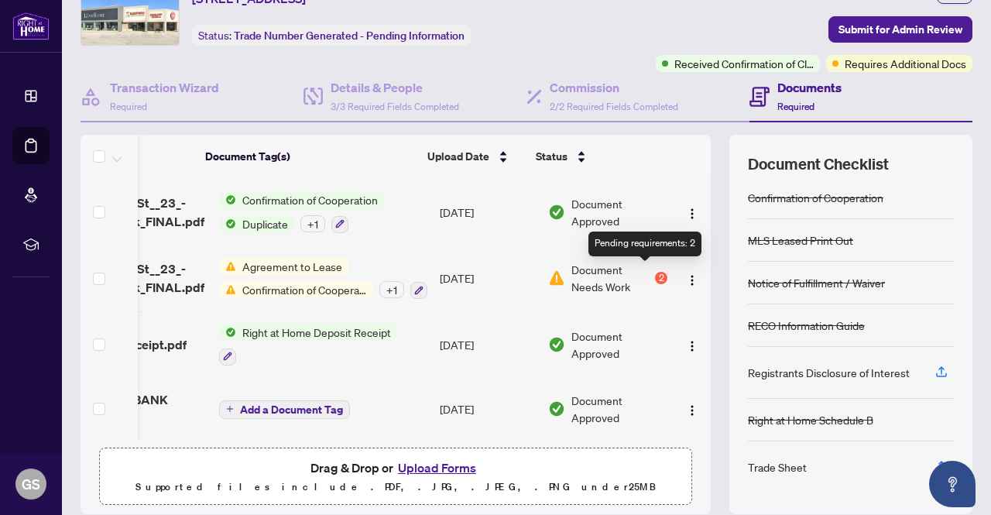
click at [655, 273] on div "2" at bounding box center [661, 278] width 12 height 12
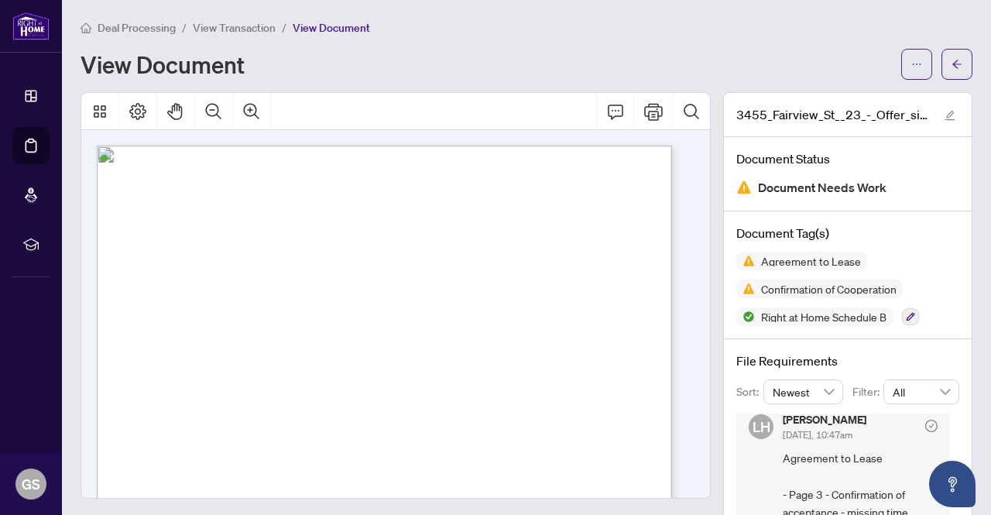
click at [229, 30] on span "View Transaction" at bounding box center [234, 28] width 83 height 14
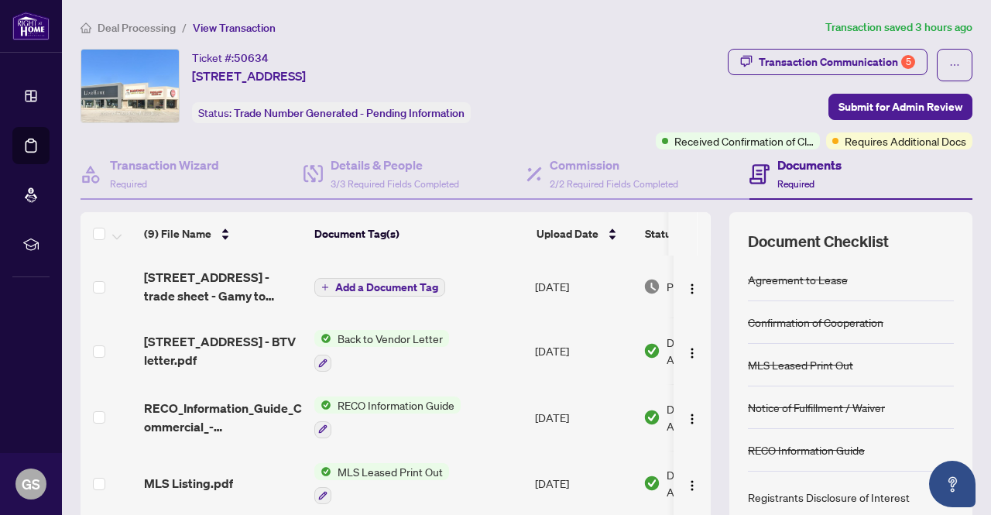
click at [566, 290] on td "[DATE]" at bounding box center [583, 287] width 108 height 62
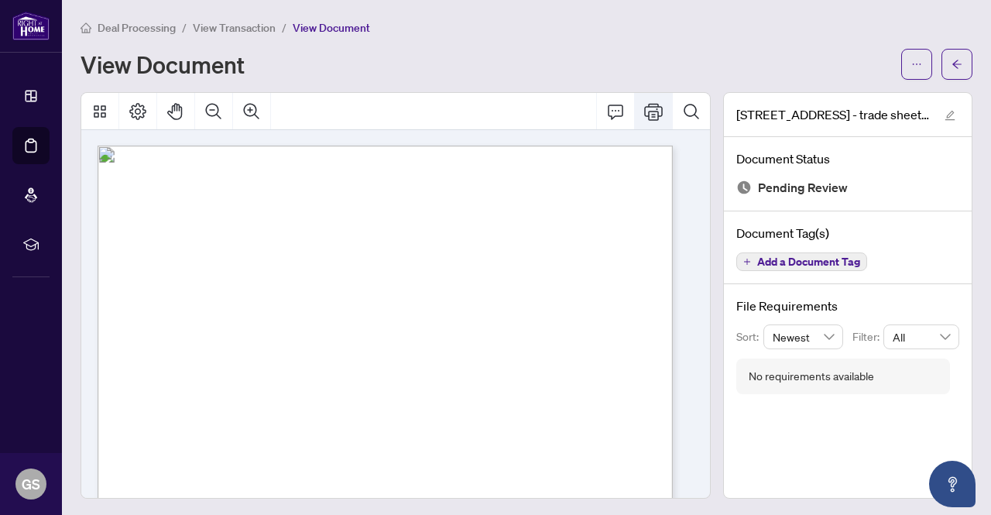
click at [652, 112] on button "Print" at bounding box center [653, 111] width 37 height 37
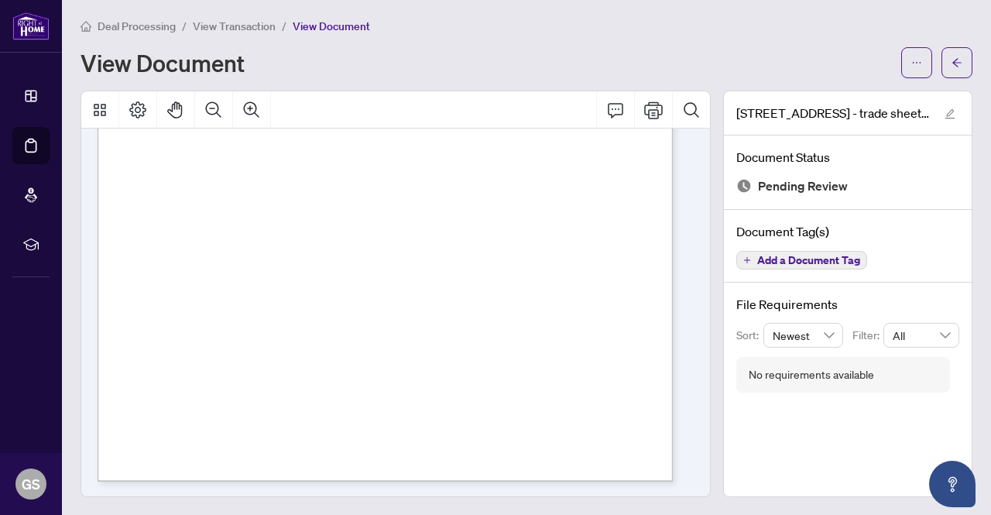
scroll to position [418, 0]
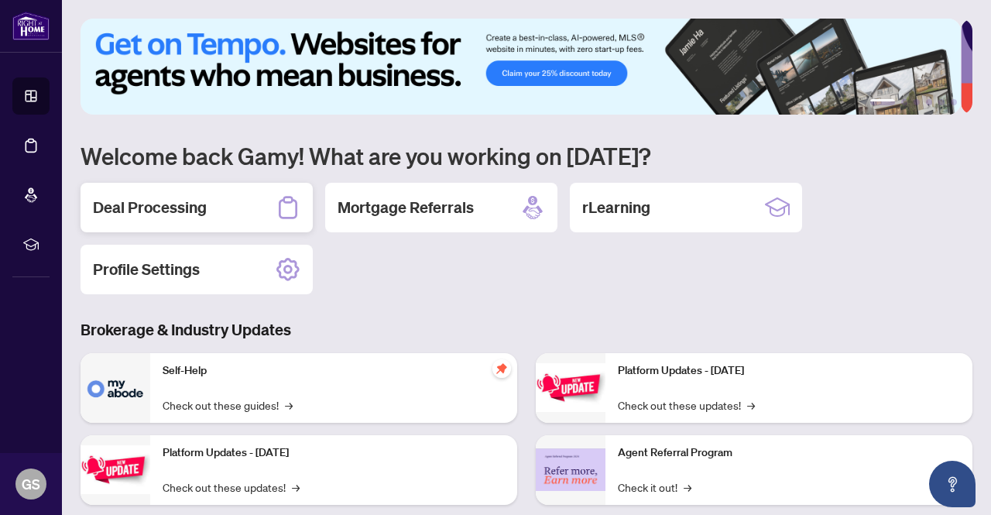
click at [220, 211] on div "Deal Processing" at bounding box center [197, 208] width 232 height 50
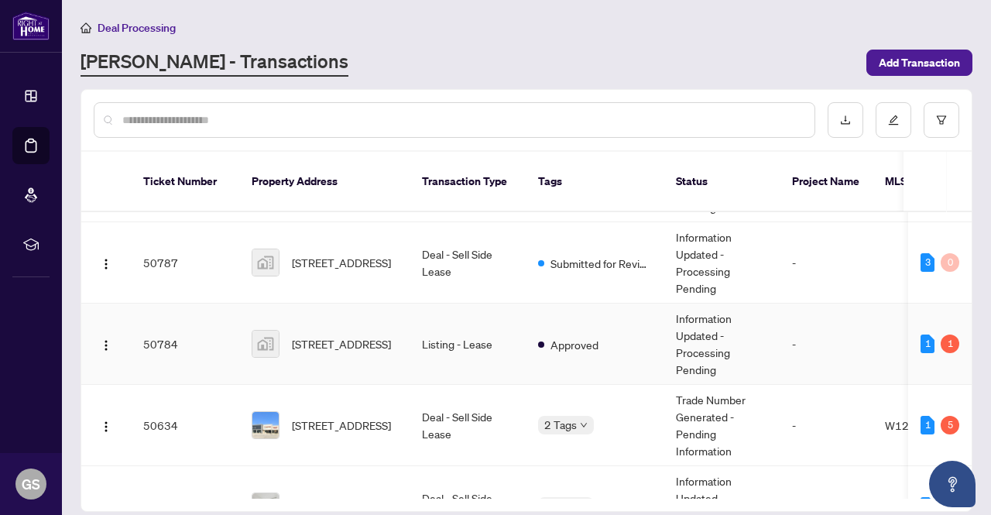
scroll to position [77, 0]
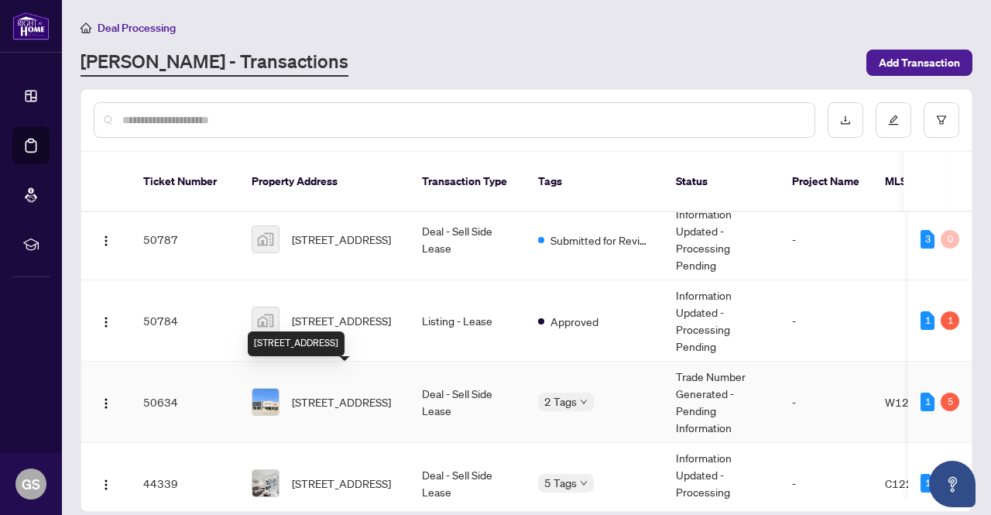
click at [379, 393] on span "[STREET_ADDRESS]" at bounding box center [341, 401] width 99 height 17
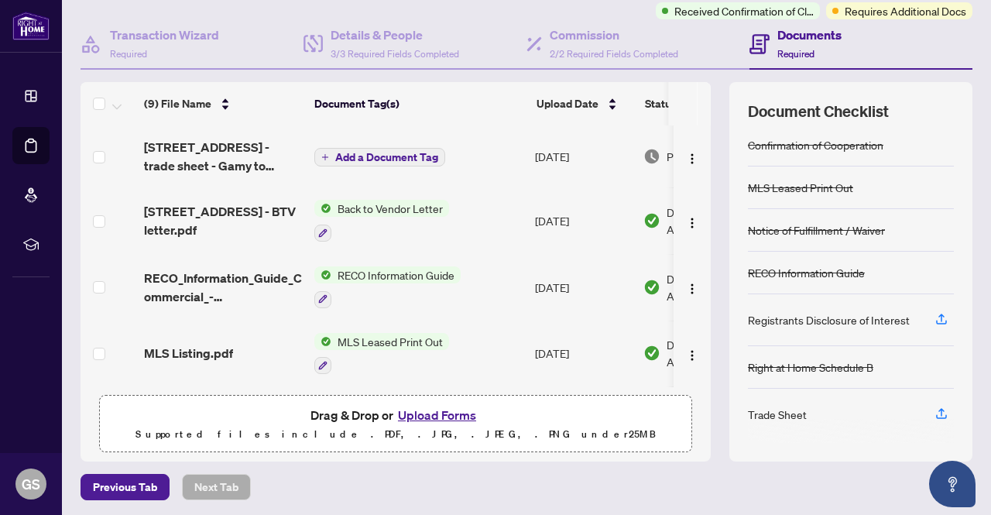
scroll to position [132, 0]
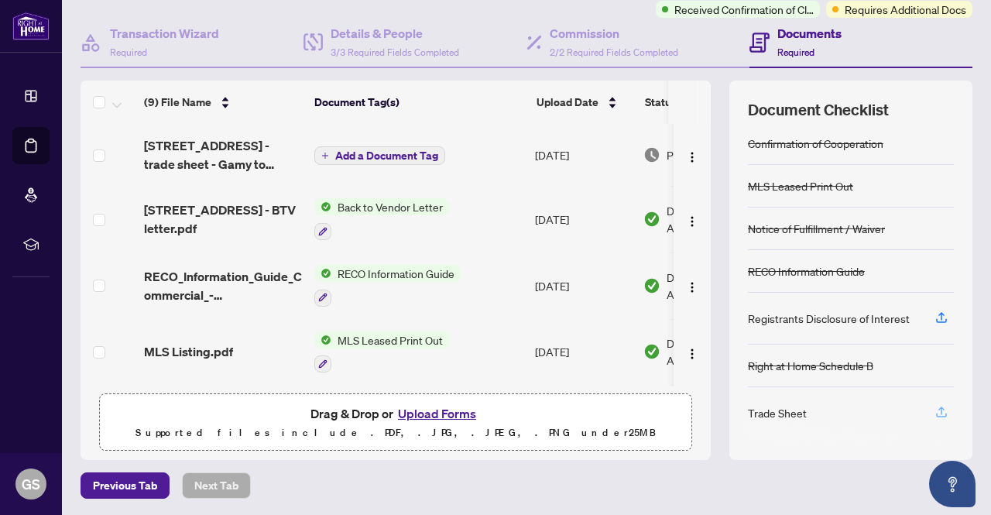
click at [935, 407] on icon "button" at bounding box center [942, 412] width 14 height 14
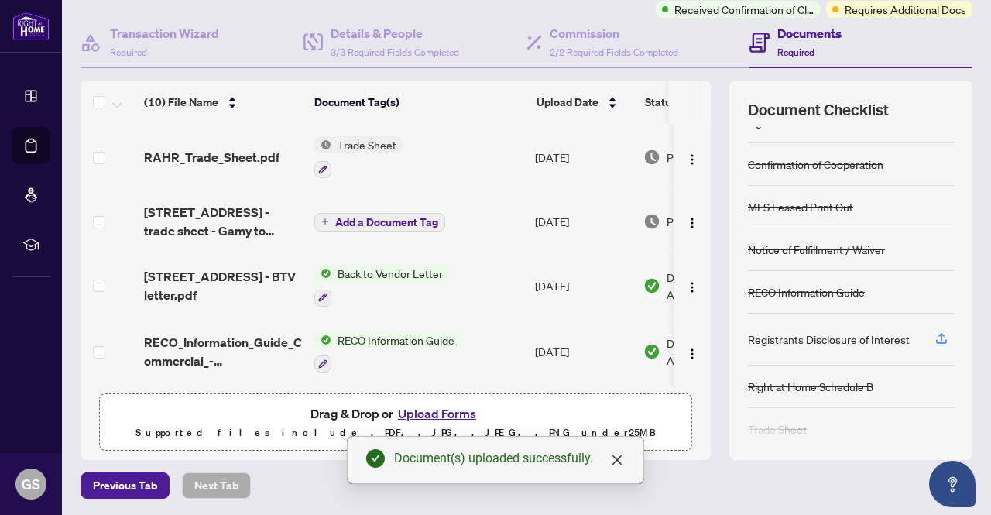
scroll to position [39, 0]
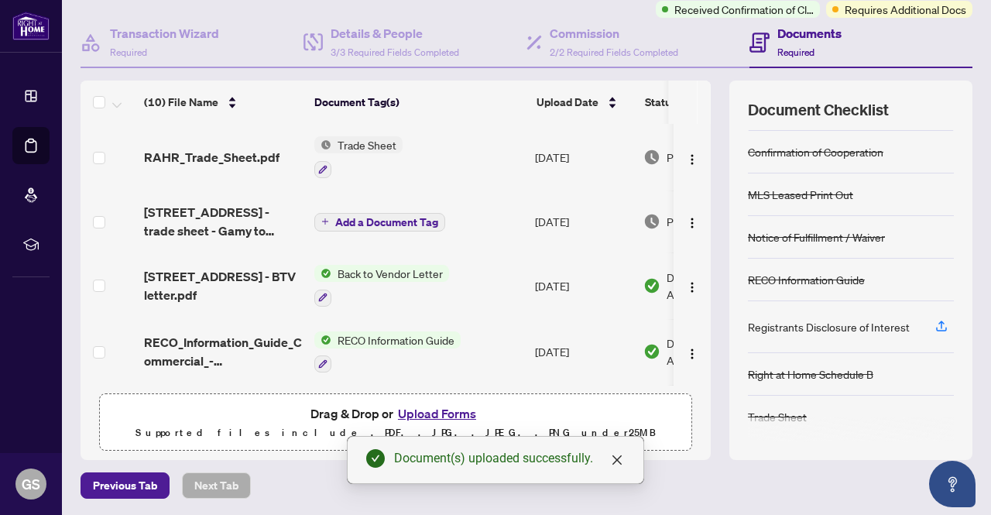
click at [846, 327] on div "Registrants Disclosure of Interest" at bounding box center [829, 326] width 162 height 17
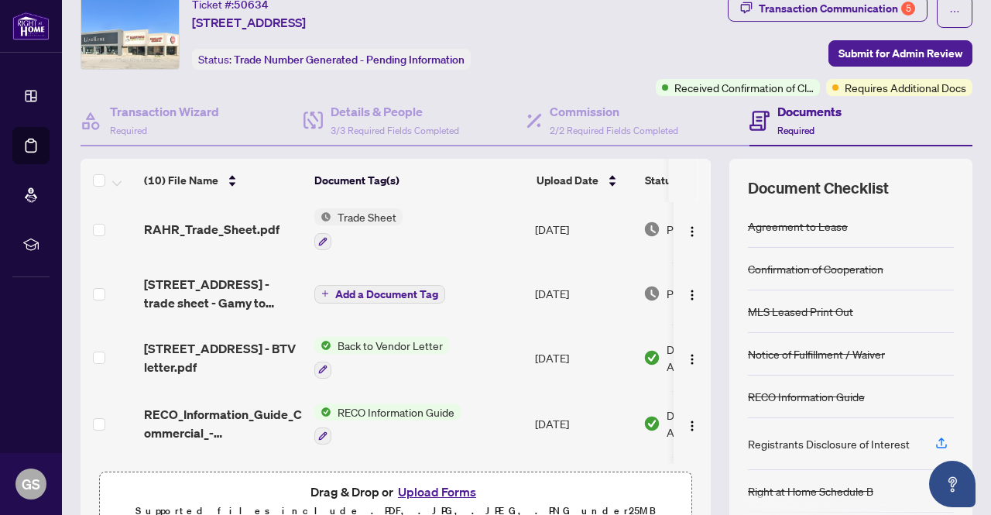
scroll to position [0, 0]
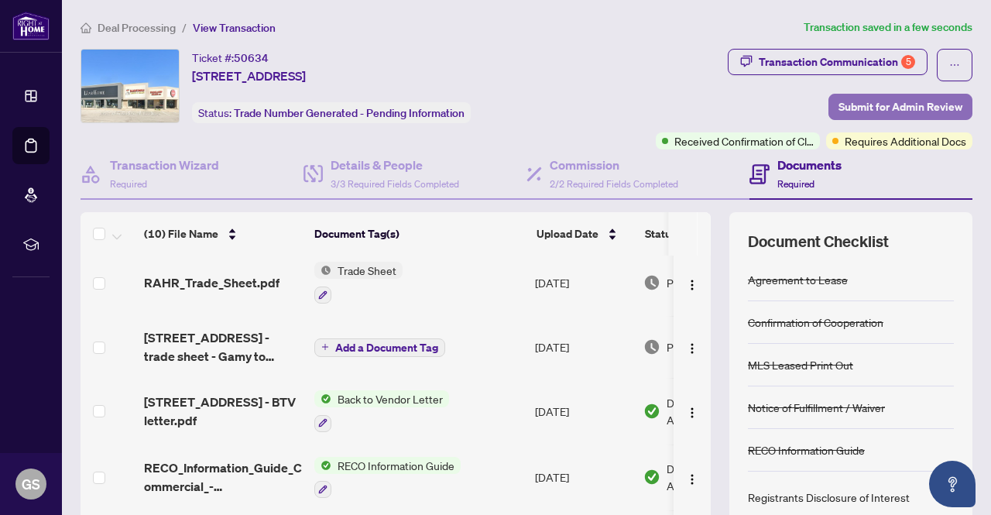
click at [891, 105] on span "Submit for Admin Review" at bounding box center [901, 106] width 124 height 25
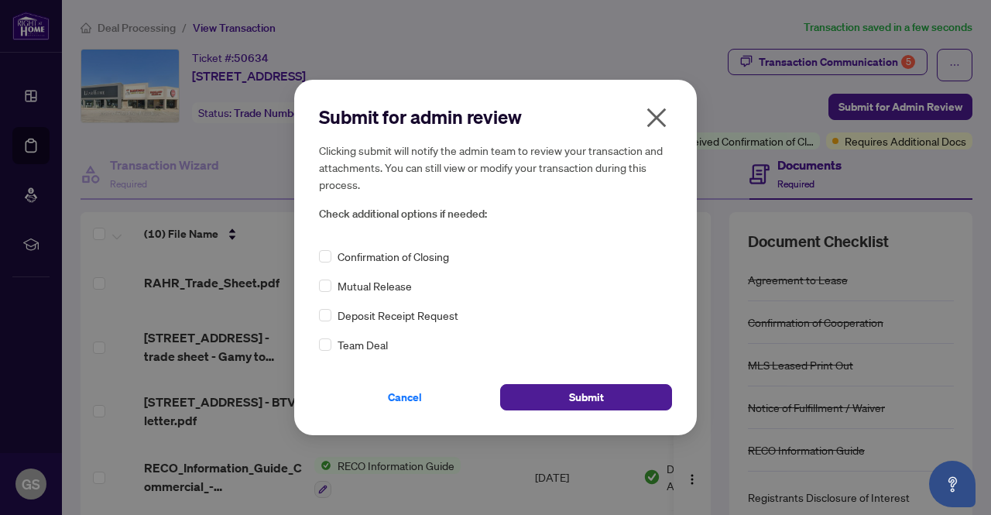
click at [663, 120] on icon "close" at bounding box center [656, 117] width 25 height 25
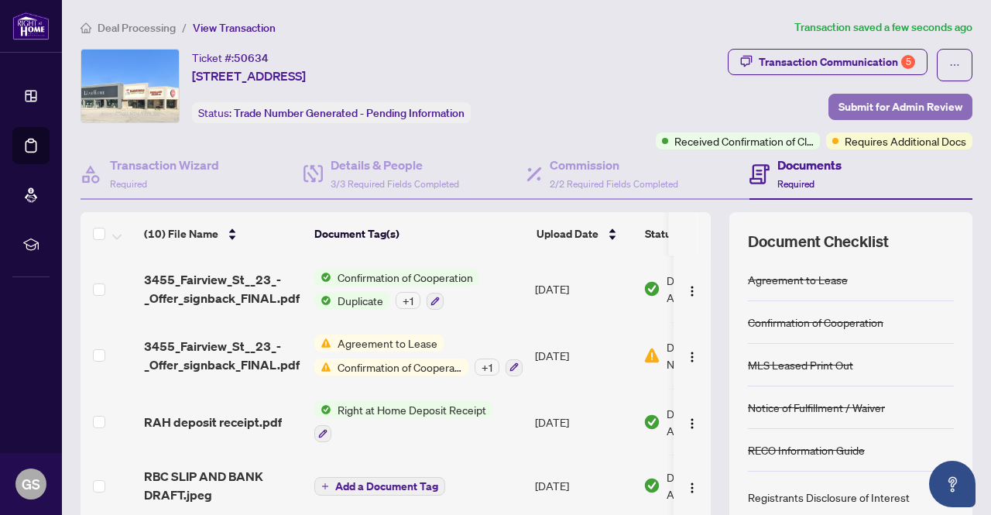
click at [889, 115] on span "Submit for Admin Review" at bounding box center [901, 106] width 124 height 25
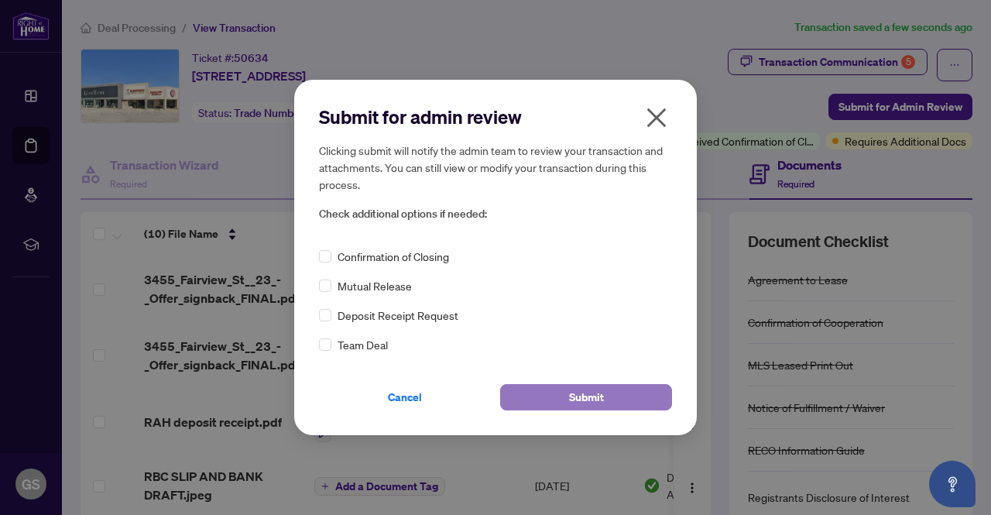
click at [564, 397] on button "Submit" at bounding box center [586, 397] width 172 height 26
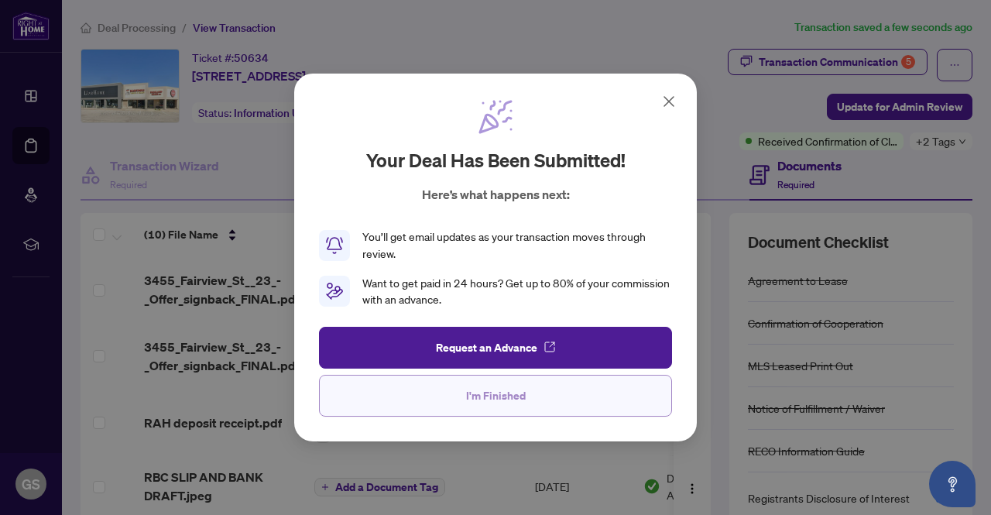
click at [506, 387] on span "I'm Finished" at bounding box center [496, 395] width 60 height 25
